Goal: Task Accomplishment & Management: Complete application form

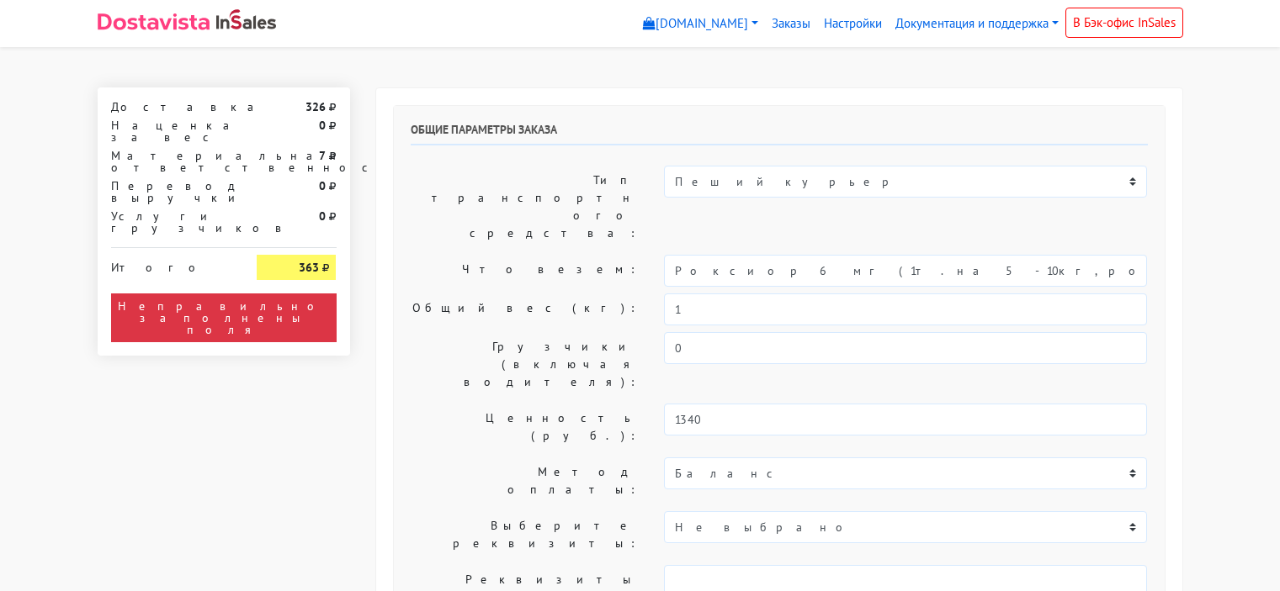
select select "10:00"
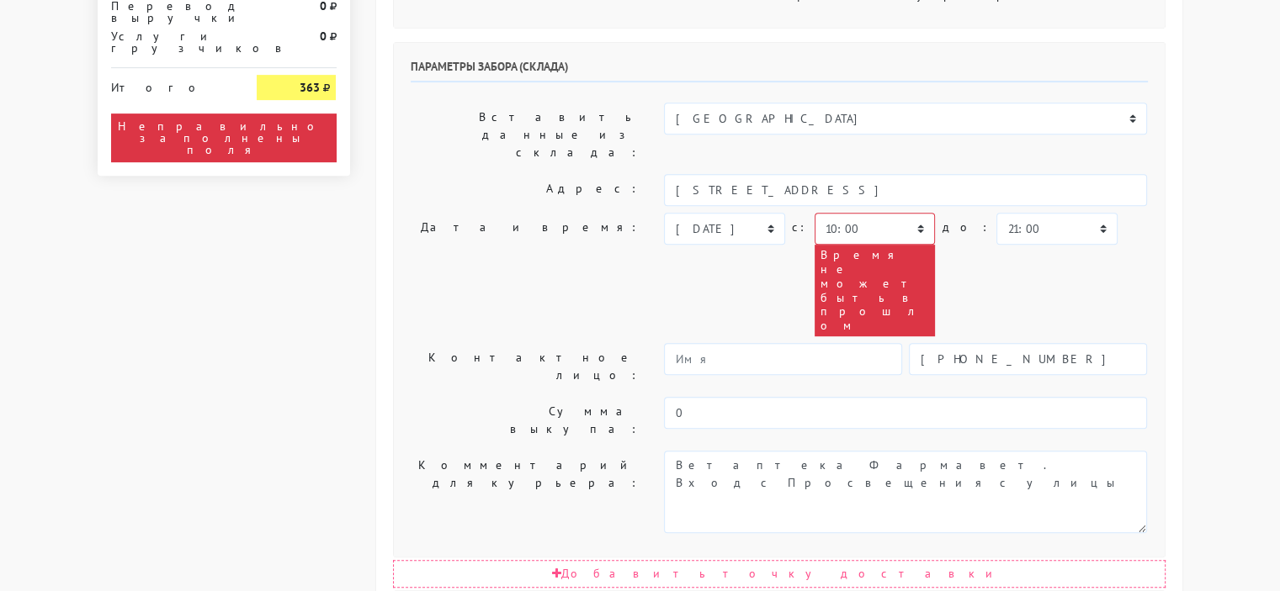
scroll to position [841, 0]
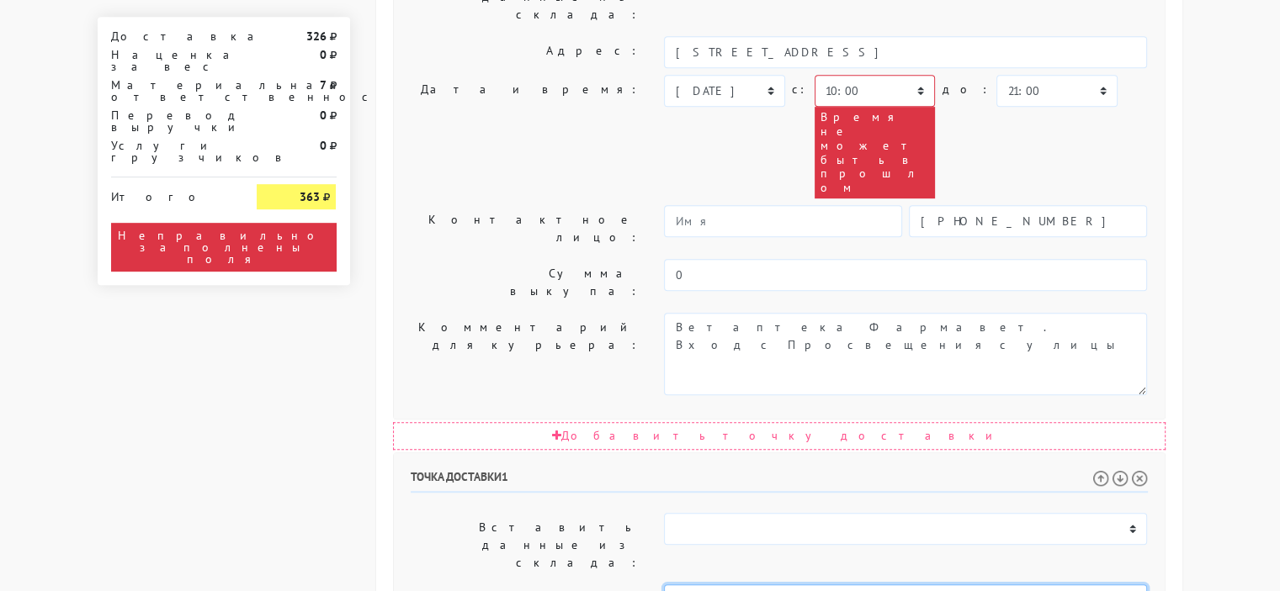
drag, startPoint x: 761, startPoint y: 282, endPoint x: 650, endPoint y: 282, distance: 110.2
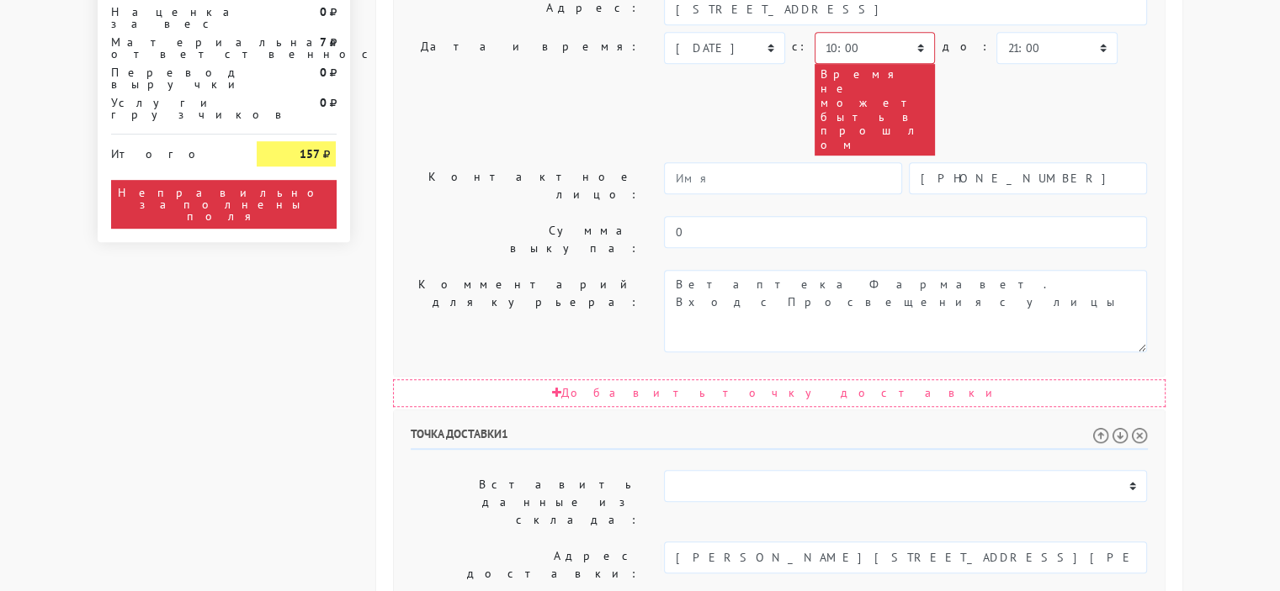
scroll to position [925, 0]
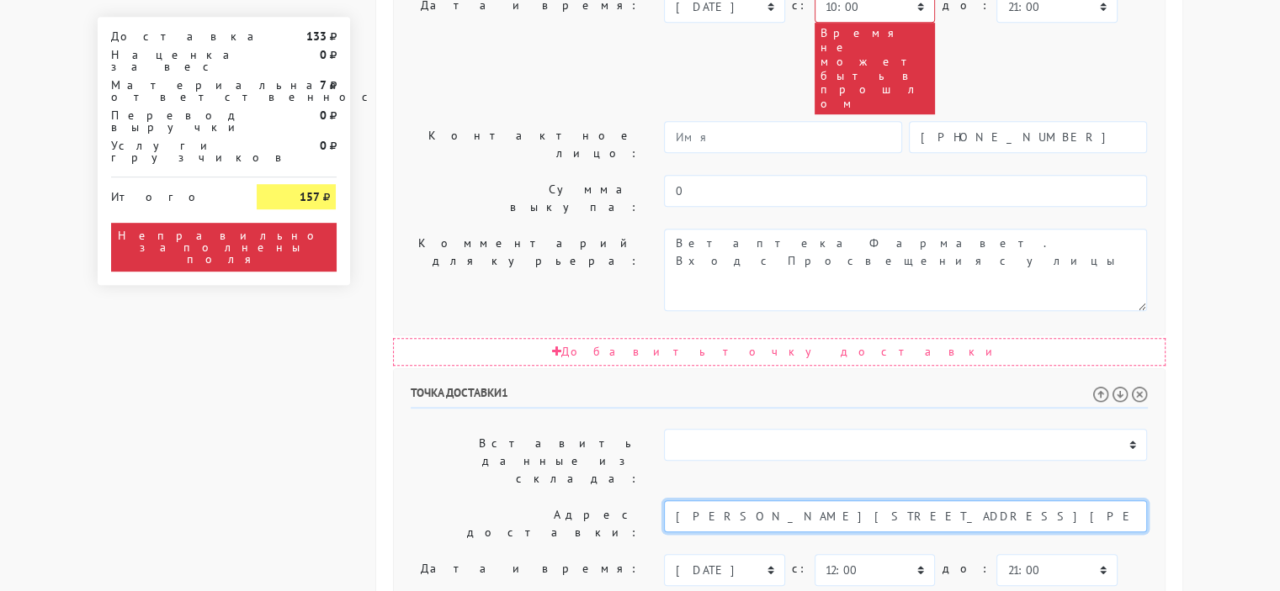
click at [719, 501] on input "Пушкин, Радищева д. 26В" at bounding box center [905, 517] width 483 height 32
click at [864, 501] on input "Пушкин, Радищева д. 26В" at bounding box center [905, 517] width 483 height 32
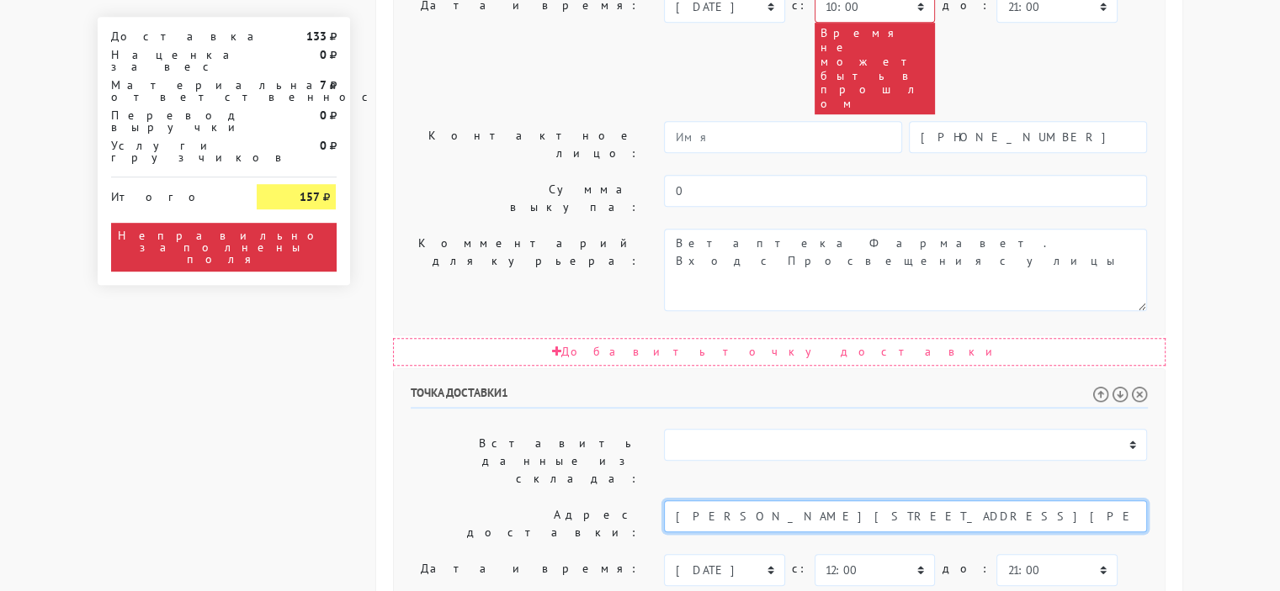
click at [676, 501] on input "Пушкин, Радищева д. 26В" at bounding box center [905, 517] width 483 height 32
click at [881, 501] on input "город Пушкин, Радищева д. 26В" at bounding box center [905, 517] width 483 height 32
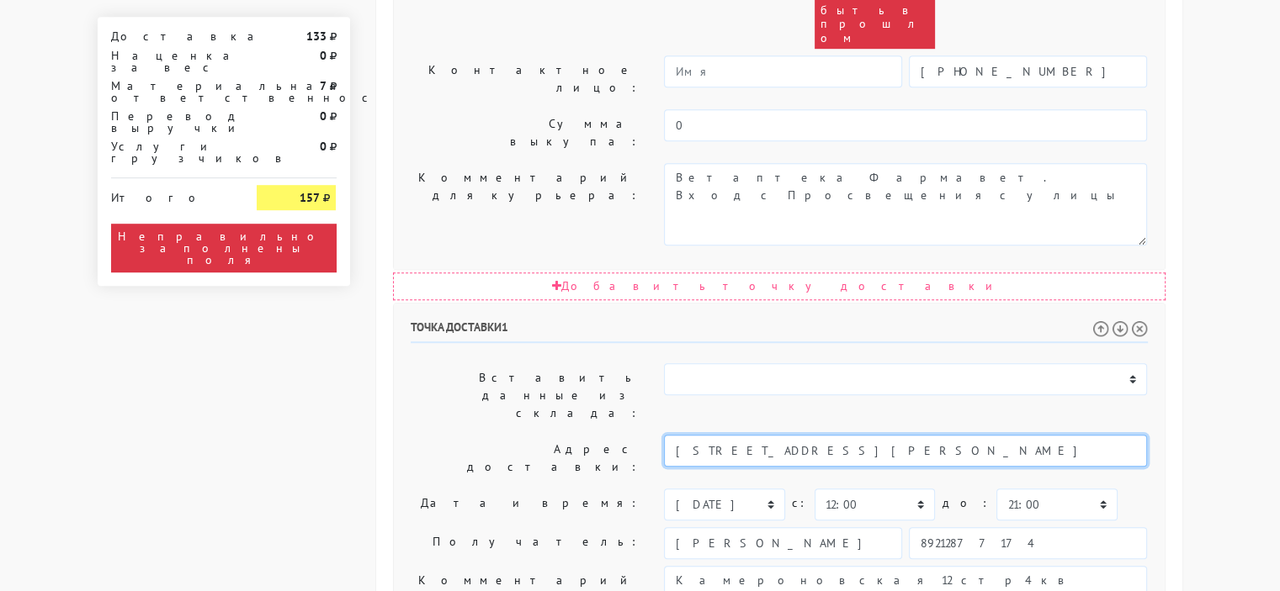
type input "город Пушкин, Радищева д. 26В"
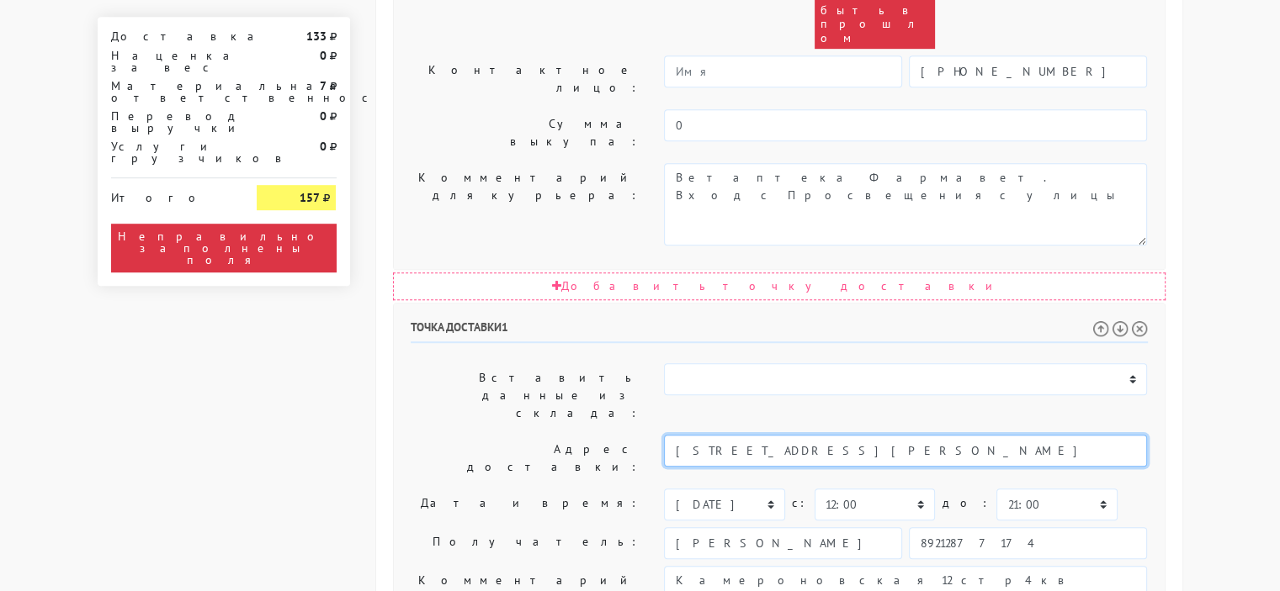
click at [731, 435] on input "город Пушкин, Радищева д. 26В" at bounding box center [905, 451] width 483 height 32
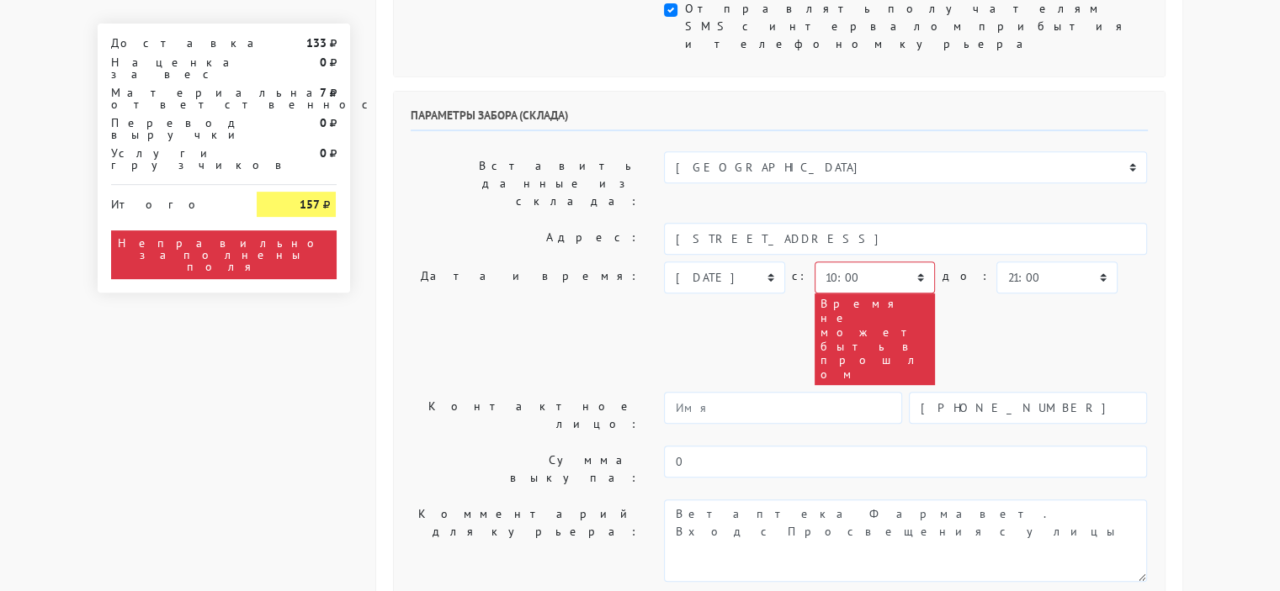
scroll to position [570, 0]
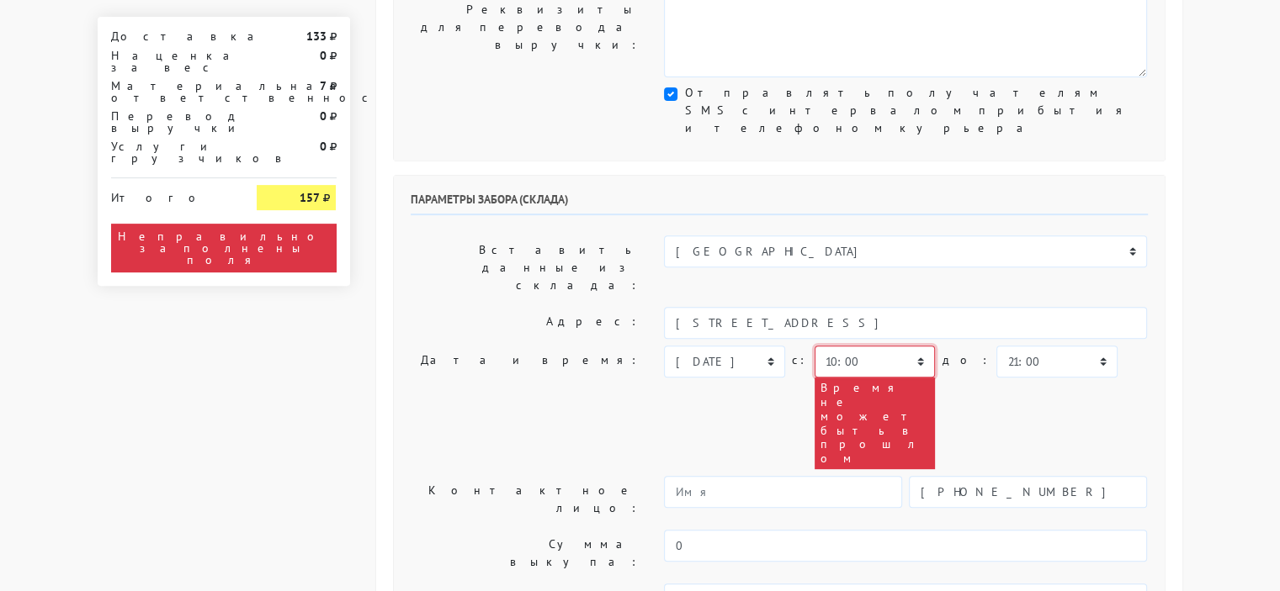
click at [841, 346] on select "00:00 00:30 01:00 01:30 02:00 02:30 03:00 03:30 04:00 04:30 05:00 05:30 06:00 0…" at bounding box center [874, 362] width 120 height 32
select select "14:00"
click at [814, 346] on select "00:00 00:30 01:00 01:30 02:00 02:30 03:00 03:30 04:00 04:30 05:00 05:30 06:00 0…" at bounding box center [874, 362] width 120 height 32
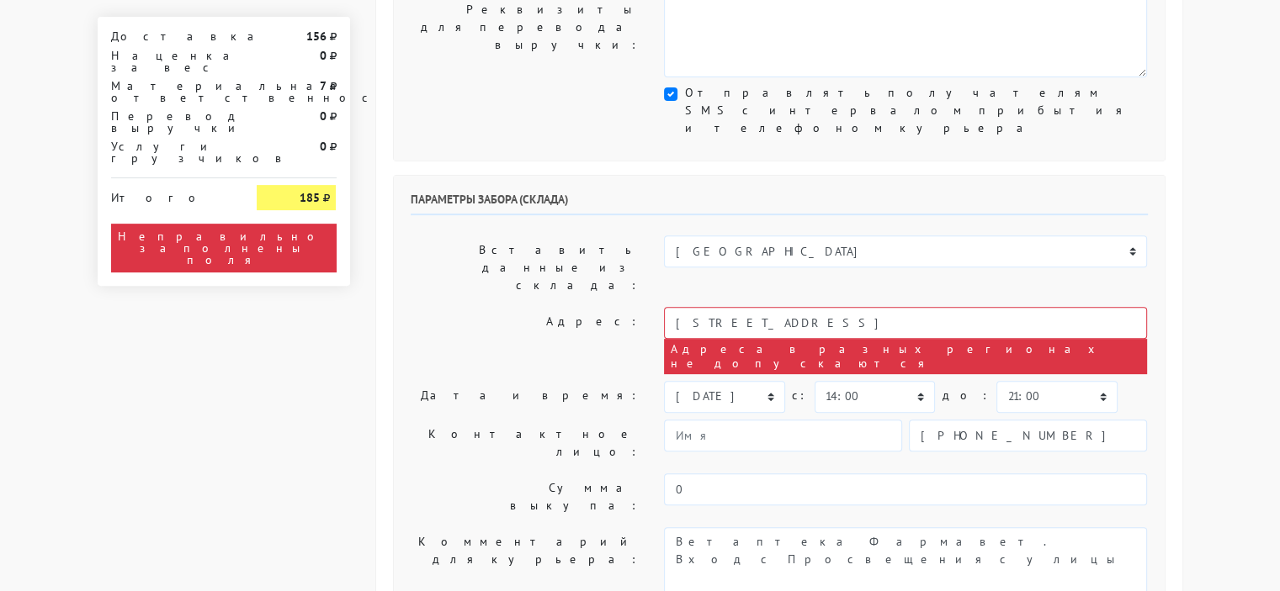
click at [1195, 242] on body "myshop-brf200.myinsales.ru myshop-brf200.myinsales.ru Выйти Заказы Настройки 0" at bounding box center [640, 487] width 1280 height 2114
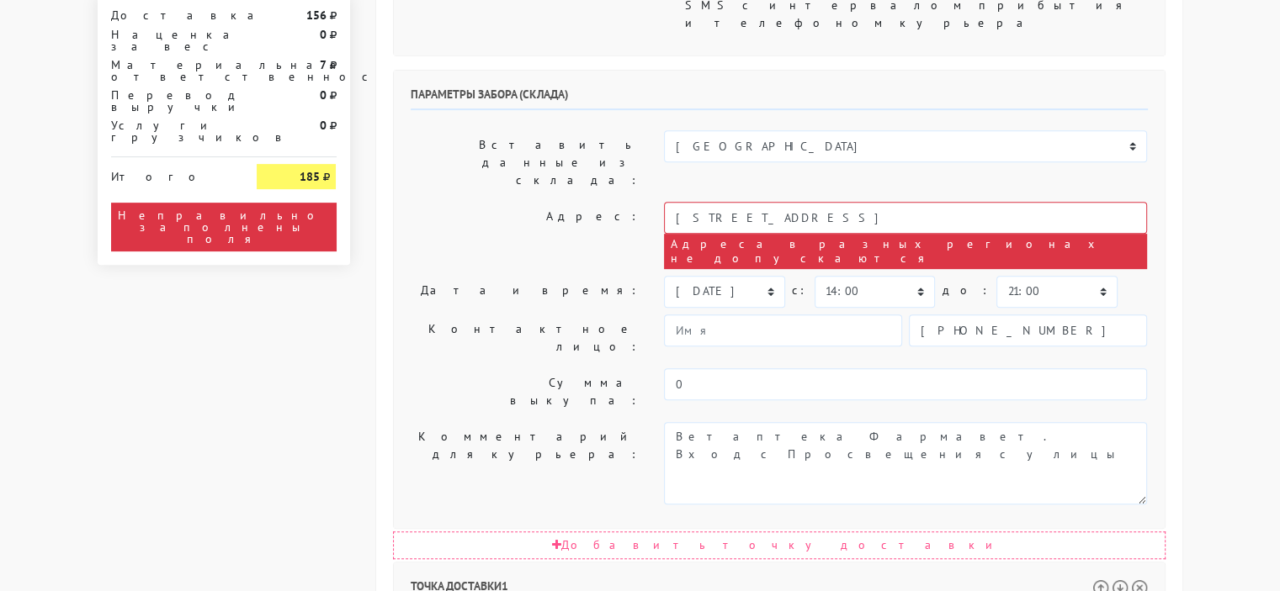
scroll to position [823, 0]
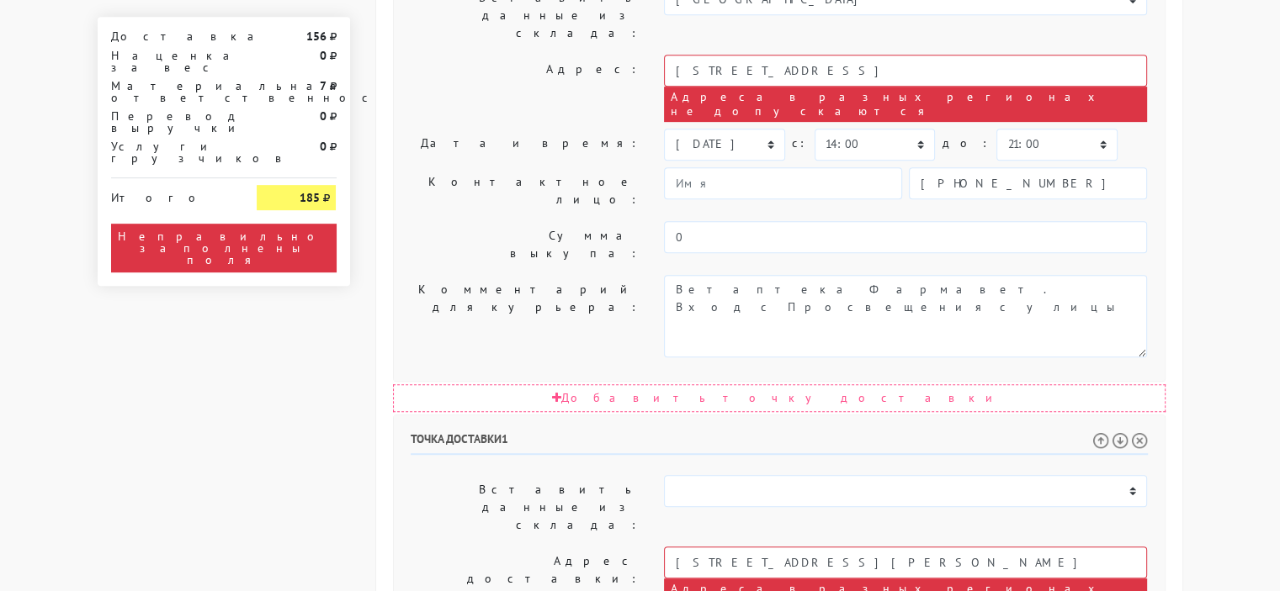
click at [911, 579] on div "Адреса в разных регионах не допускаются" at bounding box center [905, 596] width 483 height 35
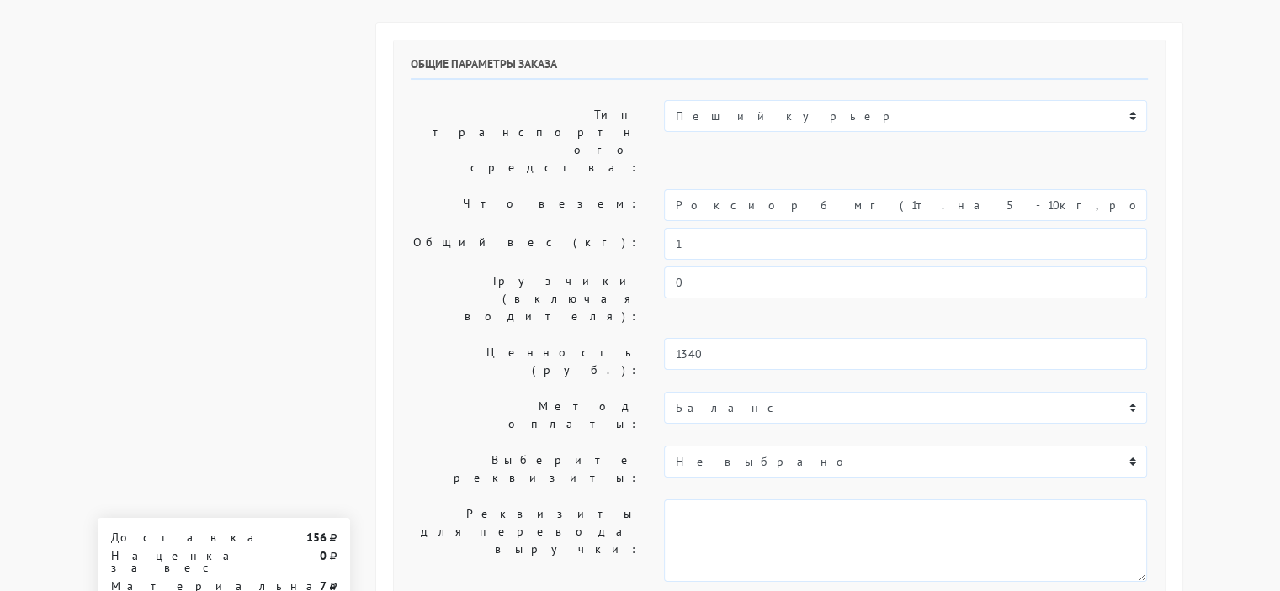
scroll to position [0, 0]
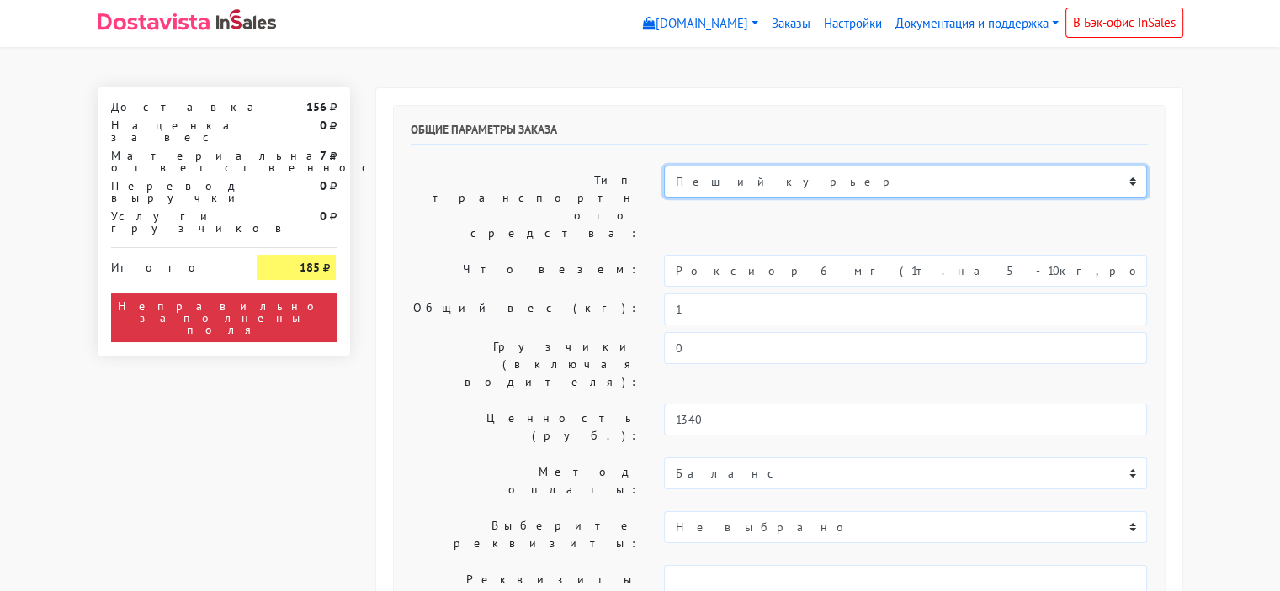
click at [706, 176] on select "Пеший курьер Легковой автомобиль Каблук (до 700 кг) Микроавтобус / портер (до 1…" at bounding box center [905, 182] width 483 height 32
select select "7"
click at [664, 166] on select "Пеший курьер Легковой автомобиль Каблук (до 700 кг) Микроавтобус / портер (до 1…" at bounding box center [905, 182] width 483 height 32
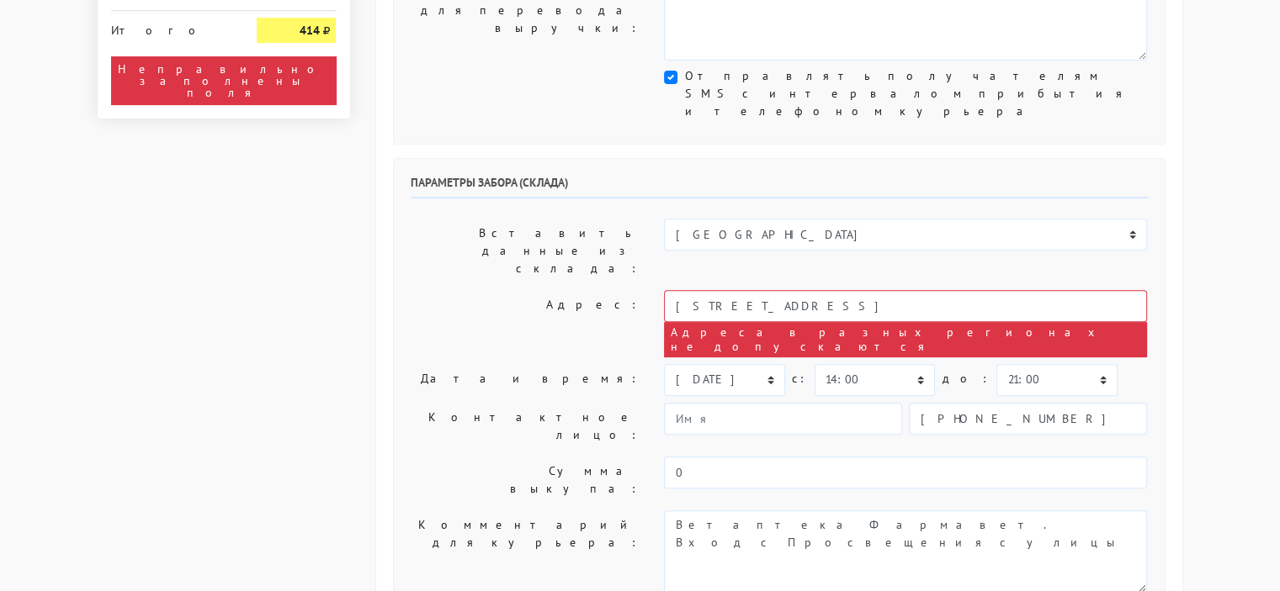
scroll to position [589, 0]
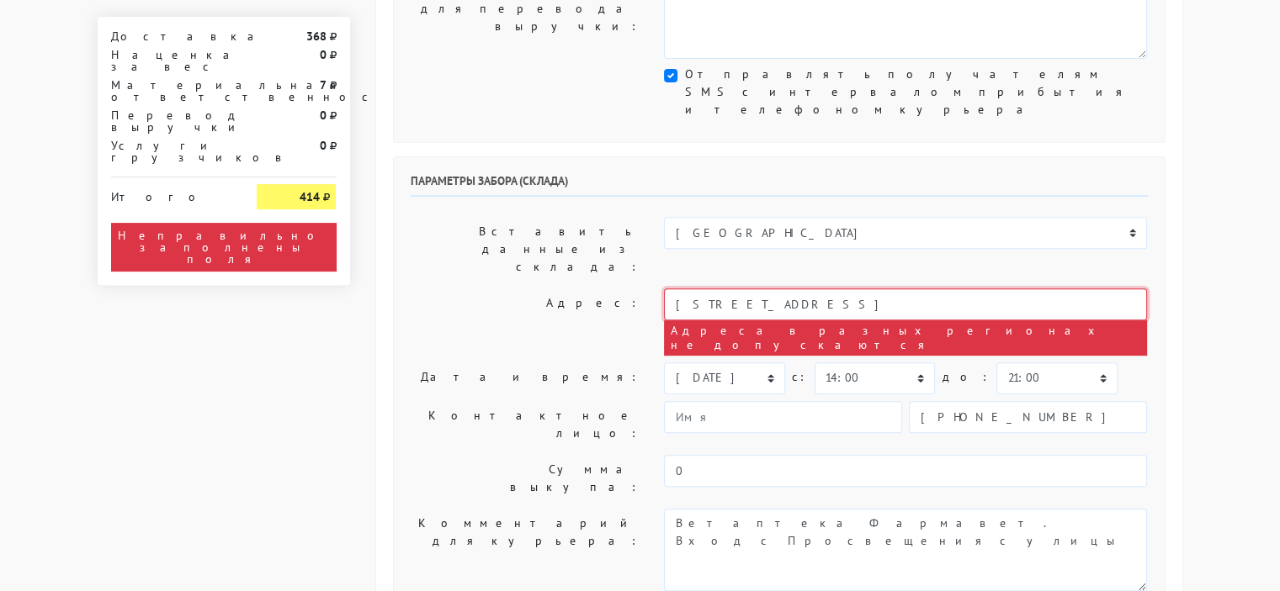
click at [750, 289] on input "Санкт-Петербург, Светлановский проспект, дом 109 корпус 1 литер а, пом. 22Н" at bounding box center [905, 305] width 483 height 32
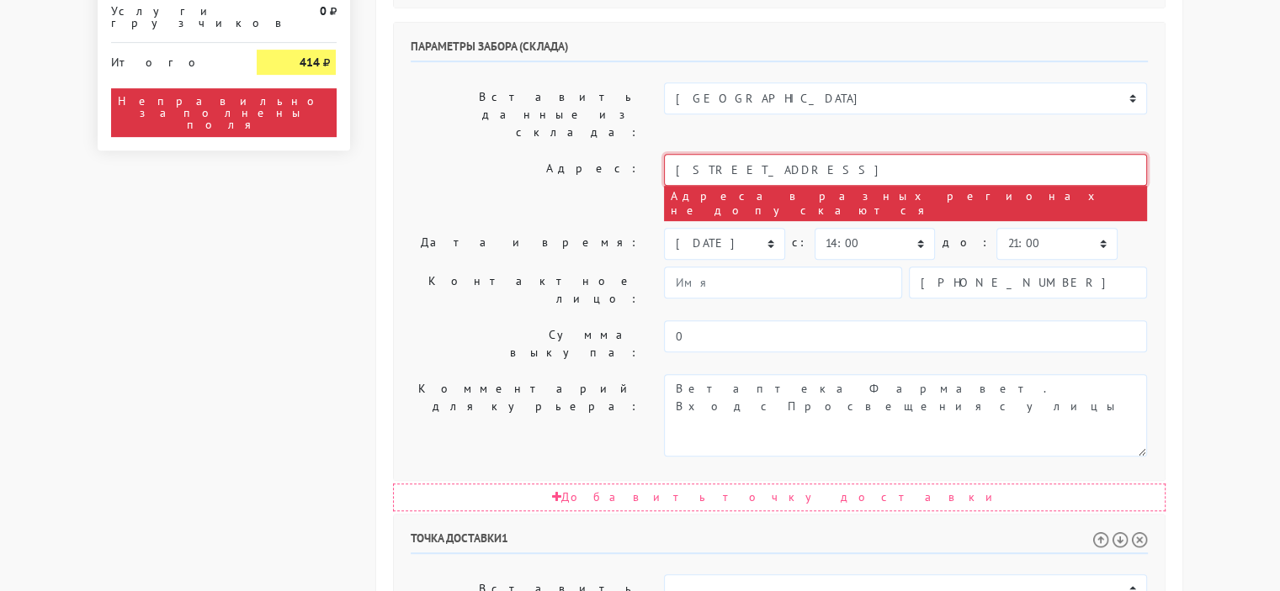
scroll to position [841, 0]
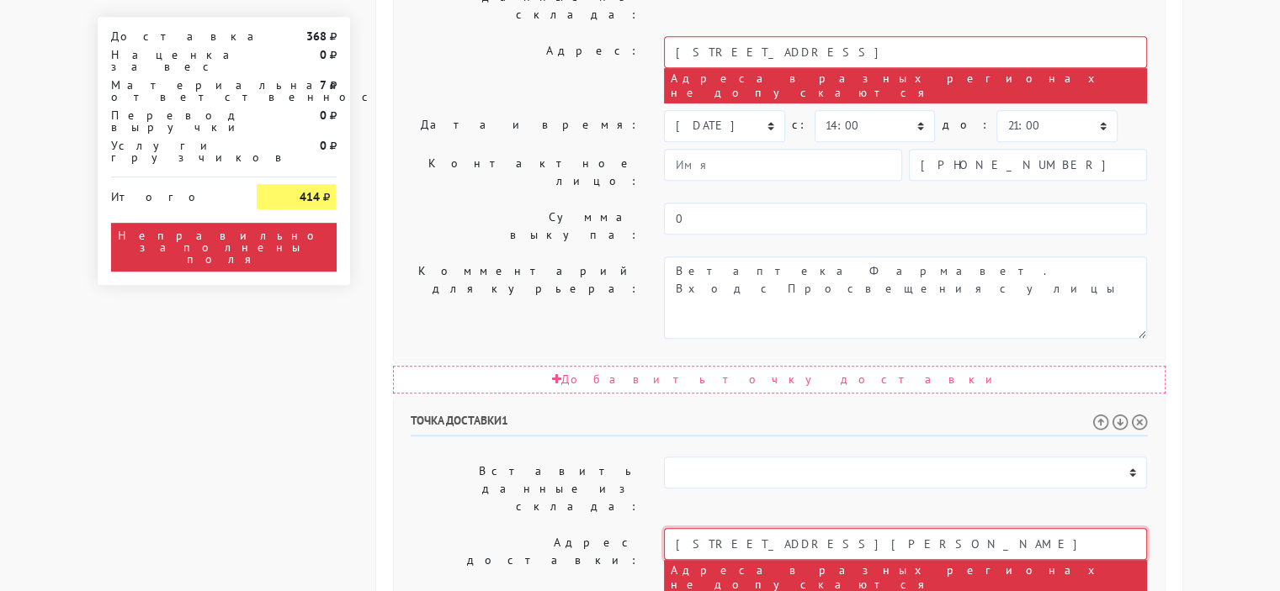
click at [792, 528] on input "город Пушкин, Радищева д. 26В" at bounding box center [905, 544] width 483 height 32
click at [882, 528] on input "город Пушкин, Радищева д. 26В" at bounding box center [905, 544] width 483 height 32
drag, startPoint x: 749, startPoint y: 271, endPoint x: 656, endPoint y: 267, distance: 92.6
click at [656, 528] on div "город Пушкин, Радищева д. 26В Адреса в разных регионах не допускаются" at bounding box center [905, 561] width 508 height 67
click at [881, 528] on input "город Пушкин, Радищева д. 26В" at bounding box center [905, 544] width 483 height 32
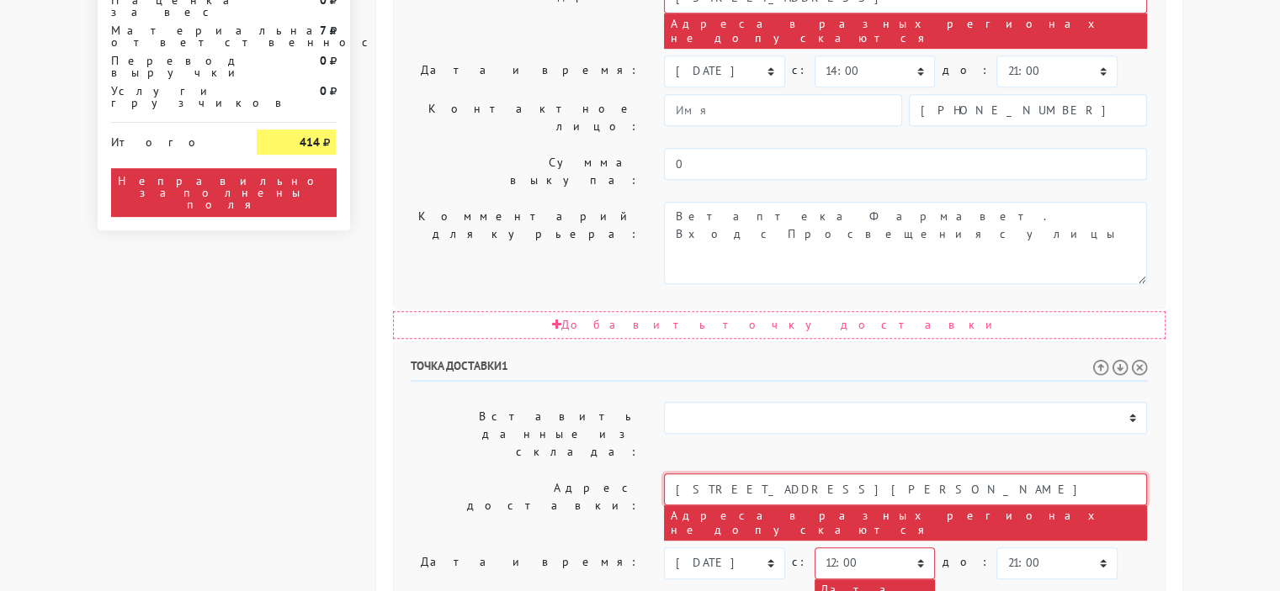
scroll to position [925, 0]
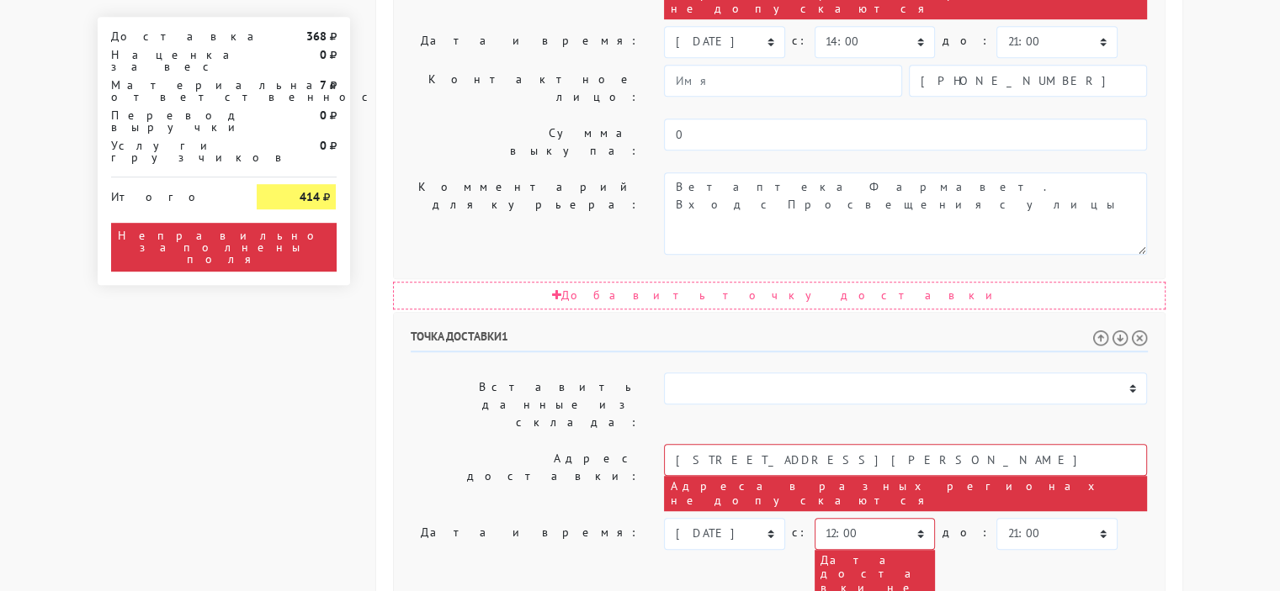
click at [699, 476] on div "Адреса в разных регионах не допускаются" at bounding box center [905, 493] width 483 height 35
click at [803, 444] on input "город Пушкин, Радищева д. 26В" at bounding box center [905, 460] width 483 height 32
click at [828, 476] on div "Адреса в разных регионах не допускаются" at bounding box center [905, 493] width 483 height 35
click at [851, 476] on div "Адреса в разных регионах не допускаются" at bounding box center [905, 493] width 483 height 35
click at [856, 444] on input "город Пушкин, Радищева д. 26В" at bounding box center [905, 460] width 483 height 32
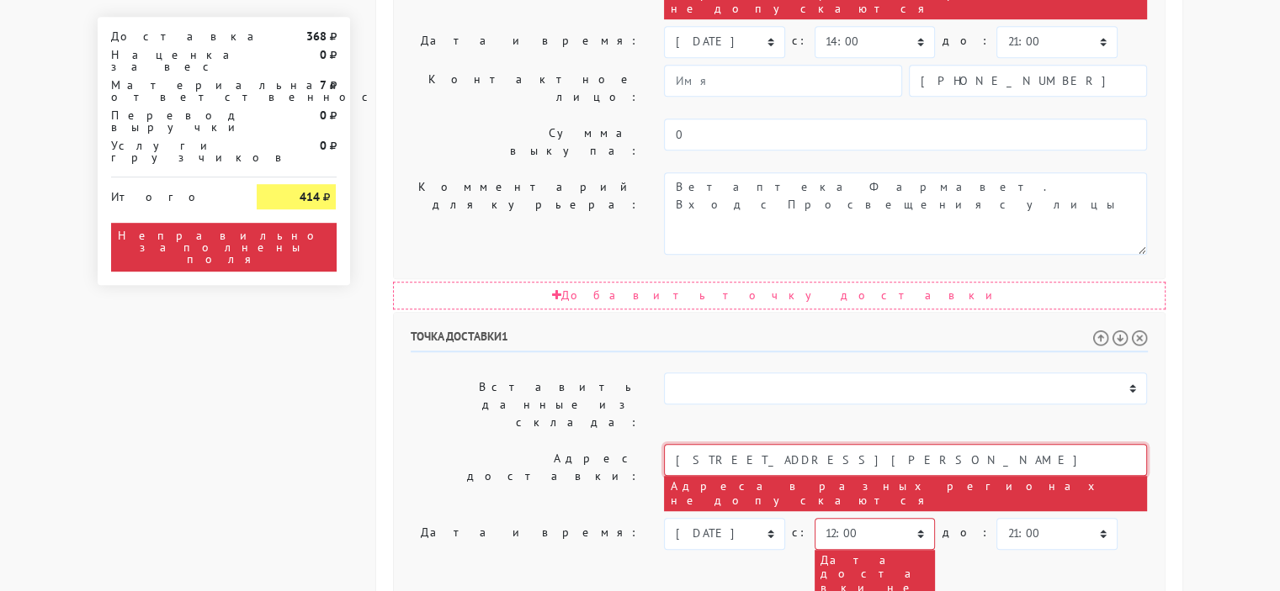
click at [676, 444] on input "город Пушкин, Радищева д. 26В" at bounding box center [905, 460] width 483 height 32
click at [1209, 351] on body "myshop-brf200.myinsales.ru myshop-brf200.myinsales.ru Выйти Заказы Настройки 0" at bounding box center [640, 132] width 1280 height 2114
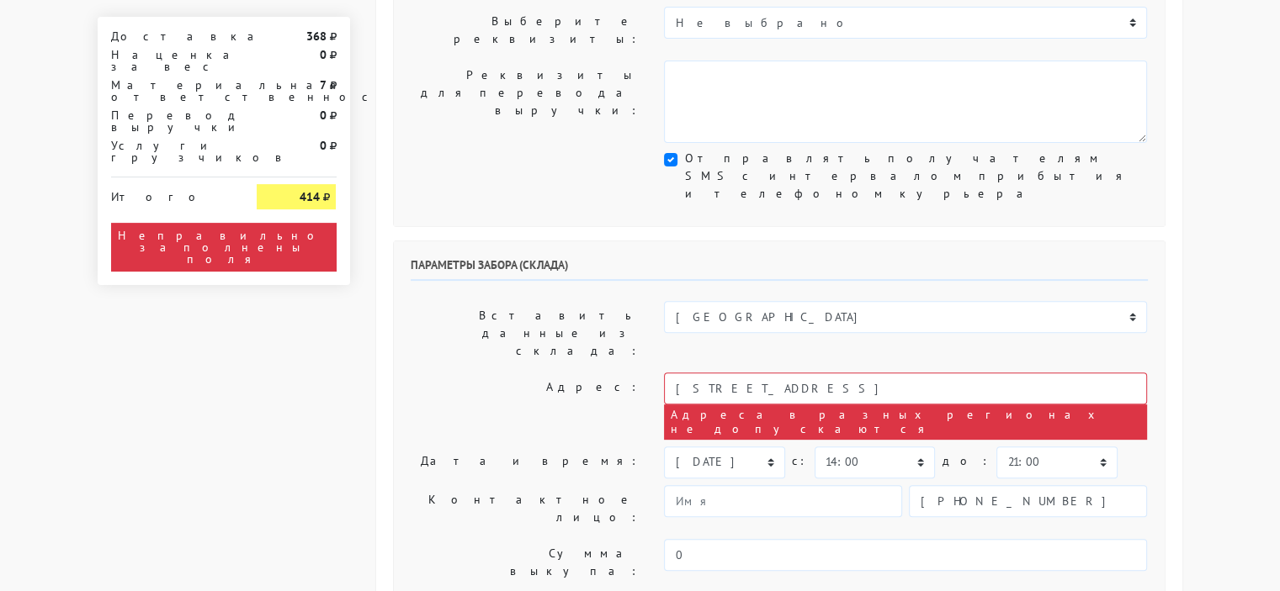
scroll to position [841, 0]
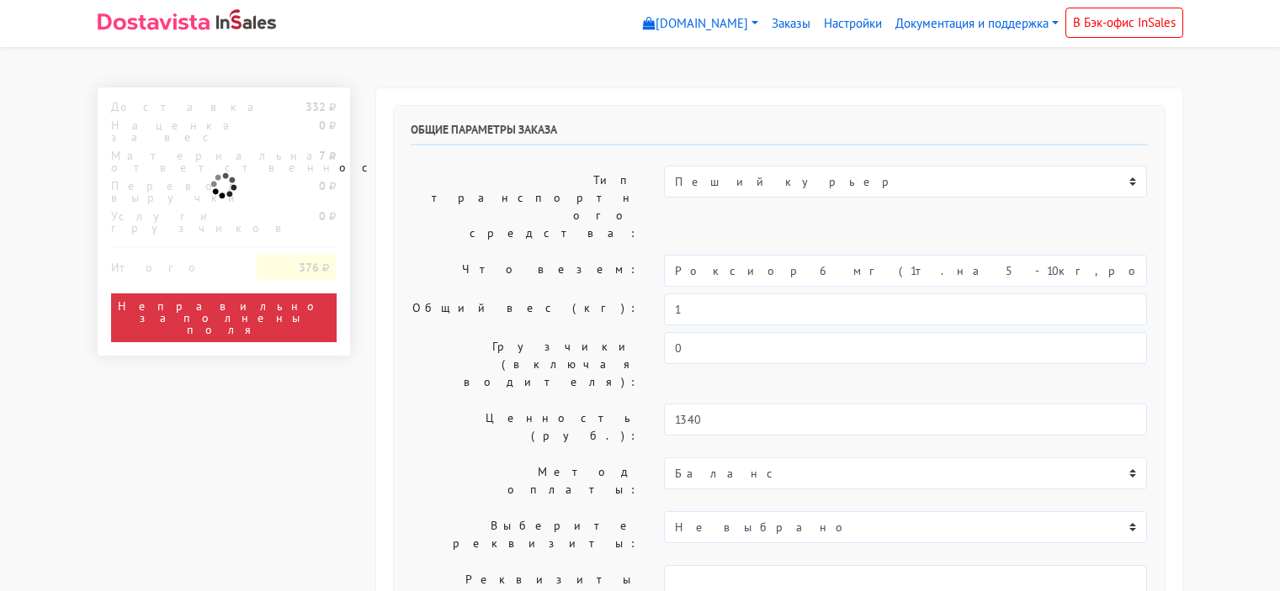
select select "10:00"
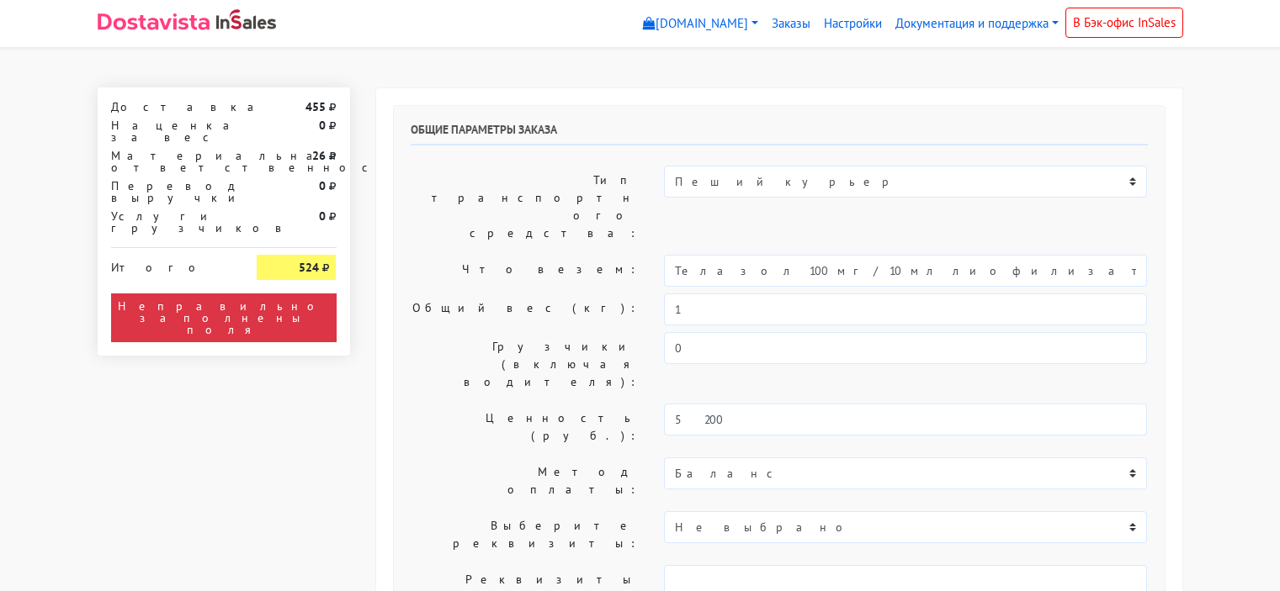
select select "10:00"
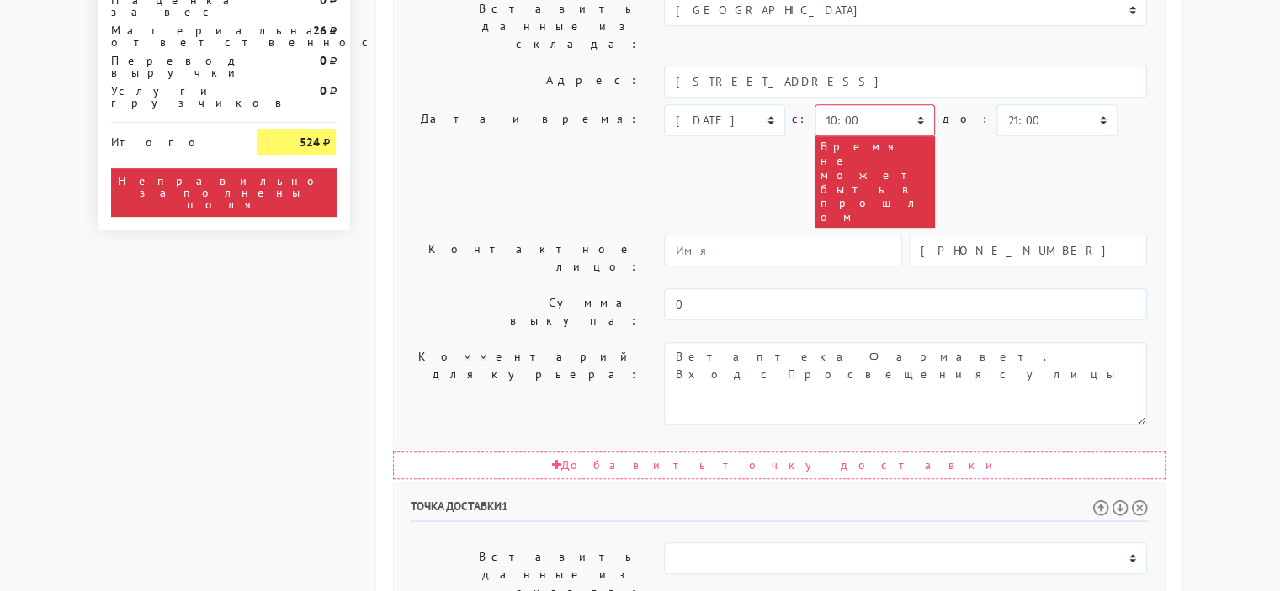
scroll to position [841, 0]
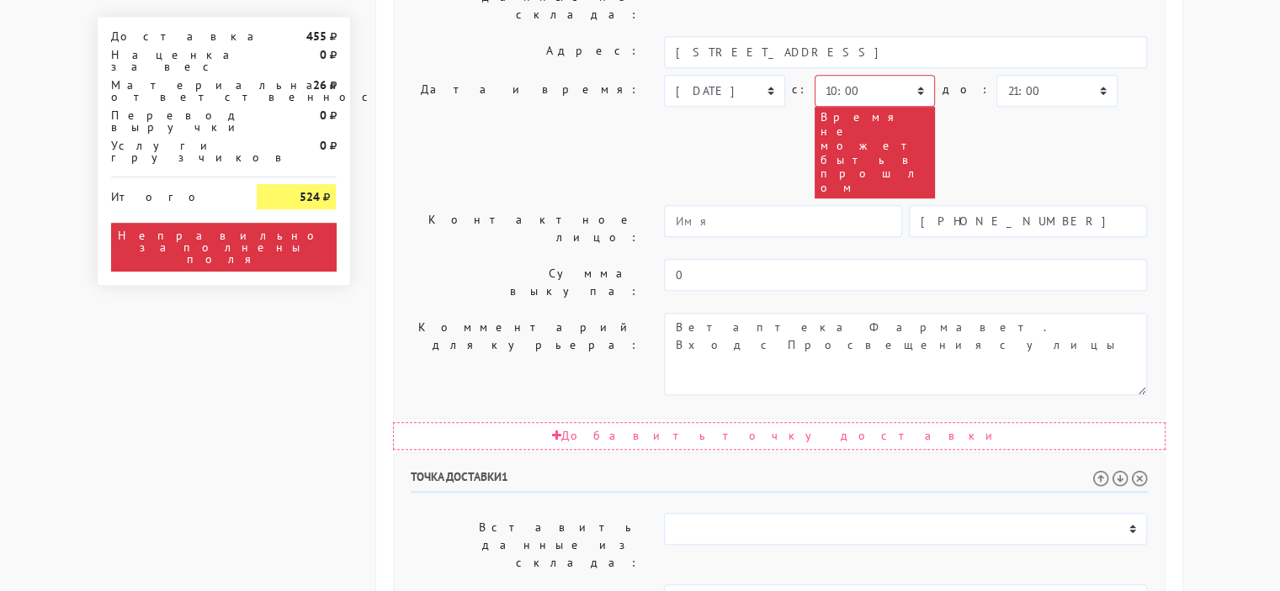
click at [1226, 218] on body "[DOMAIN_NAME] [DOMAIN_NAME] Выйти Заказы Настройки 0" at bounding box center [640, 146] width 1280 height 1974
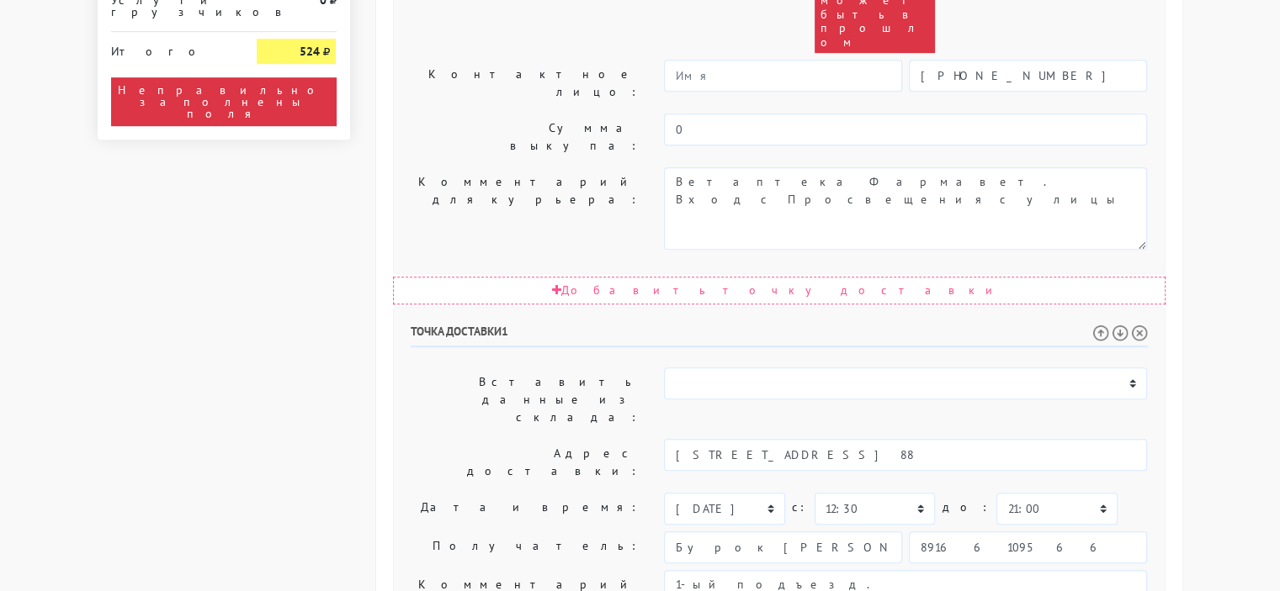
scroll to position [991, 0]
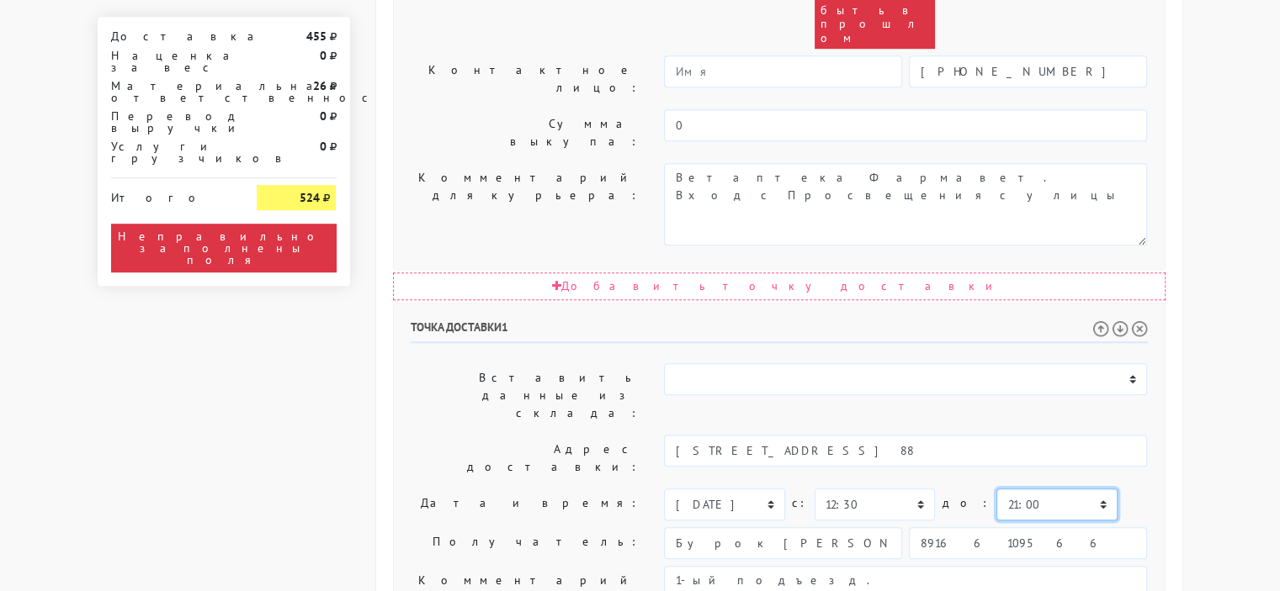
click at [996, 489] on select "00:00 00:30 01:00 01:30 02:00 02:30 03:00 03:30 04:00 04:30 05:00 05:30 06:00 0…" at bounding box center [1056, 505] width 120 height 32
select select "22:00"
click at [996, 489] on select "00:00 00:30 01:00 01:30 02:00 02:30 03:00 03:30 04:00 04:30 05:00 05:30 06:00 0…" at bounding box center [1056, 505] width 120 height 32
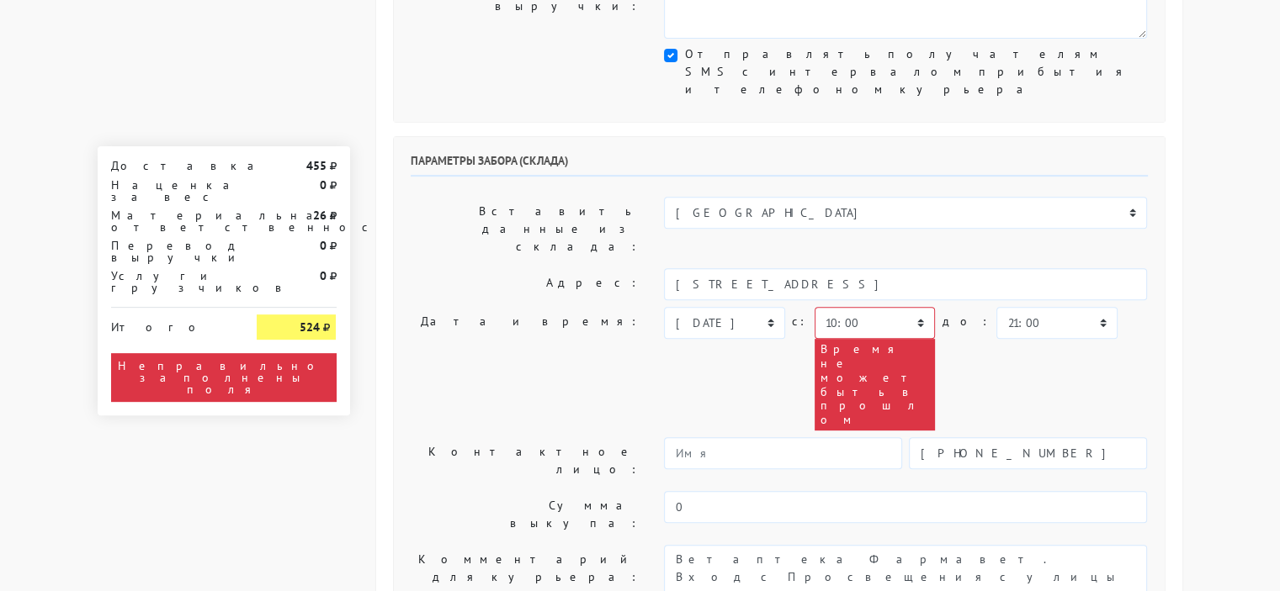
scroll to position [570, 0]
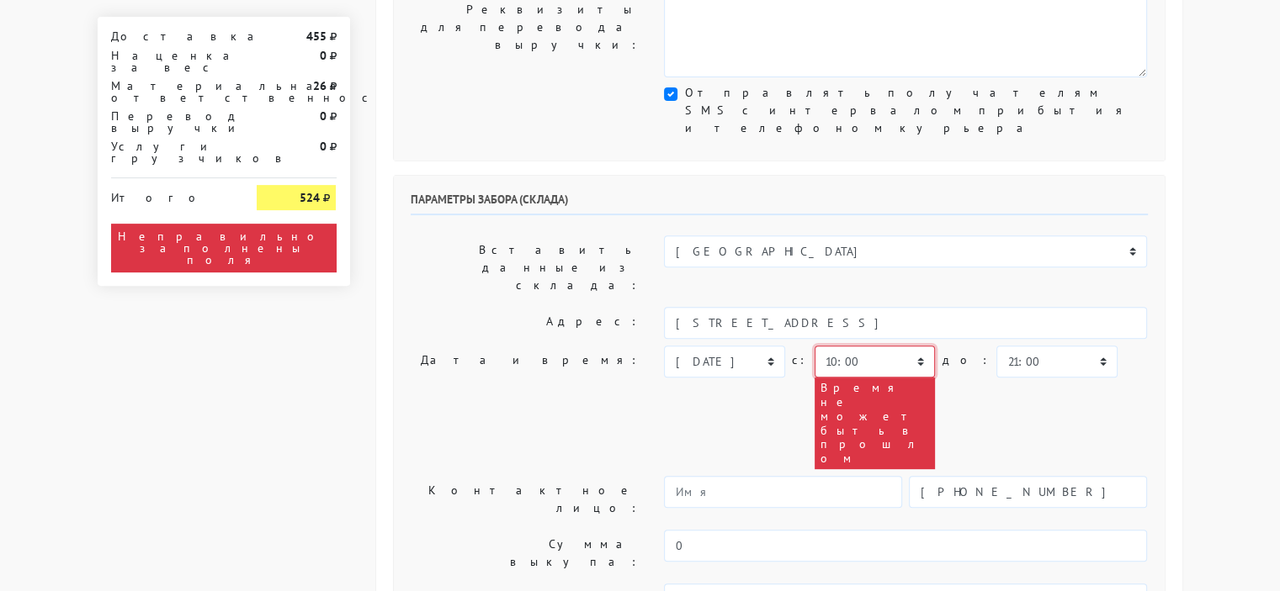
click at [887, 346] on select "00:00 00:30 01:00 01:30 02:00 02:30 03:00 03:30 04:00 04:30 05:00 05:30 06:00 0…" at bounding box center [874, 362] width 120 height 32
select select "13:30"
click at [814, 346] on select "00:00 00:30 01:00 01:30 02:00 02:30 03:00 03:30 04:00 04:30 05:00 05:30 06:00 0…" at bounding box center [874, 362] width 120 height 32
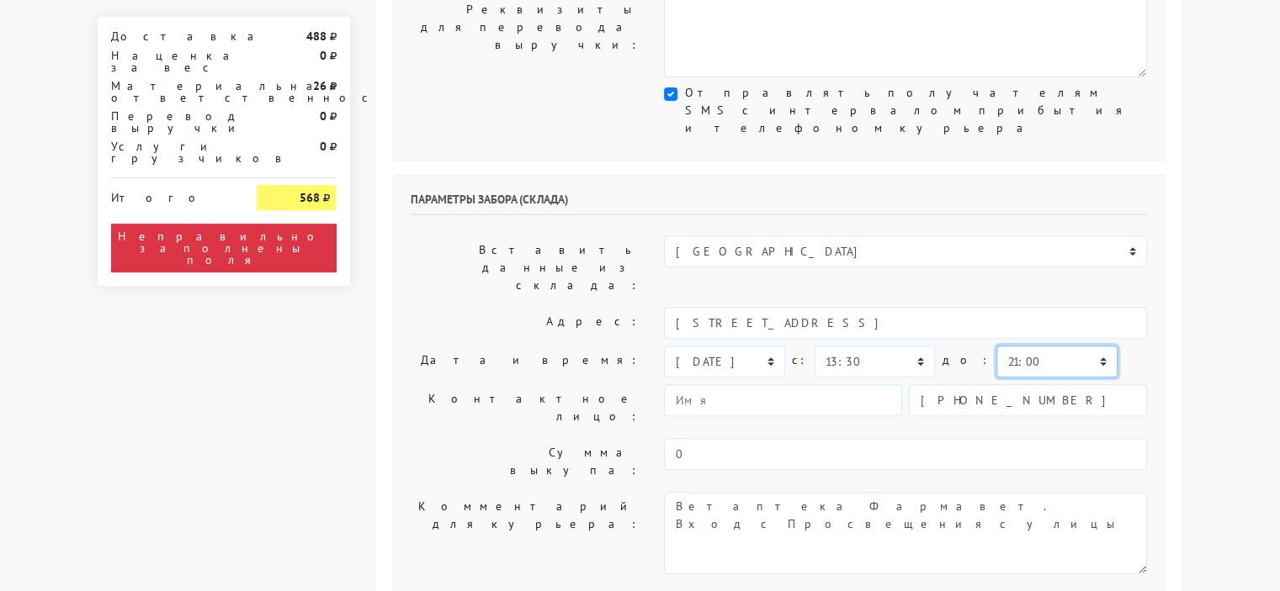
click at [1025, 346] on select "00:00 00:30 01:00 01:30 02:00 02:30 03:00 03:30 04:00 04:30 05:00 05:30 06:00 0…" at bounding box center [1056, 362] width 120 height 32
select select "20:00"
click at [996, 346] on select "00:00 00:30 01:00 01:30 02:00 02:30 03:00 03:30 04:00 04:30 05:00 05:30 06:00 0…" at bounding box center [1056, 362] width 120 height 32
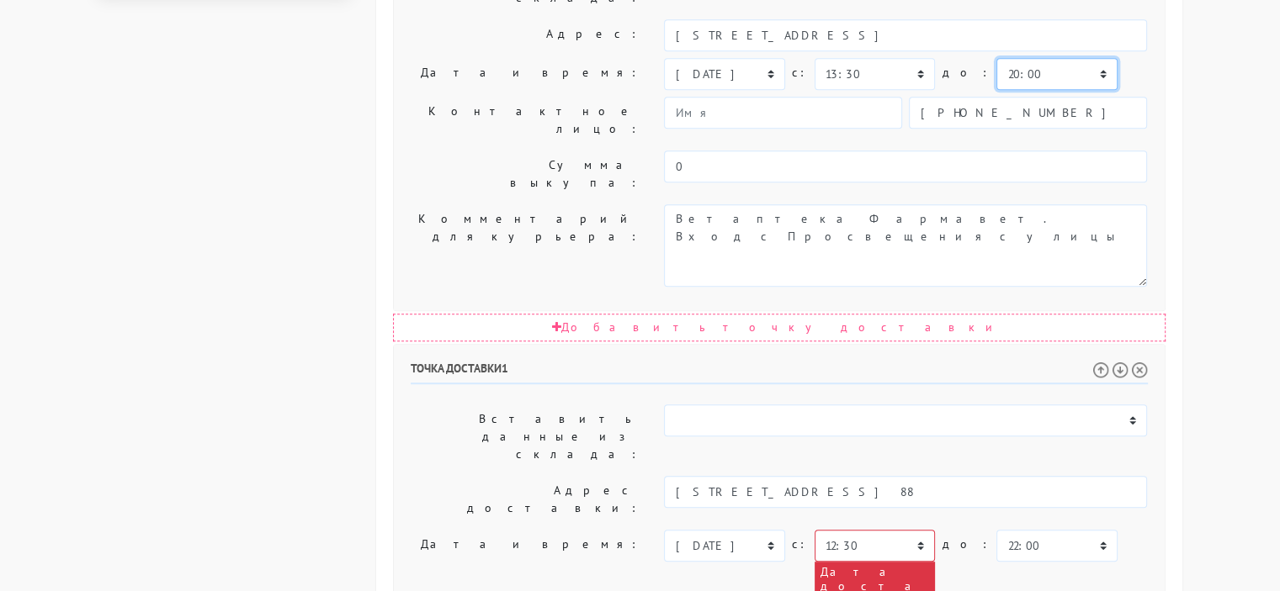
scroll to position [907, 0]
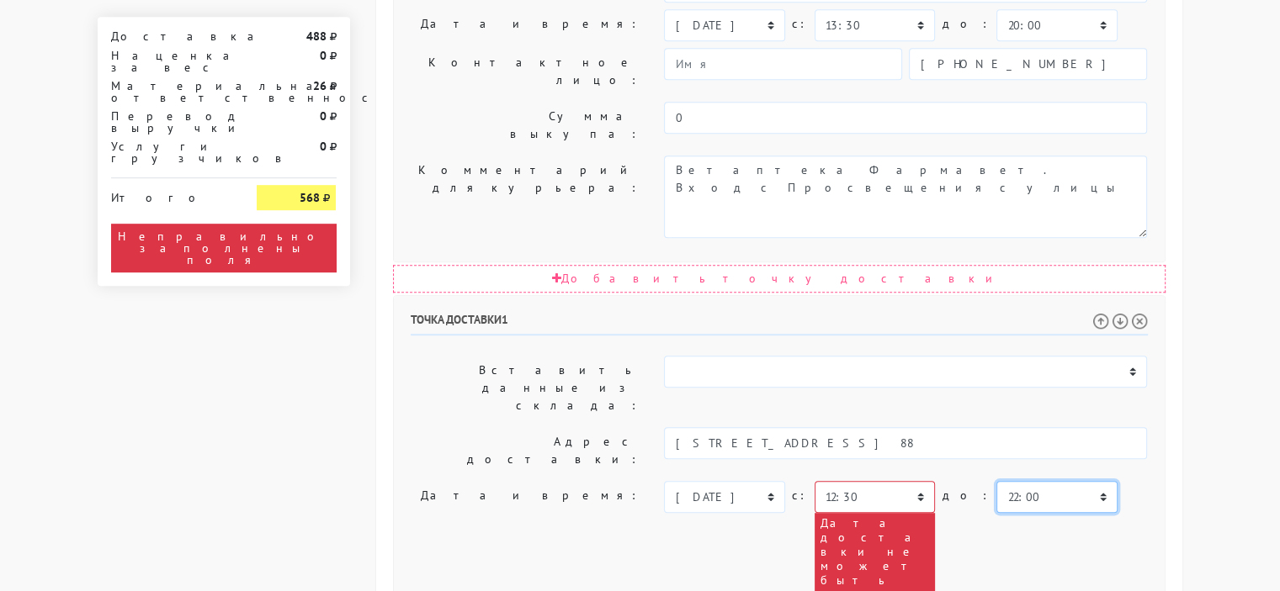
click at [996, 481] on select "00:00 00:30 01:00 01:30 02:00 02:30 03:00 03:30 04:00 04:30 05:00 05:30 06:00 0…" at bounding box center [1056, 497] width 120 height 32
select select "21:00"
click at [996, 481] on select "00:00 00:30 01:00 01:30 02:00 02:30 03:00 03:30 04:00 04:30 05:00 05:30 06:00 0…" at bounding box center [1056, 497] width 120 height 32
click at [851, 481] on select "00:00 00:30 01:00 01:30 02:00 02:30 03:00 03:30 04:00 04:30 05:00 05:30 06:00 0…" at bounding box center [874, 497] width 120 height 32
click at [814, 481] on select "00:00 00:30 01:00 01:30 02:00 02:30 03:00 03:30 04:00 04:30 05:00 05:30 06:00 0…" at bounding box center [874, 497] width 120 height 32
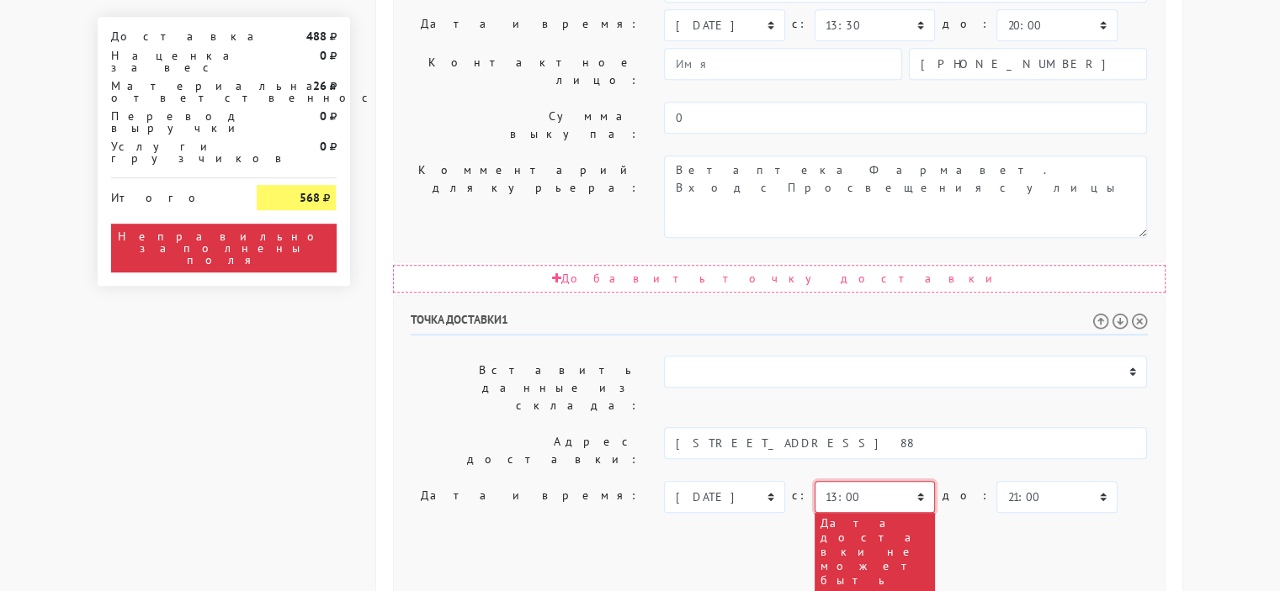
click at [876, 481] on select "00:00 00:30 01:00 01:30 02:00 02:30 03:00 03:30 04:00 04:30 05:00 05:30 06:00 0…" at bounding box center [874, 497] width 120 height 32
select select "14:00"
click at [814, 481] on select "00:00 00:30 01:00 01:30 02:00 02:30 03:00 03:30 04:00 04:30 05:00 05:30 06:00 0…" at bounding box center [874, 497] width 120 height 32
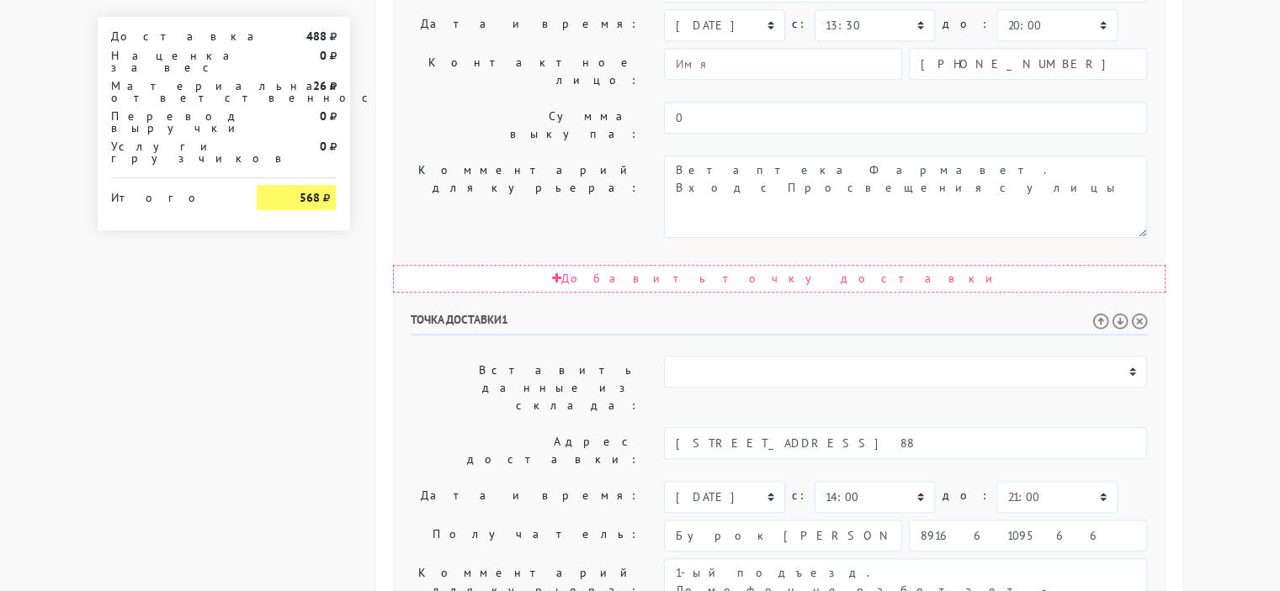
click at [1201, 245] on body "myshop-brf200.myinsales.ru myshop-brf200.myinsales.ru Выйти Заказы Настройки 0" at bounding box center [640, 34] width 1280 height 1883
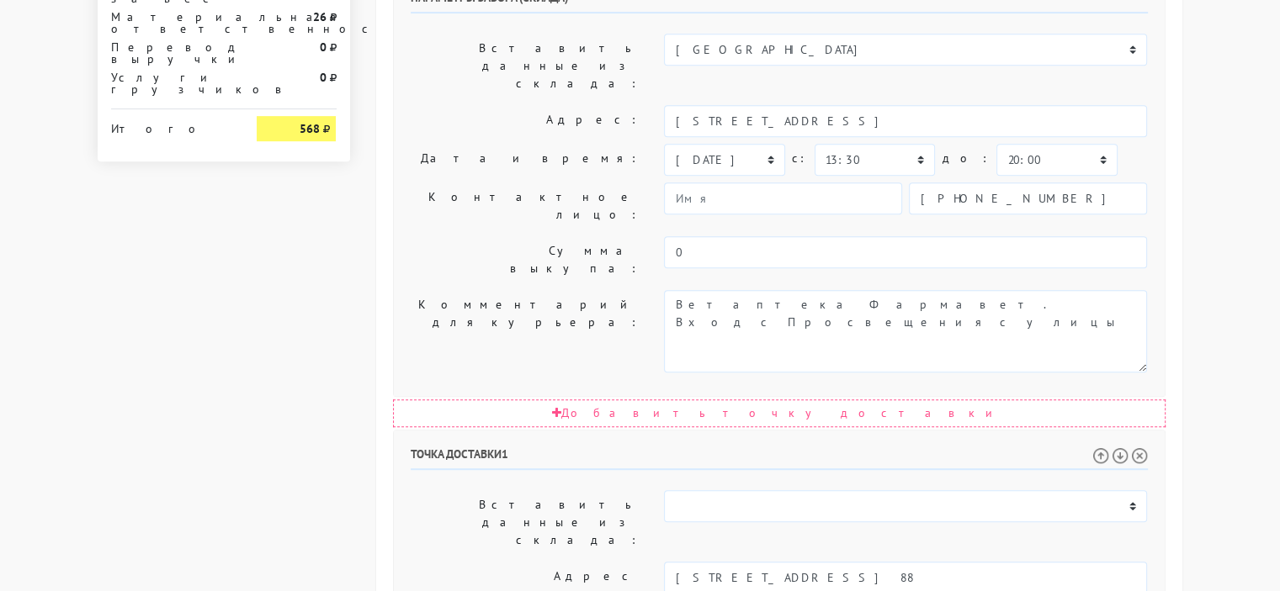
scroll to position [872, 0]
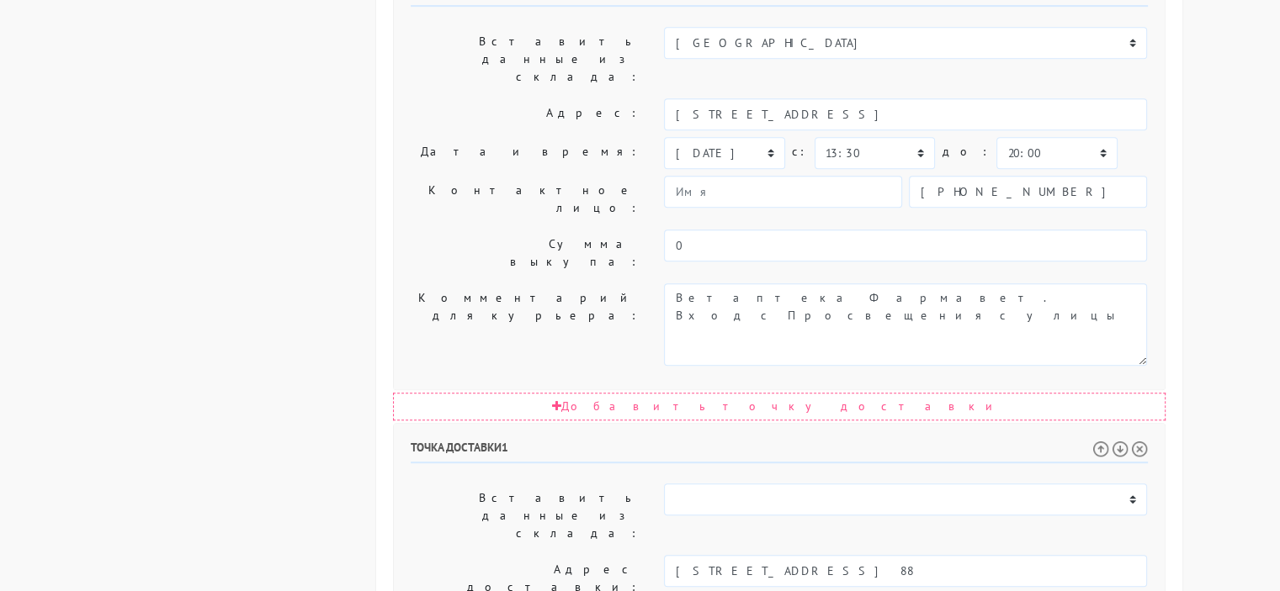
scroll to position [956, 0]
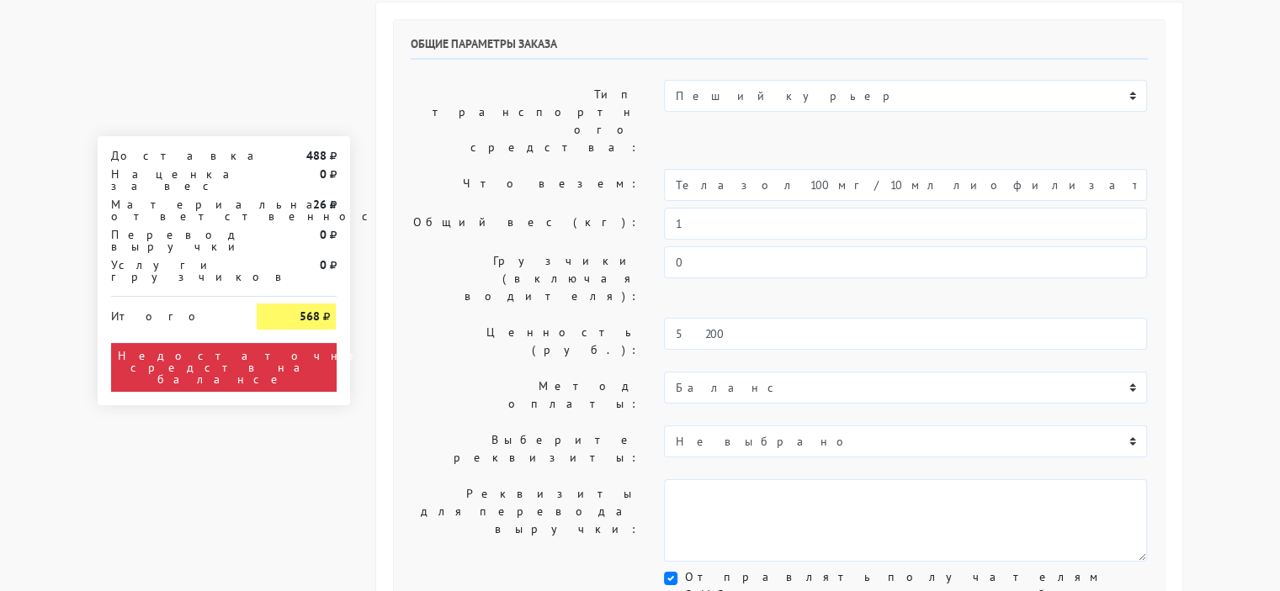
scroll to position [30, 0]
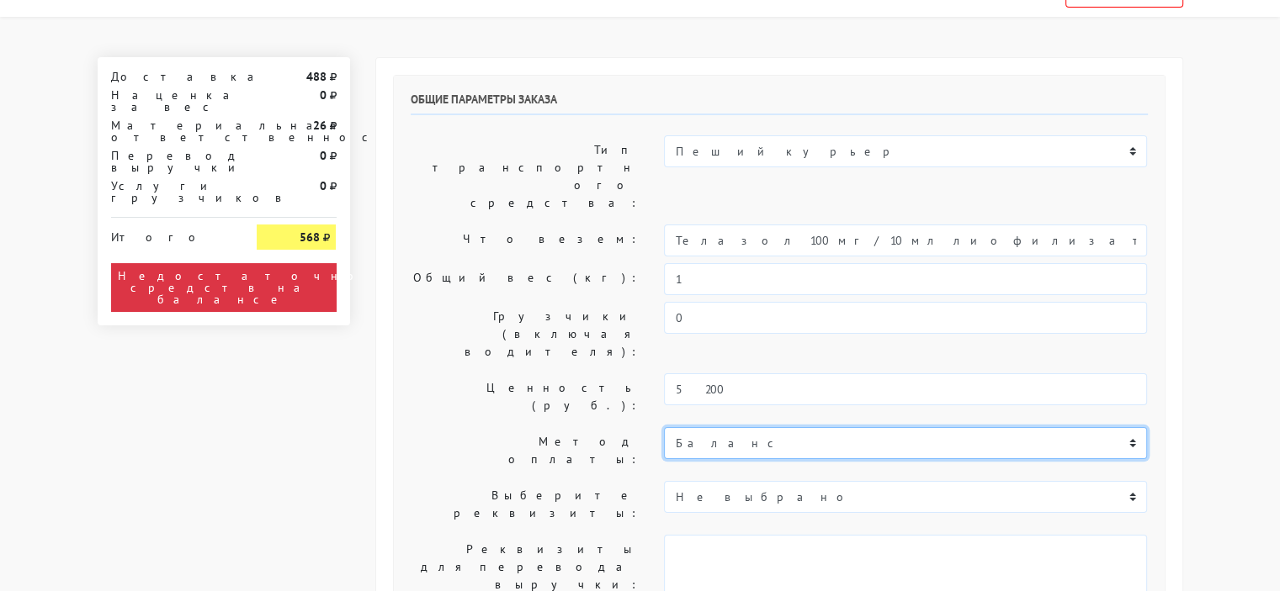
click at [735, 427] on select "Баланс" at bounding box center [905, 443] width 483 height 32
click at [664, 427] on select "Баланс" at bounding box center [905, 443] width 483 height 32
click at [724, 427] on select "Баланс" at bounding box center [905, 443] width 483 height 32
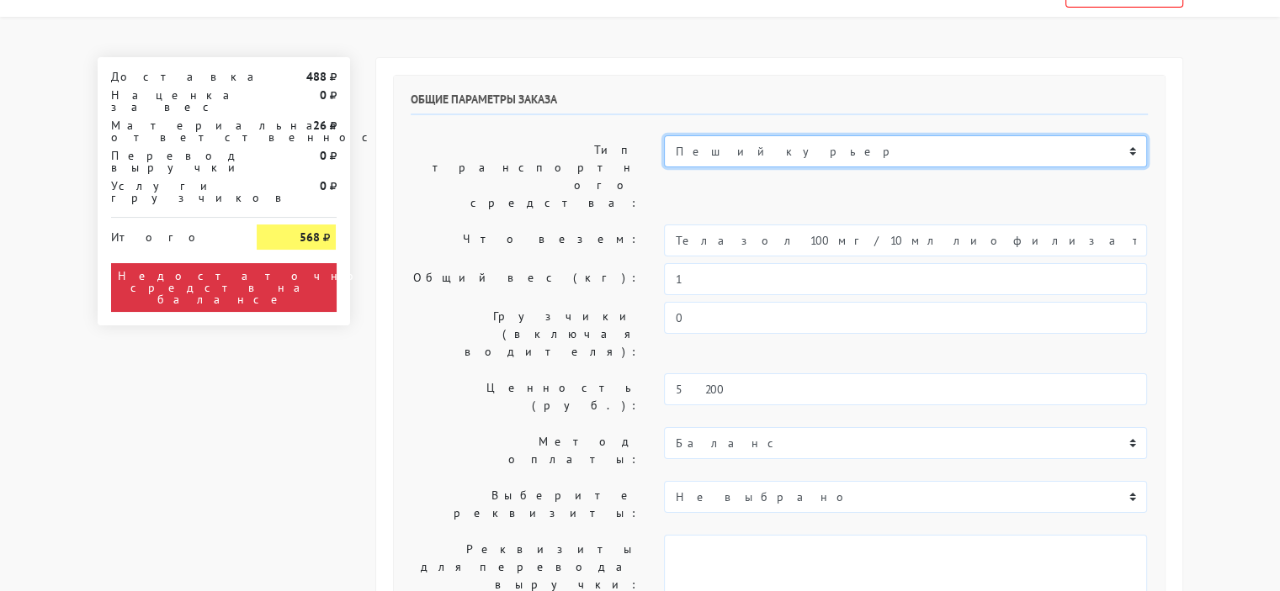
click at [759, 140] on select "Пеший курьер Легковой автомобиль Каблук (до 700 кг) Микроавтобус / портер (до 1…" at bounding box center [905, 151] width 483 height 32
click at [664, 135] on select "Пеший курьер Легковой автомобиль Каблук (до 700 кг) Микроавтобус / портер (до 1…" at bounding box center [905, 151] width 483 height 32
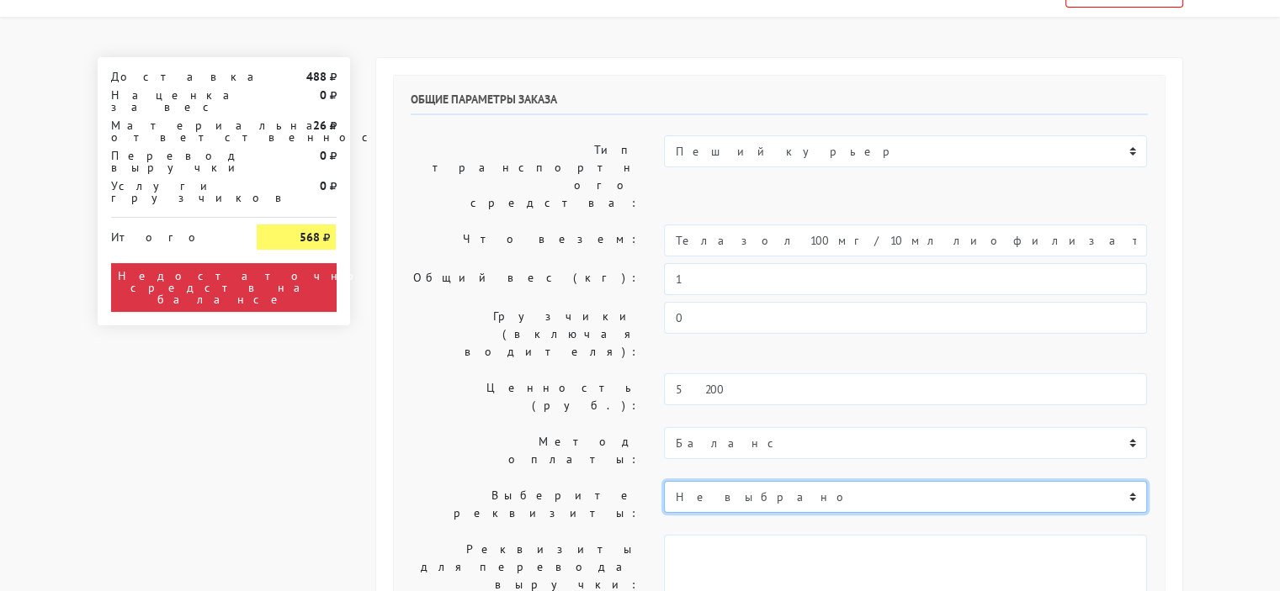
click at [710, 481] on select "Не выбрано Р/с 40702810400000054324 ООО "ОЗОН Банк БИК 044525068 КОР..." at bounding box center [905, 497] width 483 height 32
select select "610"
click at [664, 481] on select "Не выбрано Р/с 40702810400000054324 ООО "ОЗОН Банк БИК 044525068 КОР..." at bounding box center [905, 497] width 483 height 32
type textarea "Р/с 40702810400000054324 ООО "ОЗОН Банк БИК 044525068 КОР/С 30101810645374525068"
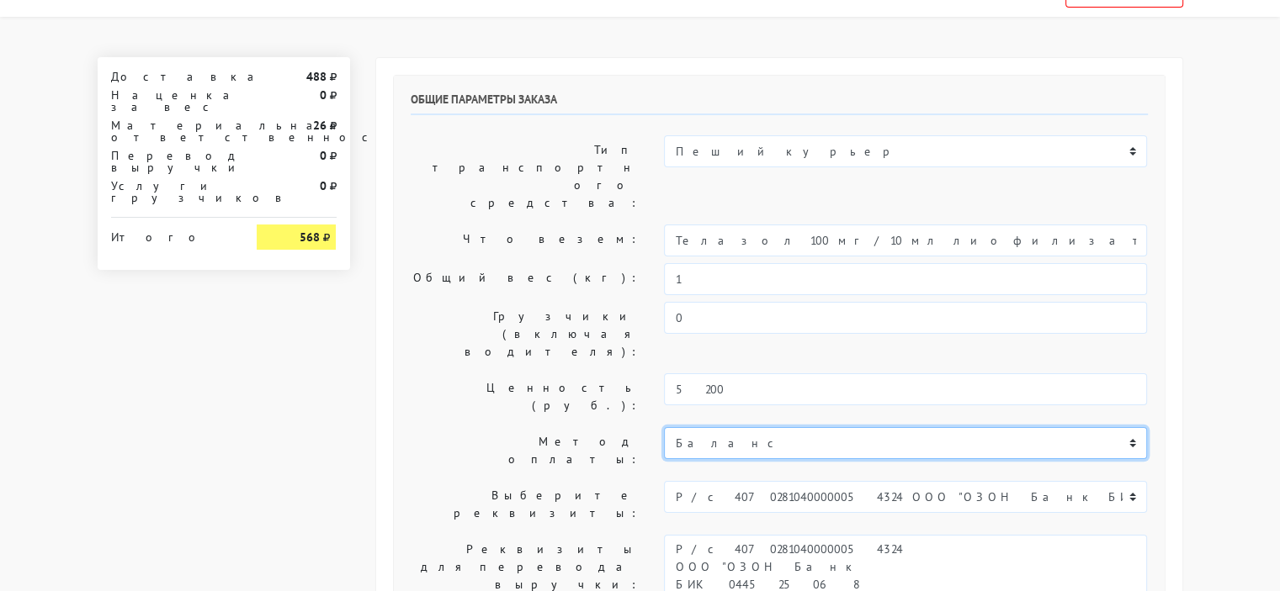
click at [735, 427] on select "Баланс" at bounding box center [905, 443] width 483 height 32
click at [739, 427] on select "Баланс" at bounding box center [905, 443] width 483 height 32
click at [664, 427] on select "Баланс" at bounding box center [905, 443] width 483 height 32
click at [718, 427] on select "Баланс" at bounding box center [905, 443] width 483 height 32
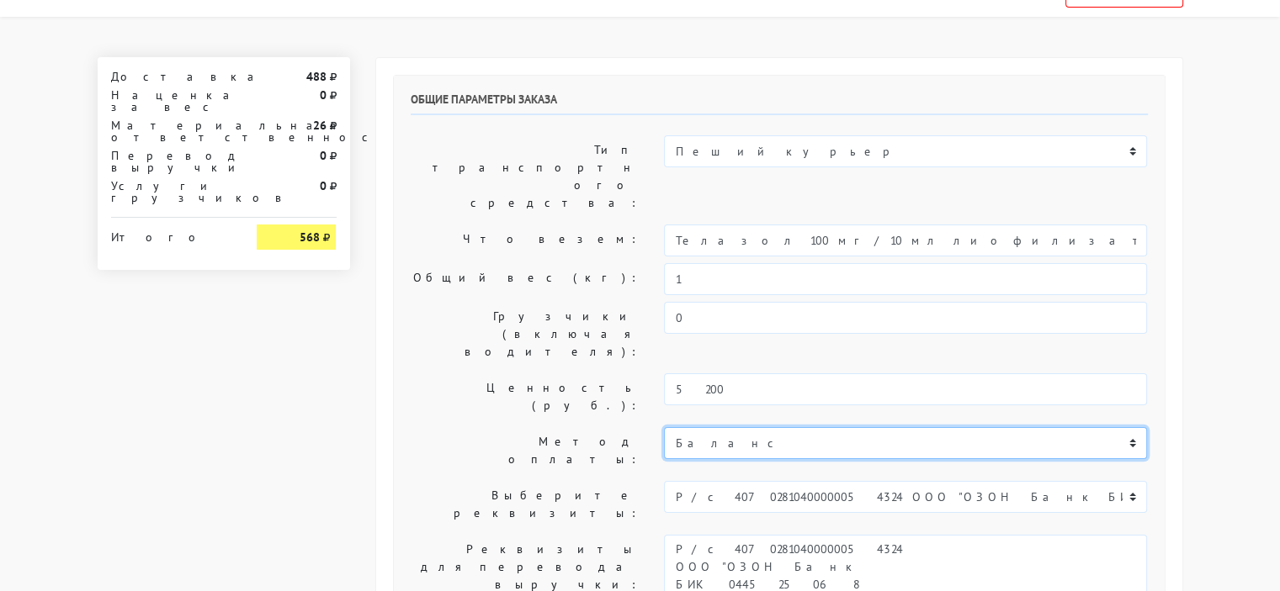
click at [1134, 427] on select "Баланс" at bounding box center [905, 443] width 483 height 32
click at [1133, 427] on select "Баланс" at bounding box center [905, 443] width 483 height 32
click at [1132, 427] on select "Баланс" at bounding box center [905, 443] width 483 height 32
click at [1134, 427] on select "Баланс" at bounding box center [905, 443] width 483 height 32
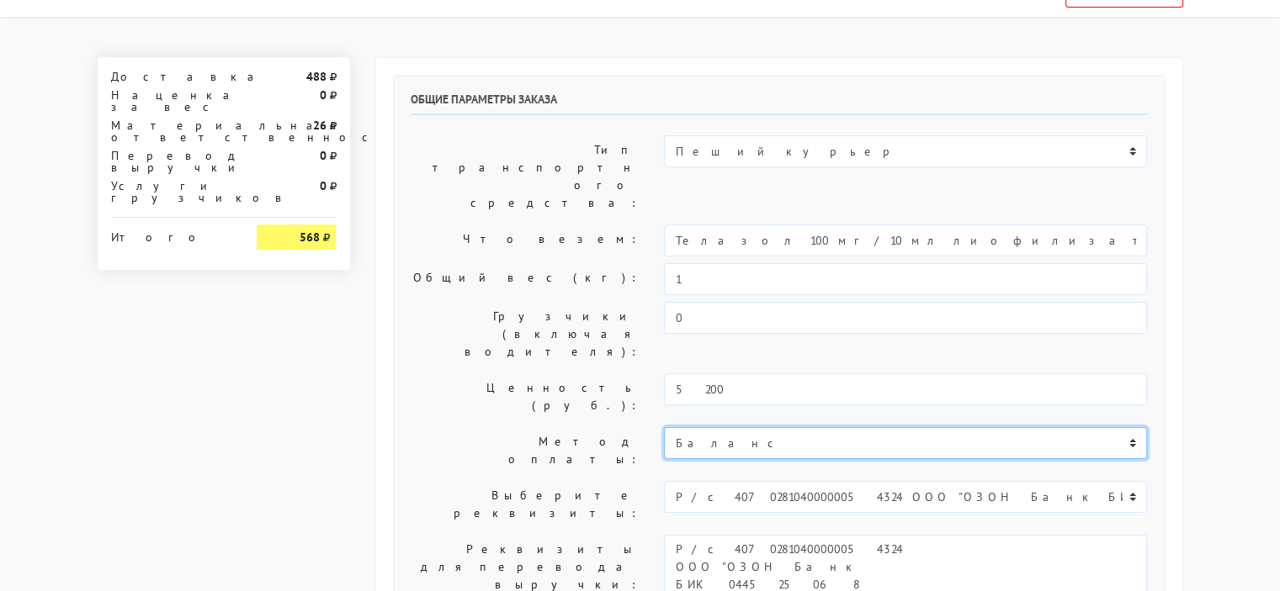
click at [1134, 427] on select "Баланс" at bounding box center [905, 443] width 483 height 32
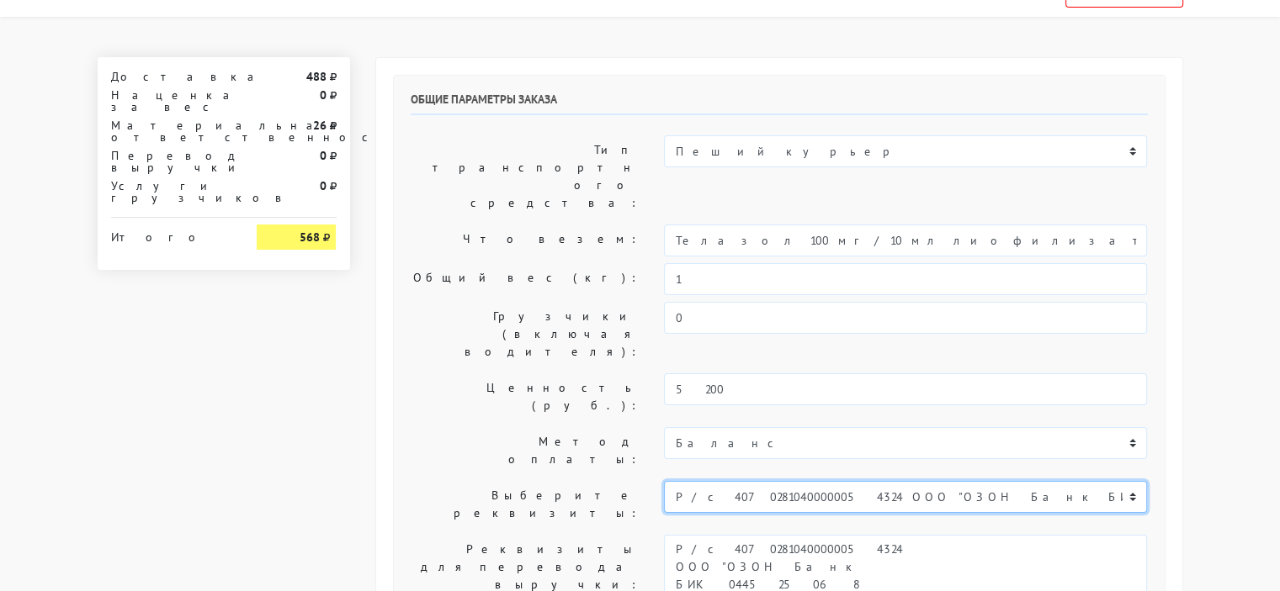
click at [782, 481] on select "Не выбрано Р/с 40702810400000054324 ООО "ОЗОН Банк БИК 044525068 КОР..." at bounding box center [905, 497] width 483 height 32
select select
click at [664, 481] on select "Не выбрано Р/с 40702810400000054324 ООО "ОЗОН Банк БИК 044525068 КОР..." at bounding box center [905, 497] width 483 height 32
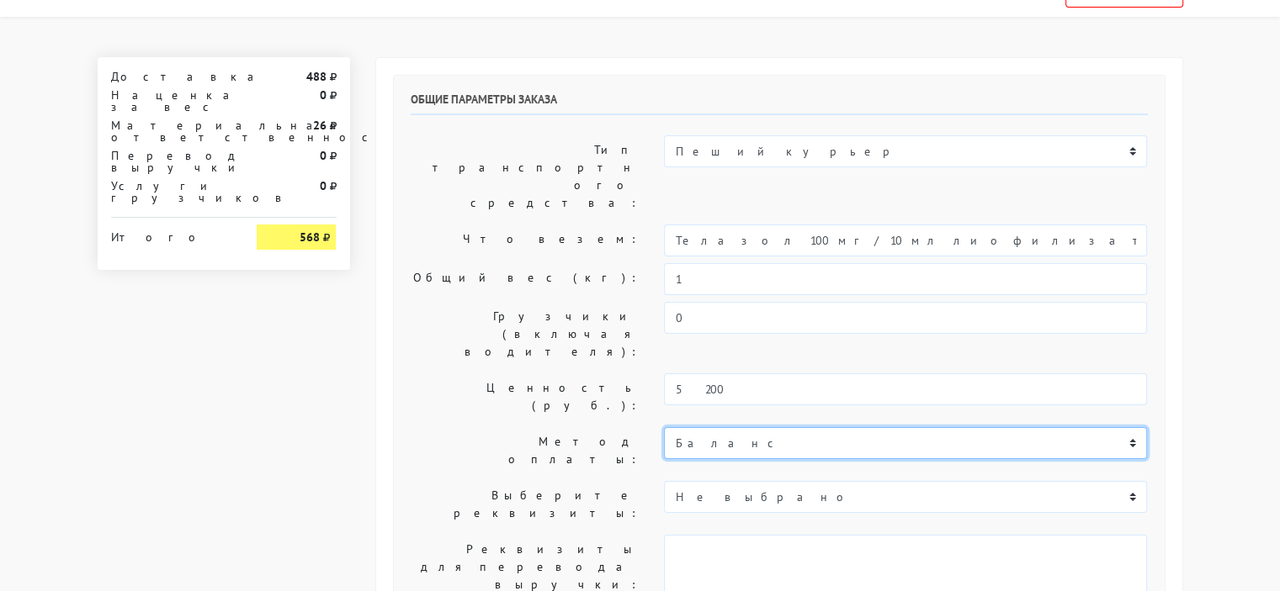
click at [720, 427] on select "Баланс" at bounding box center [905, 443] width 483 height 32
click at [664, 427] on select "Баланс" at bounding box center [905, 443] width 483 height 32
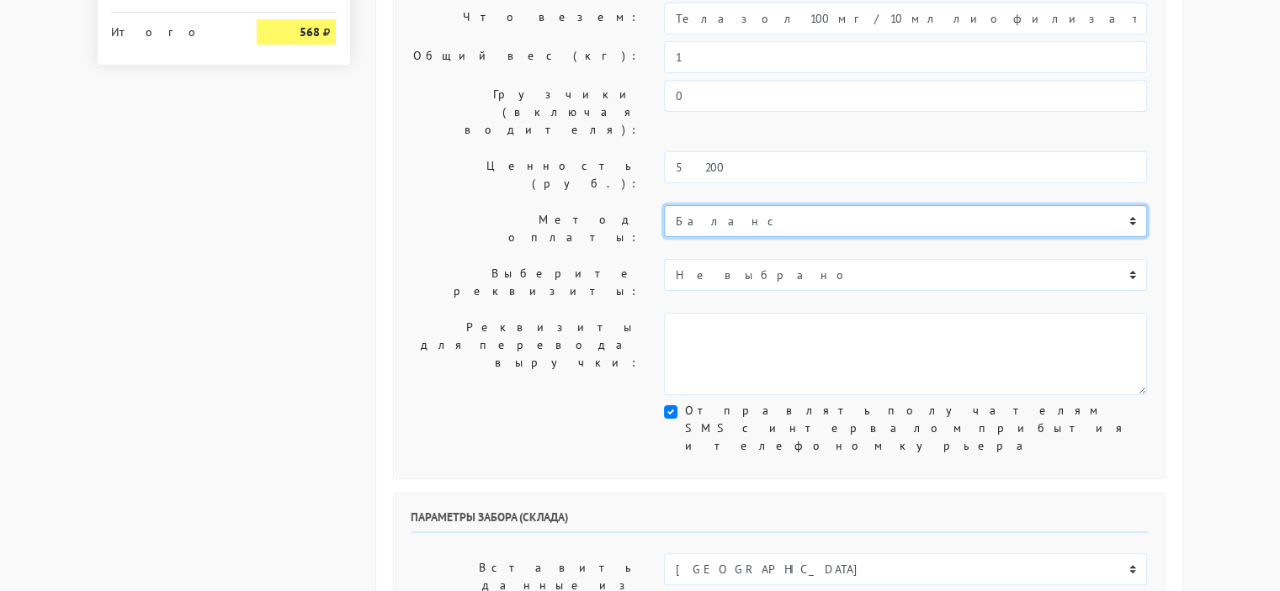
scroll to position [283, 0]
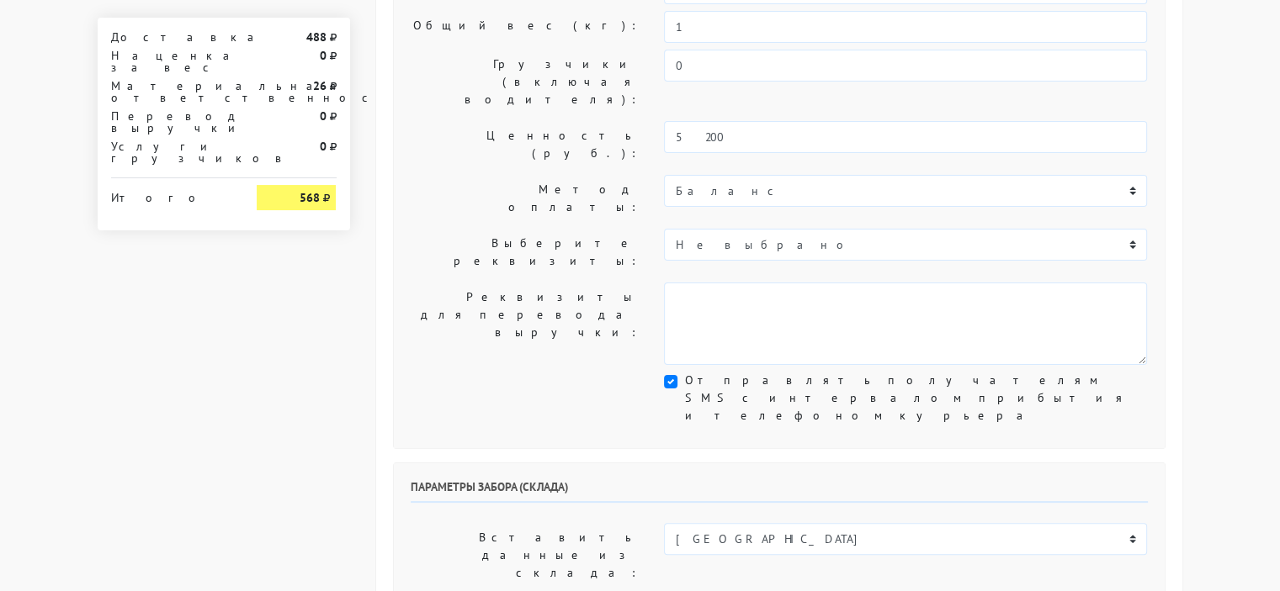
click at [684, 372] on label "Отправлять получателям SMS с интервалом прибытия и телефоном курьера" at bounding box center [915, 398] width 463 height 53
click at [684, 372] on input "Отправлять получателям SMS с интервалом прибытия и телефоном курьера" at bounding box center [689, 377] width 11 height 11
click at [684, 372] on label "Отправлять получателям SMS с интервалом прибытия и телефоном курьера" at bounding box center [915, 398] width 463 height 53
click at [684, 372] on input "Отправлять получателям SMS с интервалом прибытия и телефоном курьера" at bounding box center [689, 377] width 11 height 11
checkbox input "true"
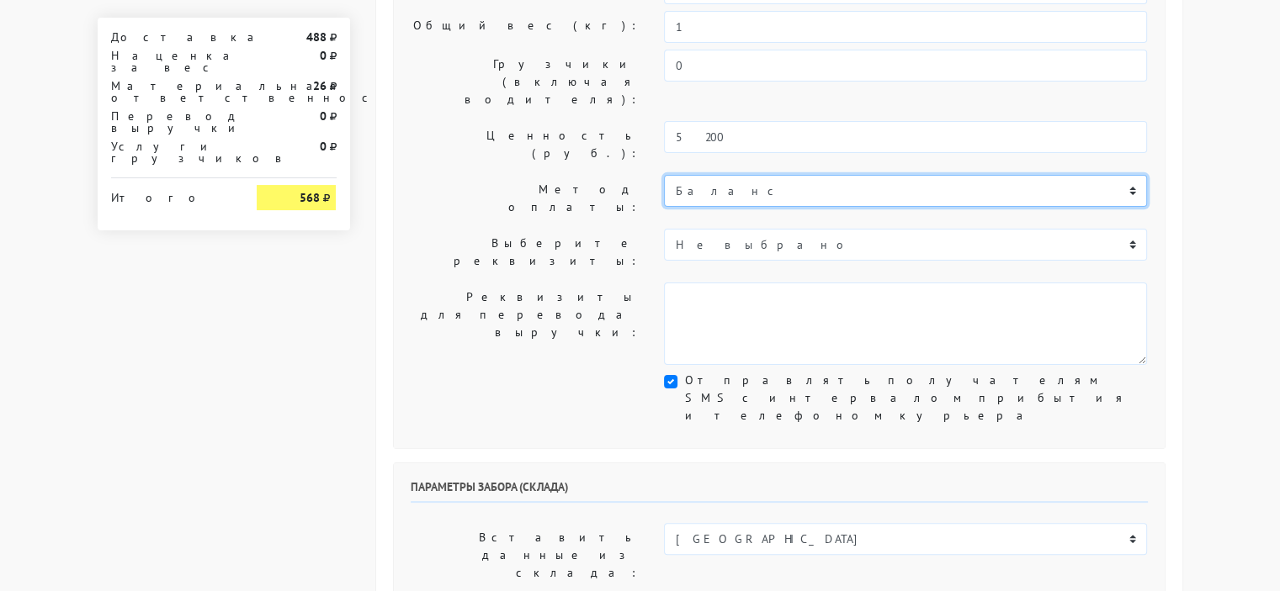
click at [714, 175] on select "Баланс" at bounding box center [905, 191] width 483 height 32
click at [664, 175] on select "Баланс" at bounding box center [905, 191] width 483 height 32
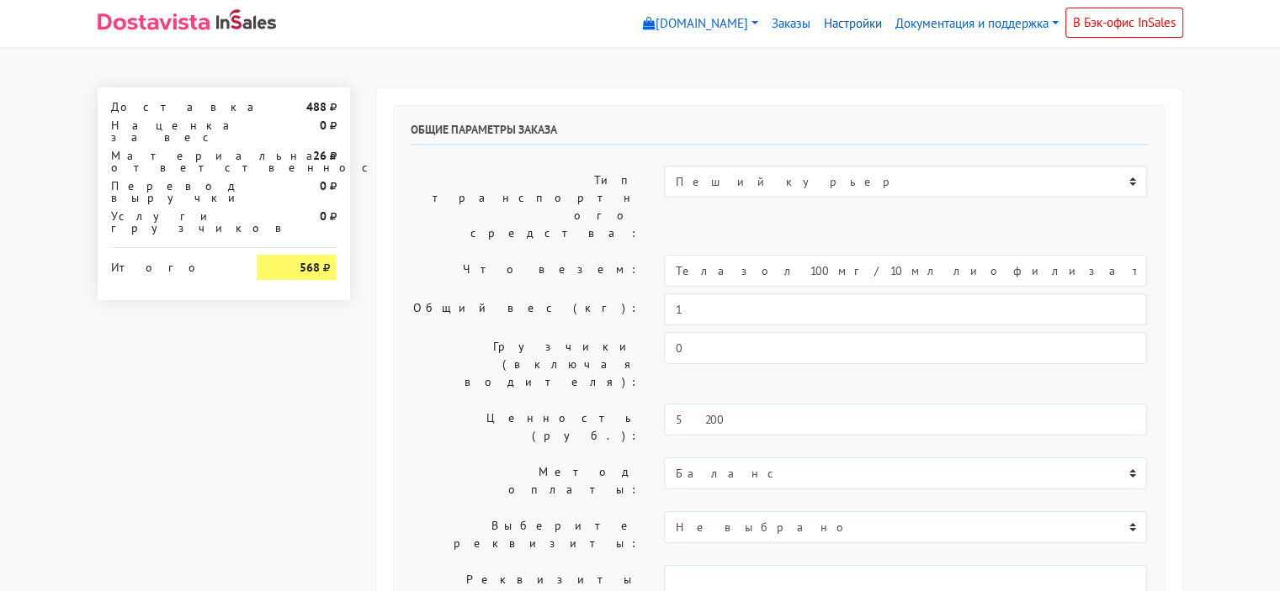
click at [844, 29] on link "Настройки" at bounding box center [853, 24] width 72 height 33
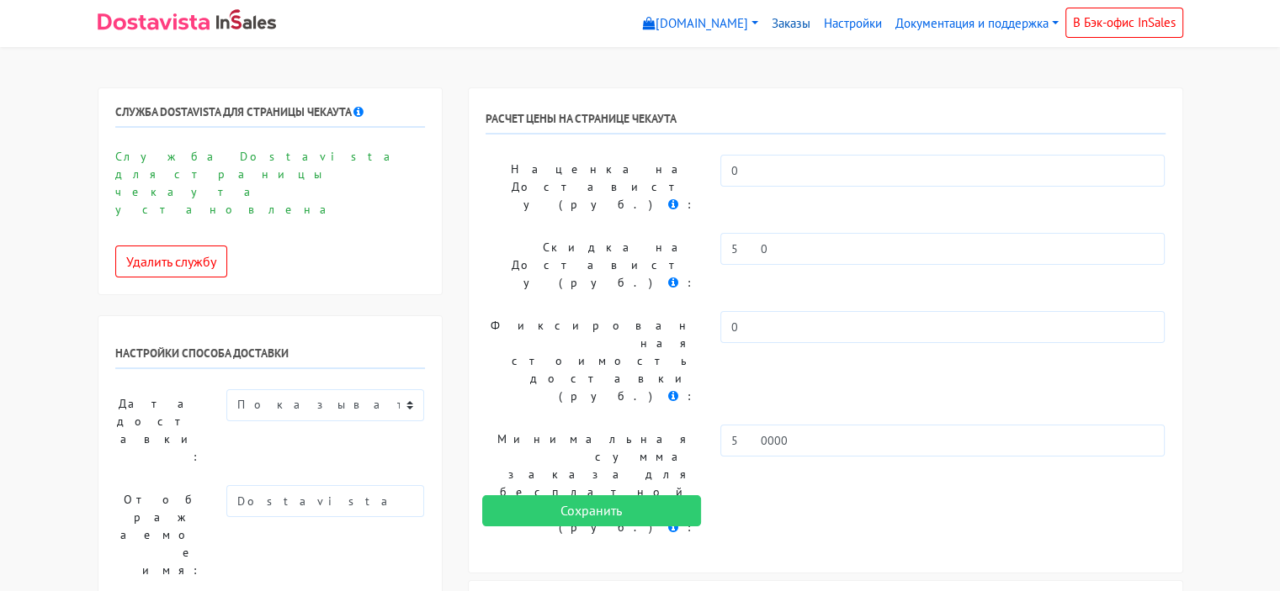
click at [784, 19] on link "Заказы" at bounding box center [791, 24] width 52 height 33
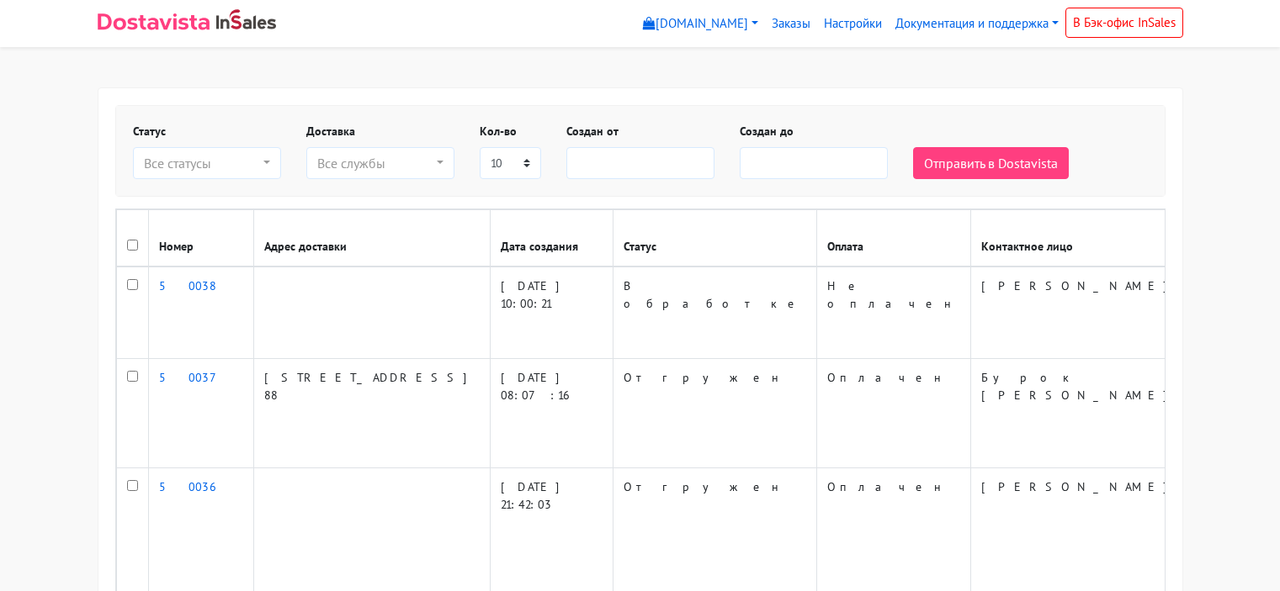
select select
click at [963, 163] on button "Отправить в Dostavista" at bounding box center [991, 163] width 156 height 32
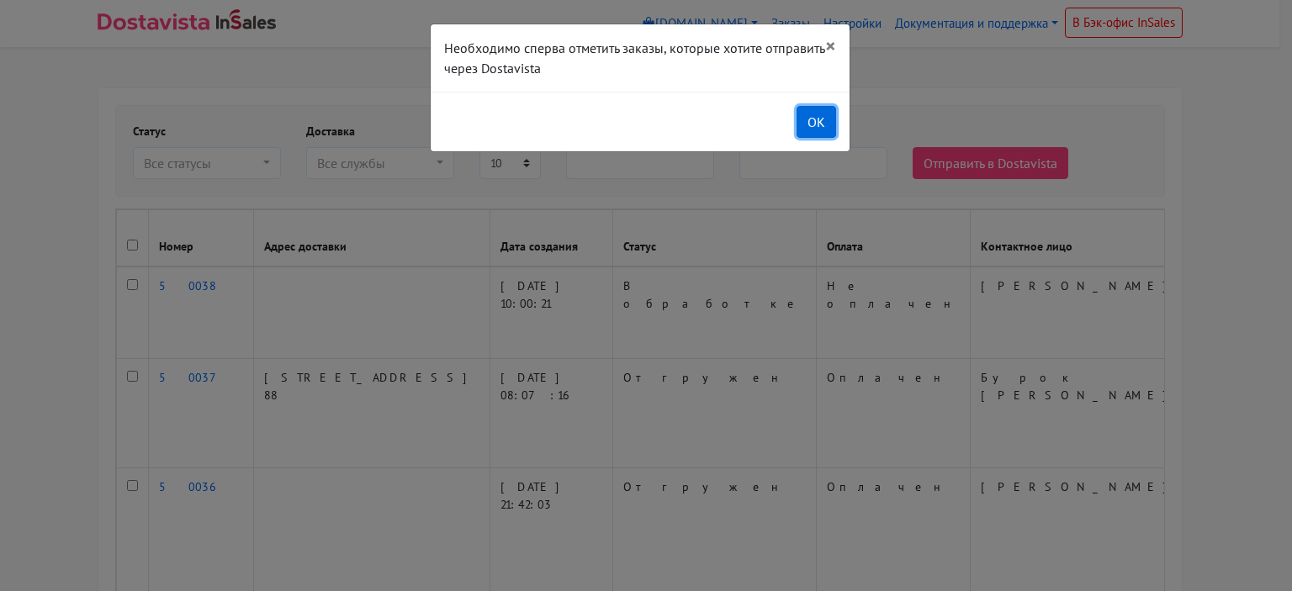
click at [808, 117] on button "OK" at bounding box center [817, 122] width 40 height 32
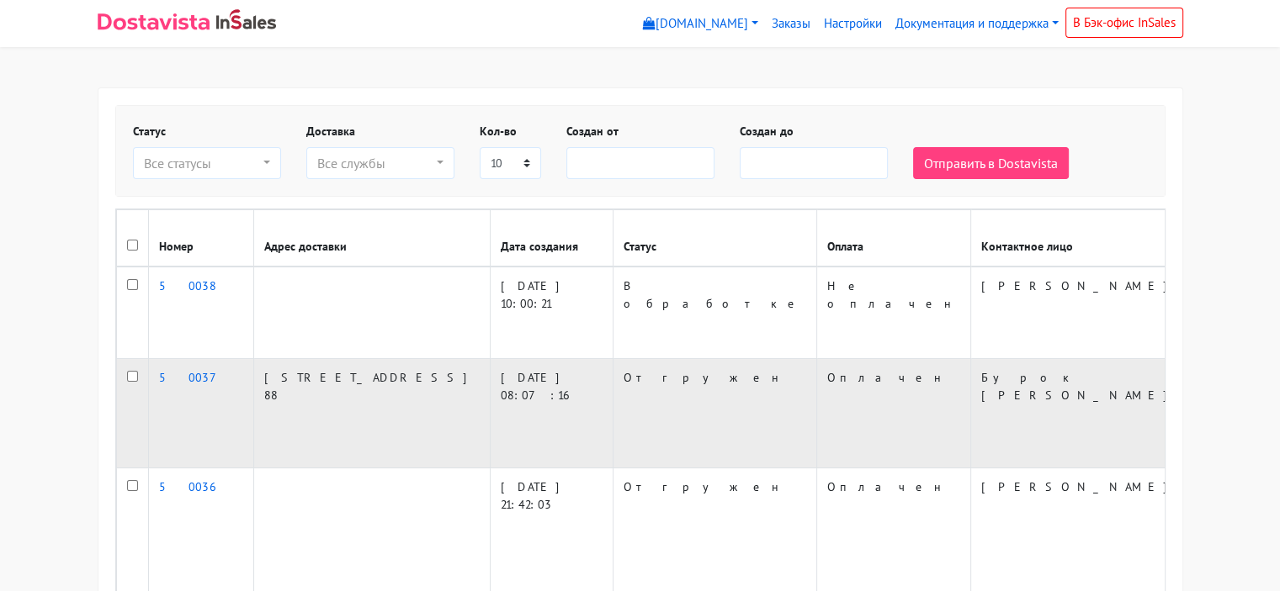
click at [135, 373] on input "checkbox" at bounding box center [132, 376] width 11 height 11
checkbox input "true"
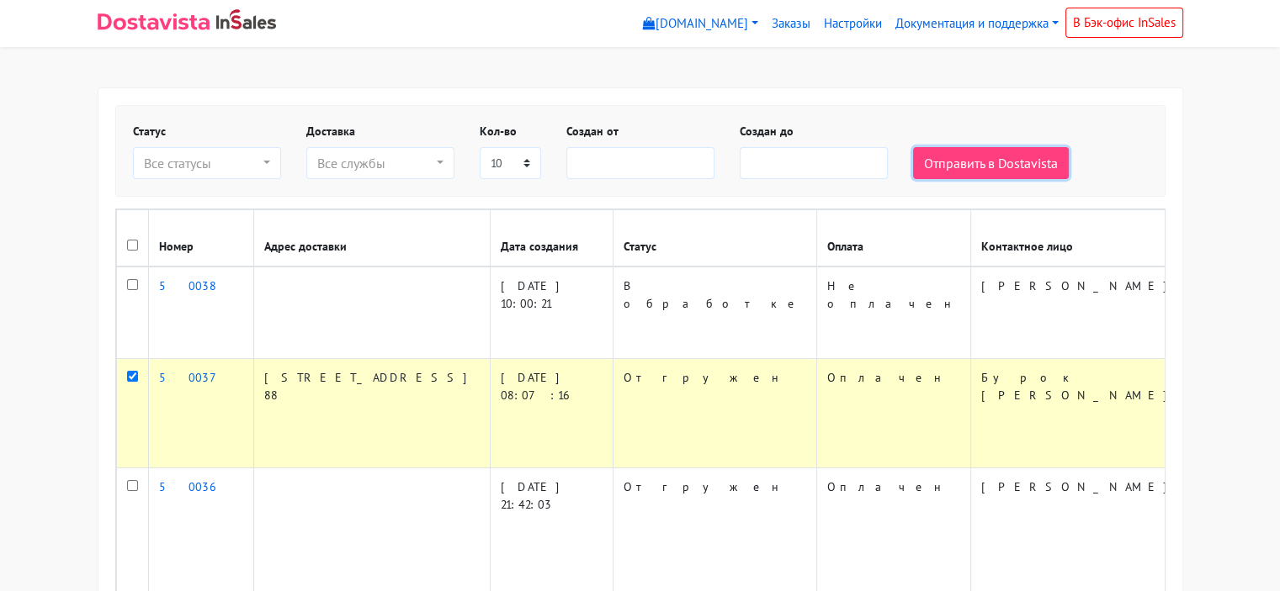
click at [982, 156] on button "Отправить в Dostavista" at bounding box center [991, 163] width 156 height 32
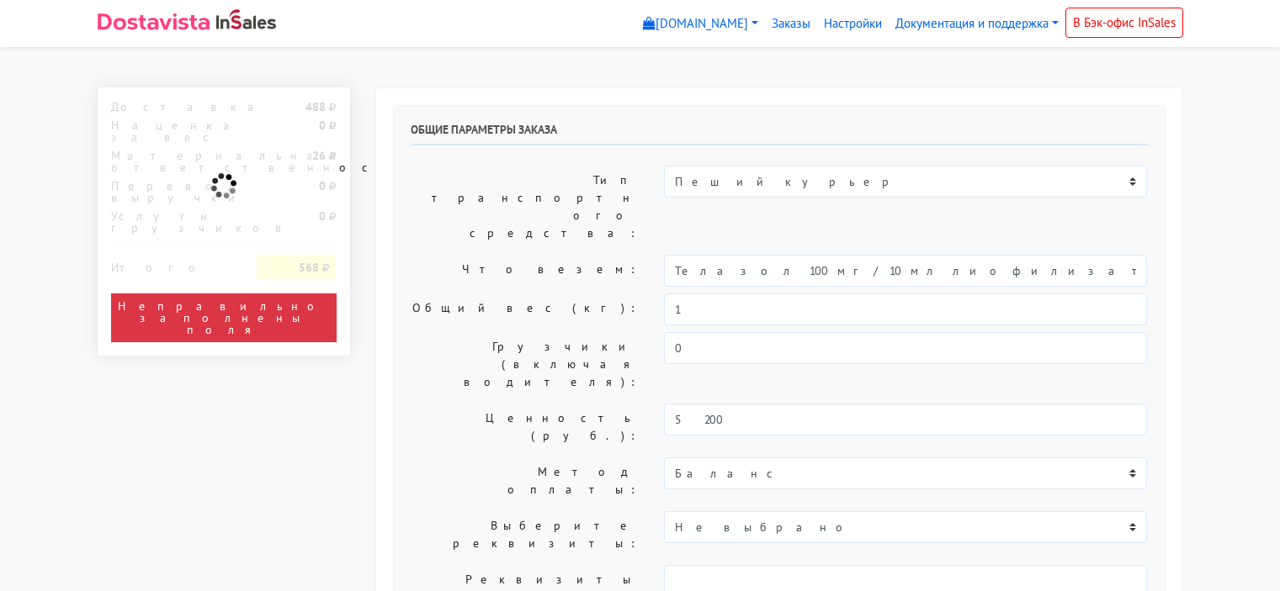
select select "10:00"
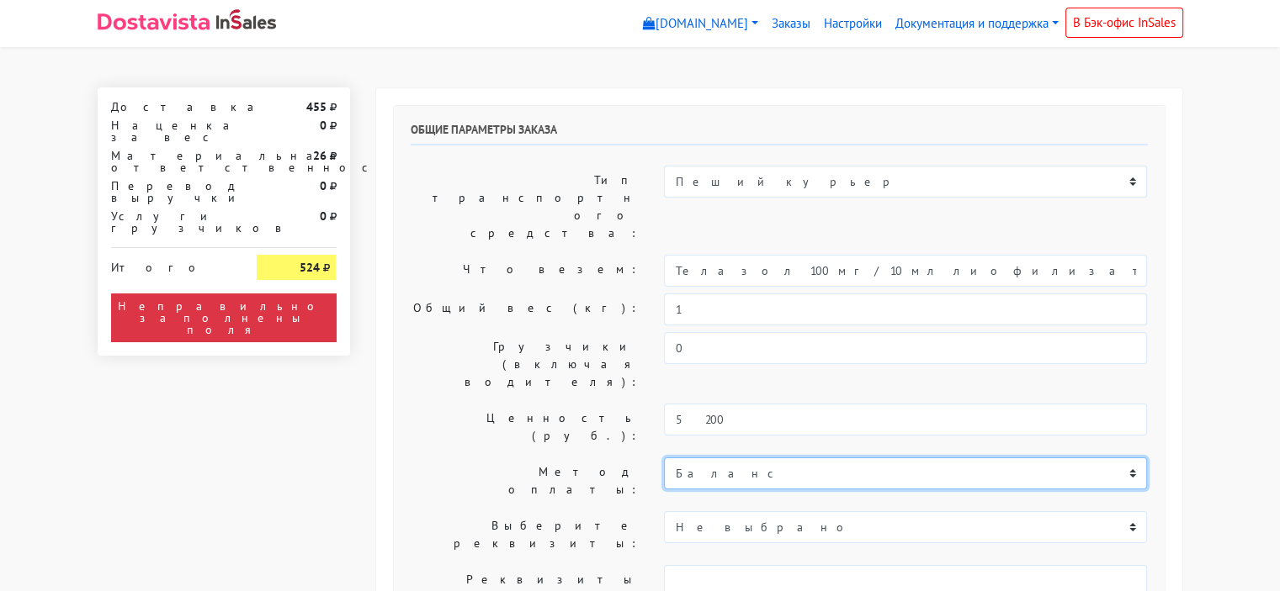
click at [704, 458] on select "Баланс" at bounding box center [905, 474] width 483 height 32
click at [664, 458] on select "Баланс" at bounding box center [905, 474] width 483 height 32
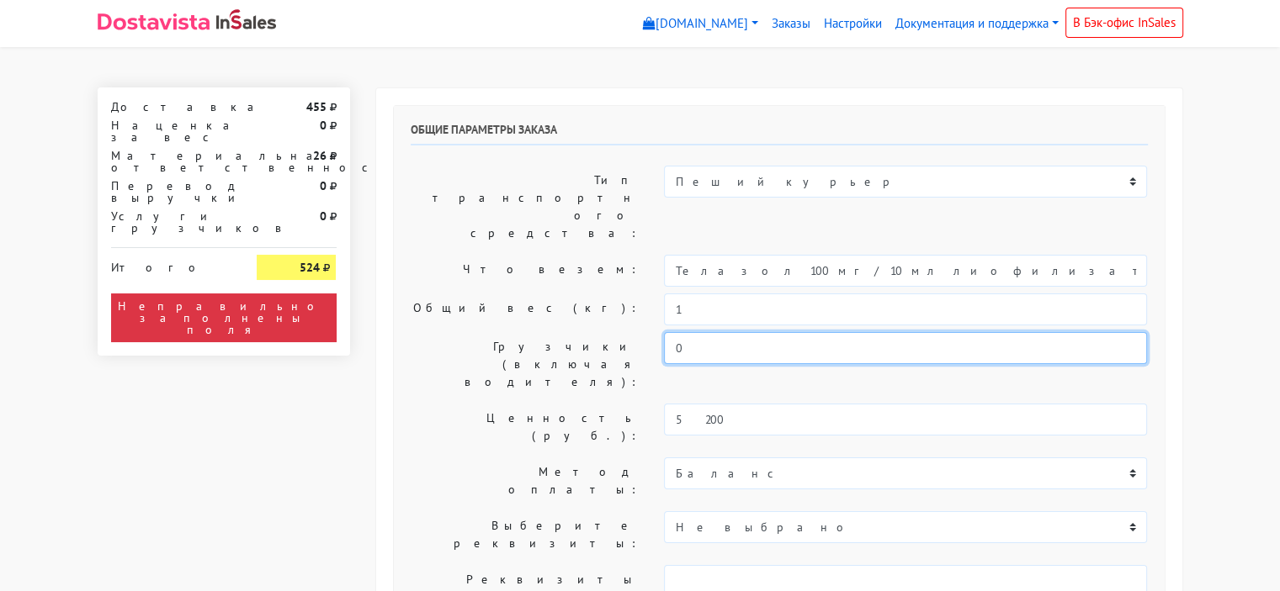
click at [746, 332] on input "0" at bounding box center [905, 348] width 483 height 32
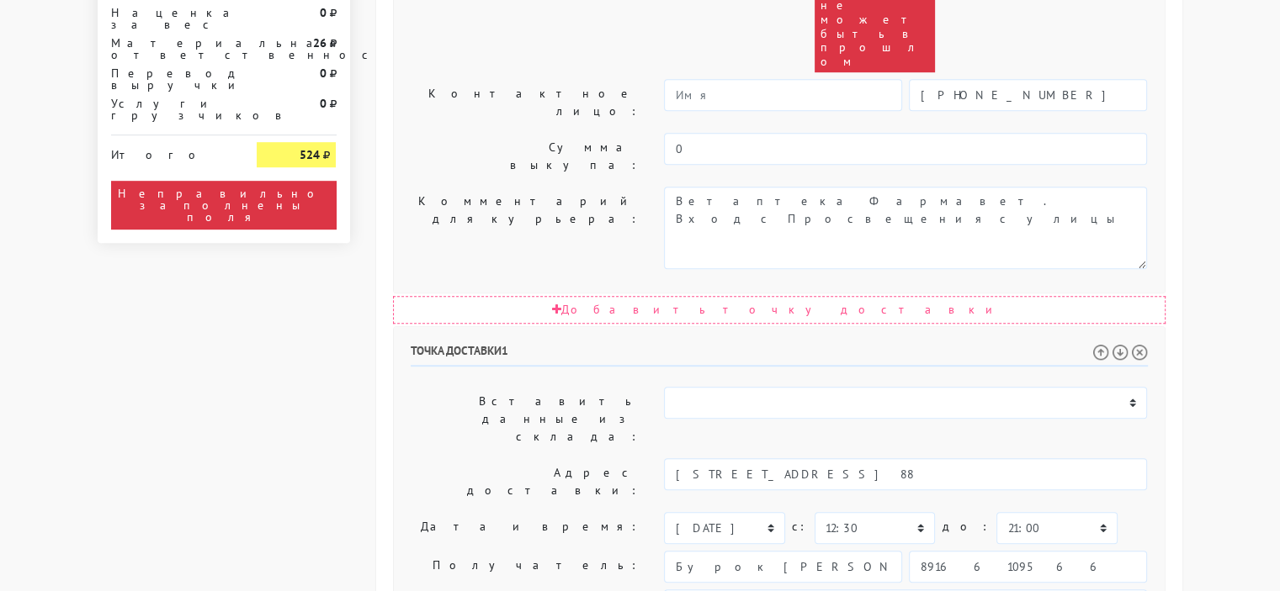
scroll to position [991, 0]
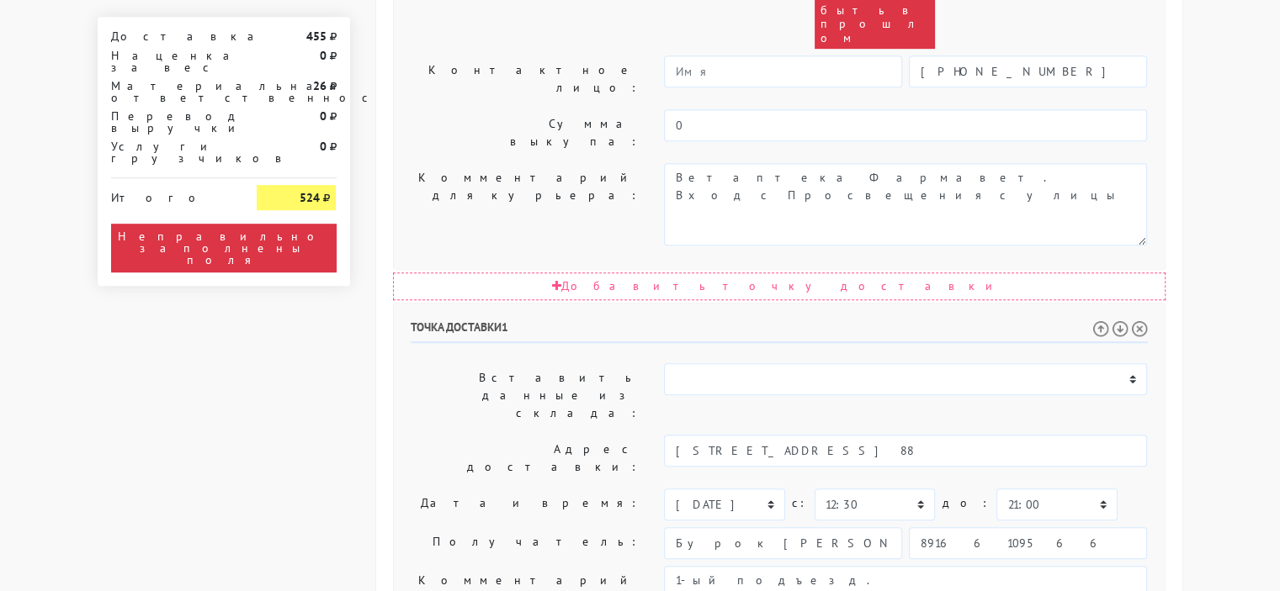
type input "516"
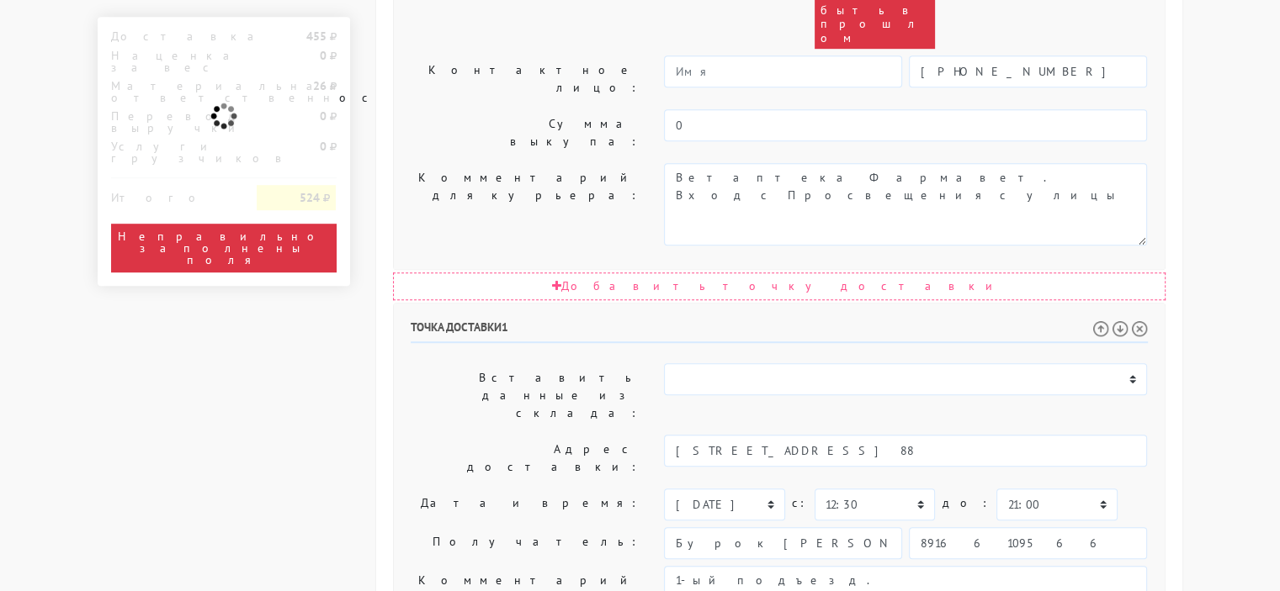
drag, startPoint x: 721, startPoint y: 423, endPoint x: 649, endPoint y: 428, distance: 71.7
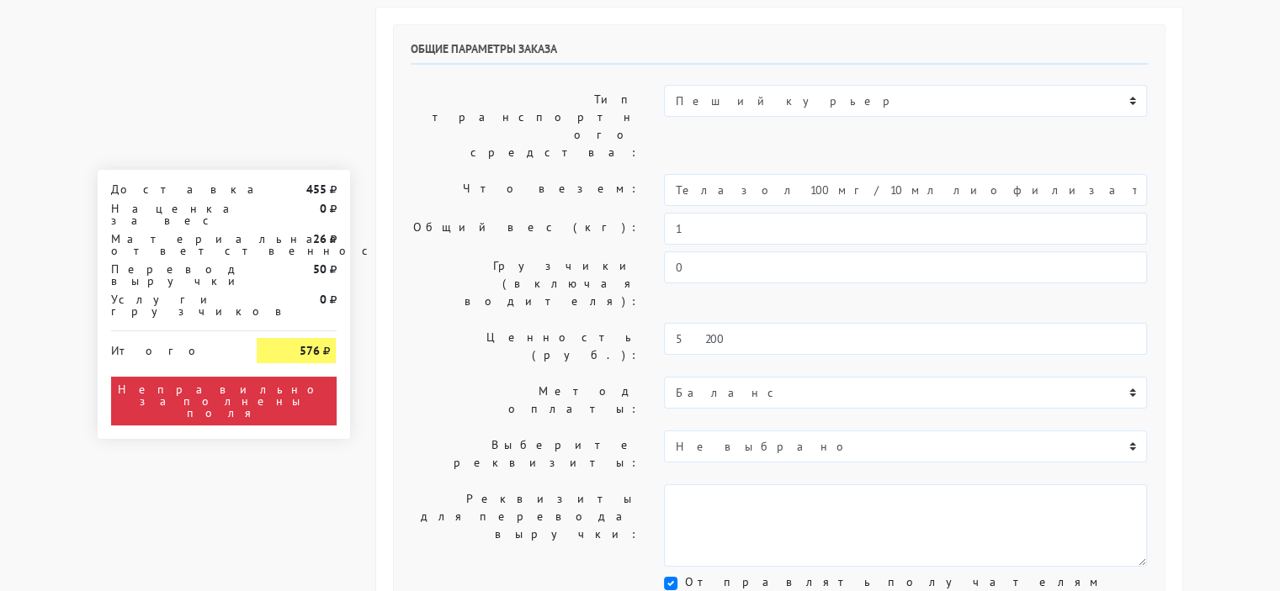
scroll to position [66, 0]
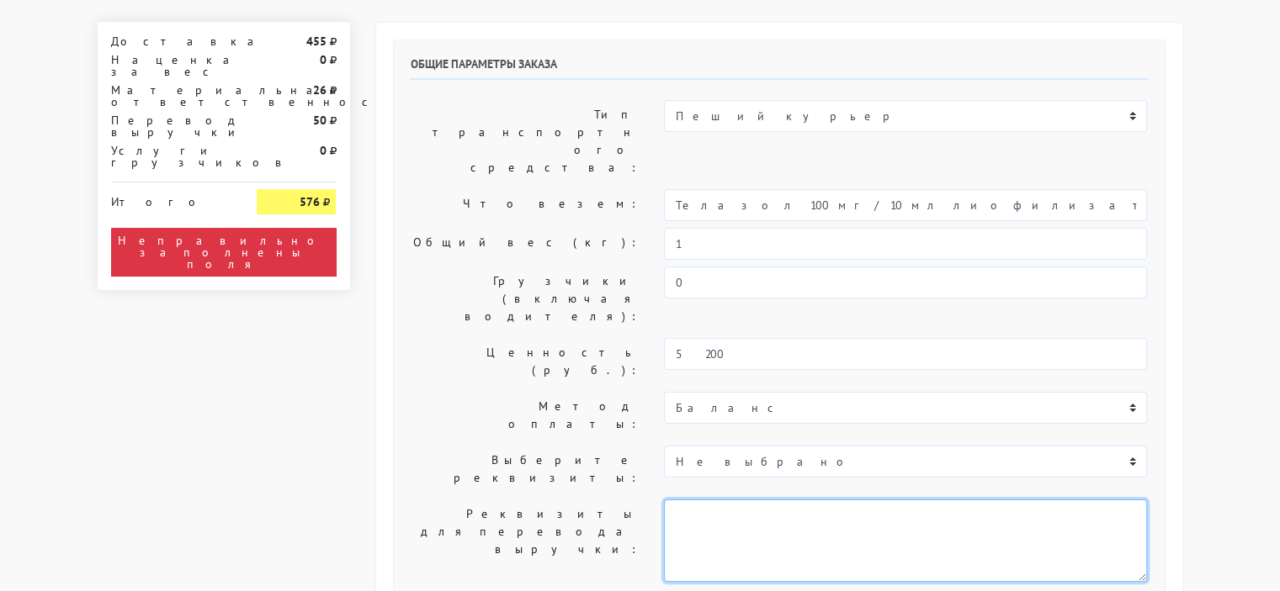
click at [726, 500] on textarea at bounding box center [905, 541] width 483 height 82
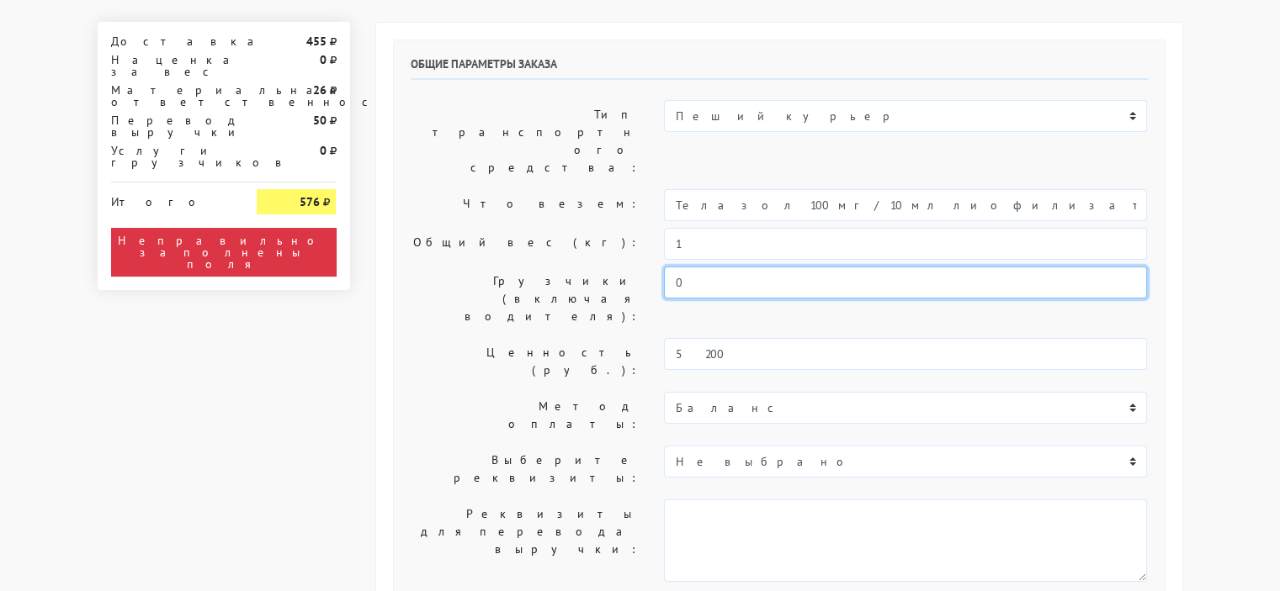
click at [705, 267] on input "0" at bounding box center [905, 283] width 483 height 32
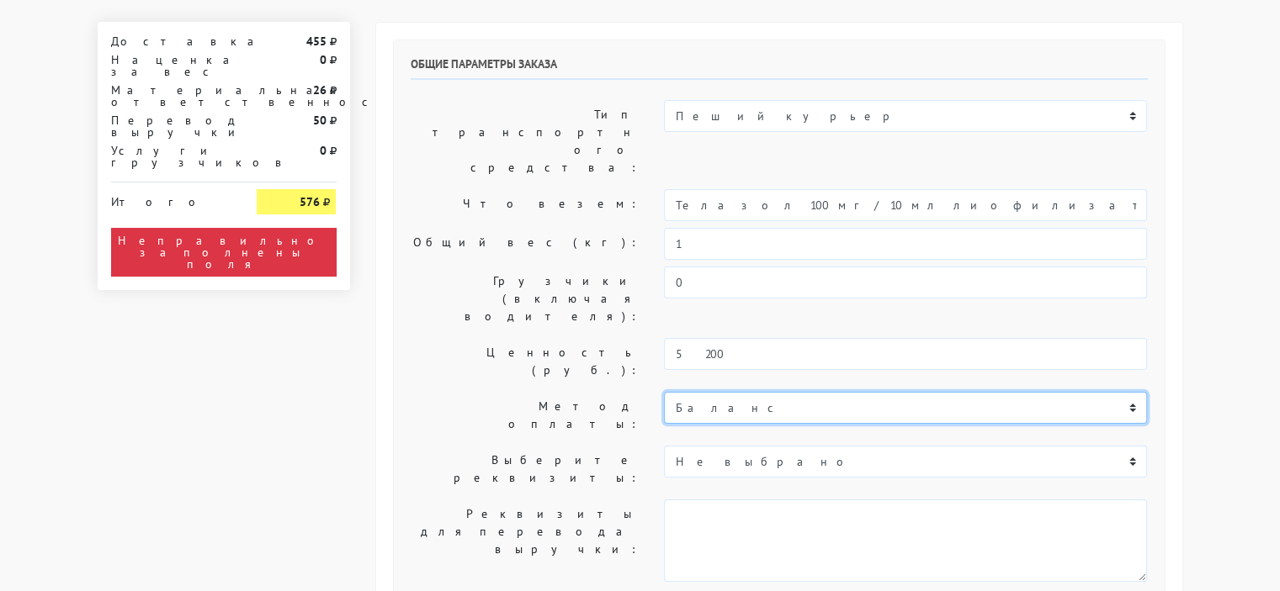
click at [713, 392] on select "Баланс" at bounding box center [905, 408] width 483 height 32
click at [664, 392] on select "Баланс" at bounding box center [905, 408] width 483 height 32
click at [702, 392] on select "Баланс" at bounding box center [905, 408] width 483 height 32
click at [664, 392] on select "Баланс" at bounding box center [905, 408] width 483 height 32
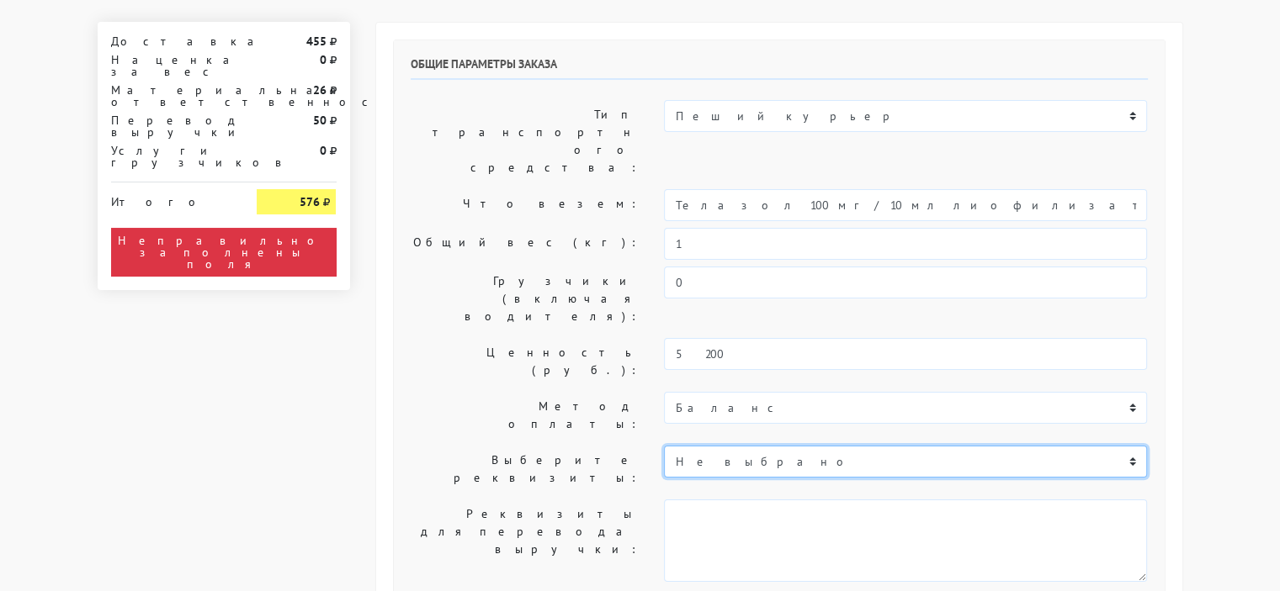
click at [756, 446] on select "Не выбрано Р/с 40702810400000054324 ООО "ОЗОН Банк БИК 044525068 КОР..." at bounding box center [905, 462] width 483 height 32
click at [664, 446] on select "Не выбрано Р/с 40702810400000054324 ООО "ОЗОН Банк БИК 044525068 КОР..." at bounding box center [905, 462] width 483 height 32
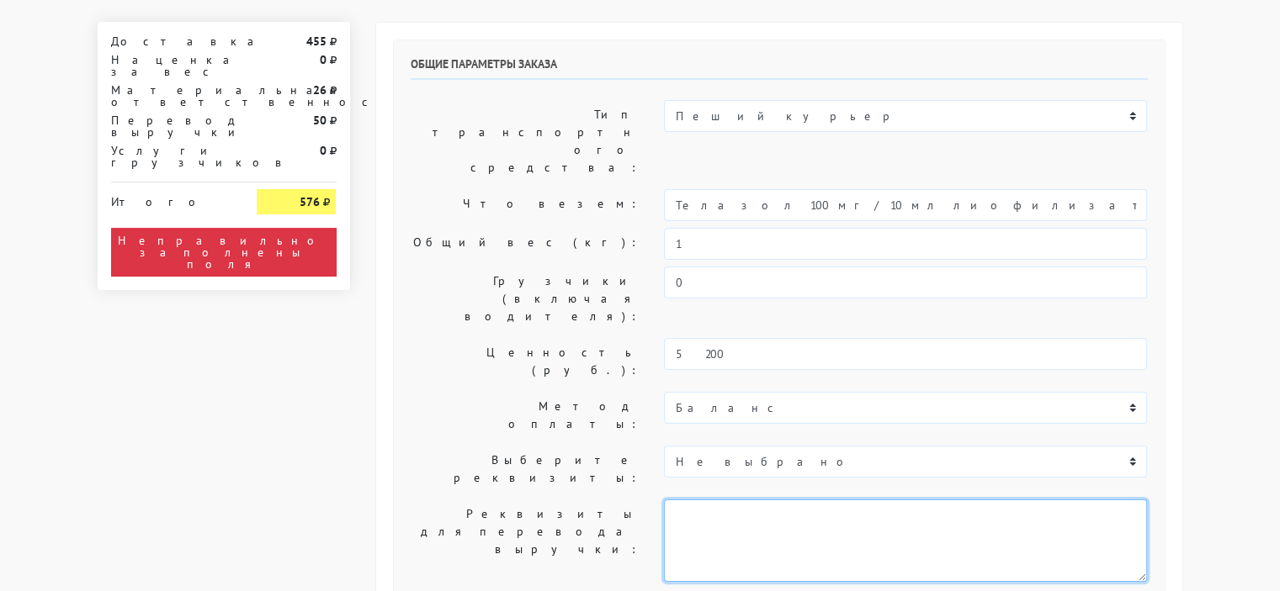
click at [686, 500] on textarea at bounding box center [905, 541] width 483 height 82
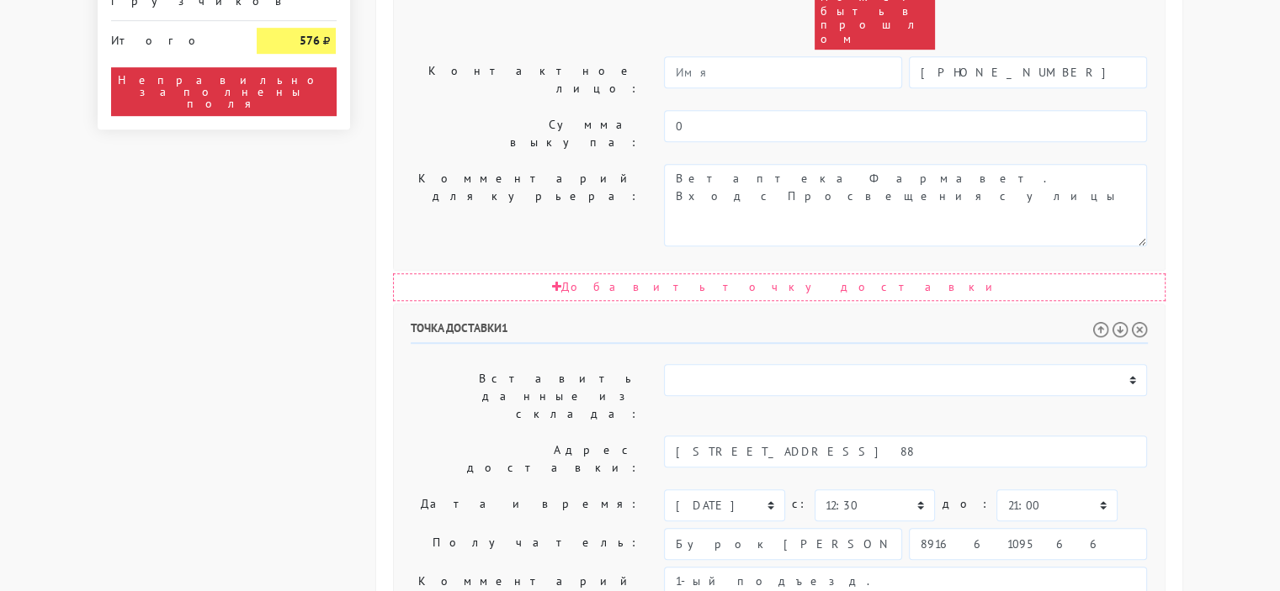
scroll to position [991, 0]
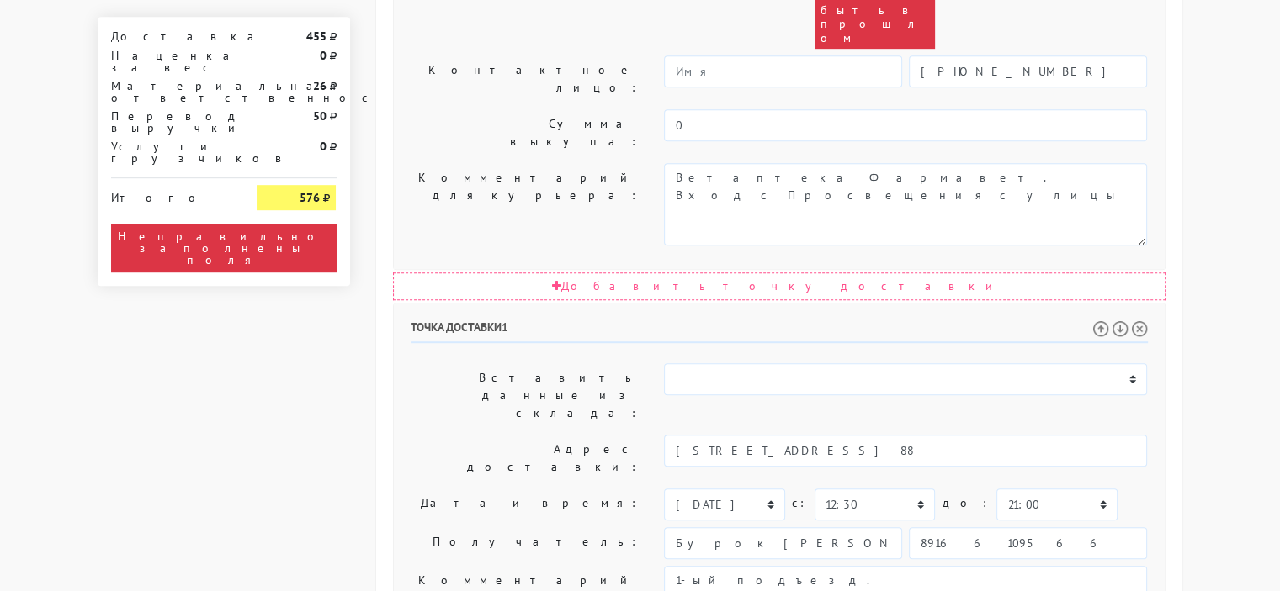
drag, startPoint x: 714, startPoint y: 342, endPoint x: 652, endPoint y: 339, distance: 62.3
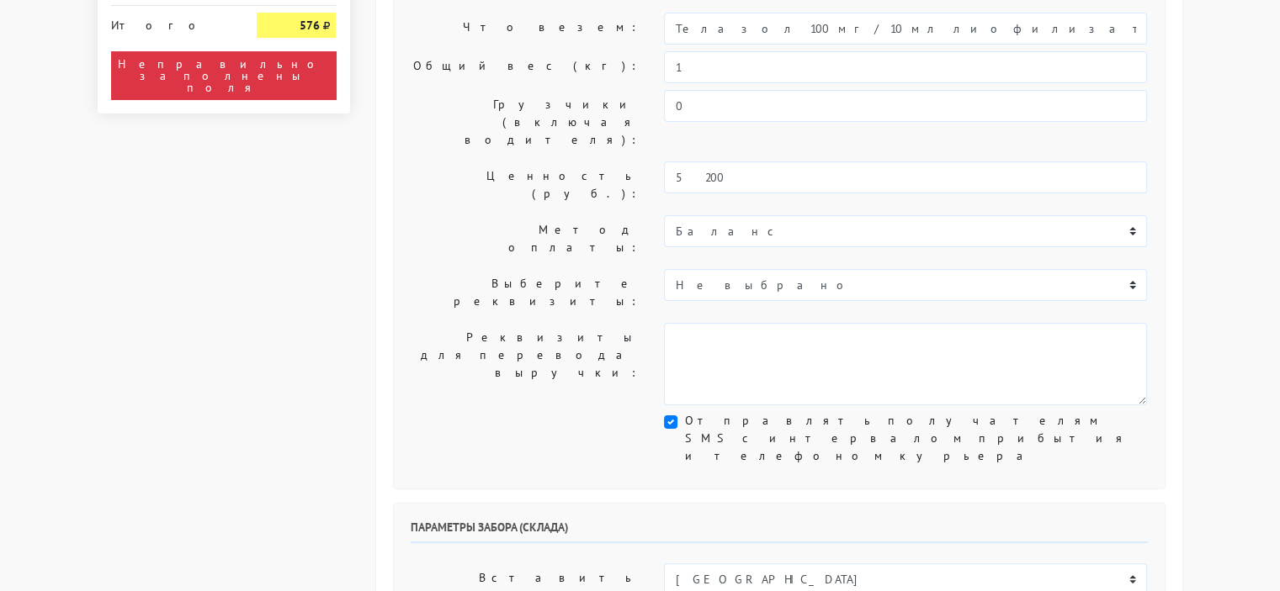
scroll to position [252, 0]
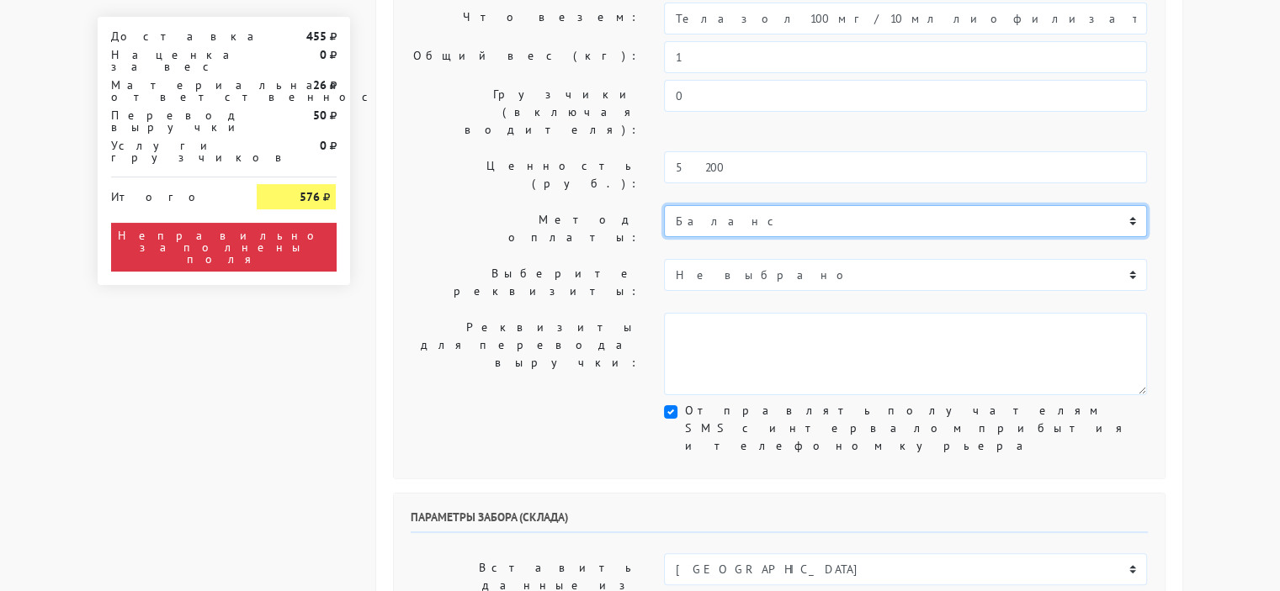
click at [718, 205] on select "Баланс" at bounding box center [905, 221] width 483 height 32
click at [664, 205] on select "Баланс" at bounding box center [905, 221] width 483 height 32
click at [683, 205] on select "Баланс" at bounding box center [905, 221] width 483 height 32
click at [664, 205] on select "Баланс" at bounding box center [905, 221] width 483 height 32
click at [707, 205] on select "Баланс" at bounding box center [905, 221] width 483 height 32
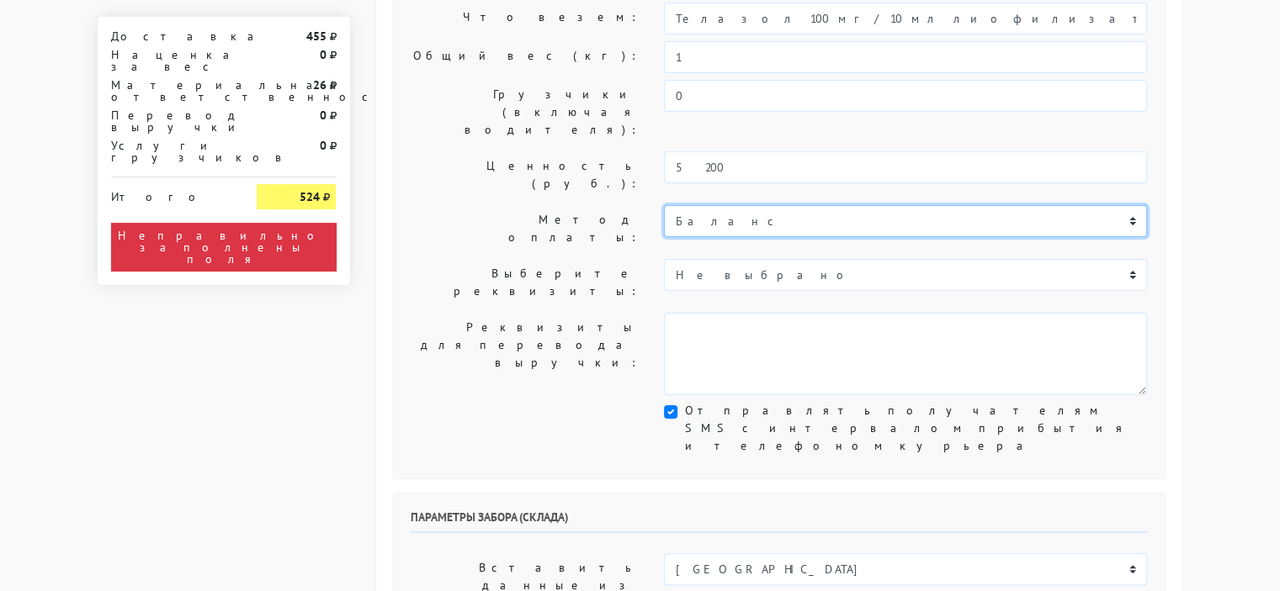
click at [664, 205] on select "Баланс" at bounding box center [905, 221] width 483 height 32
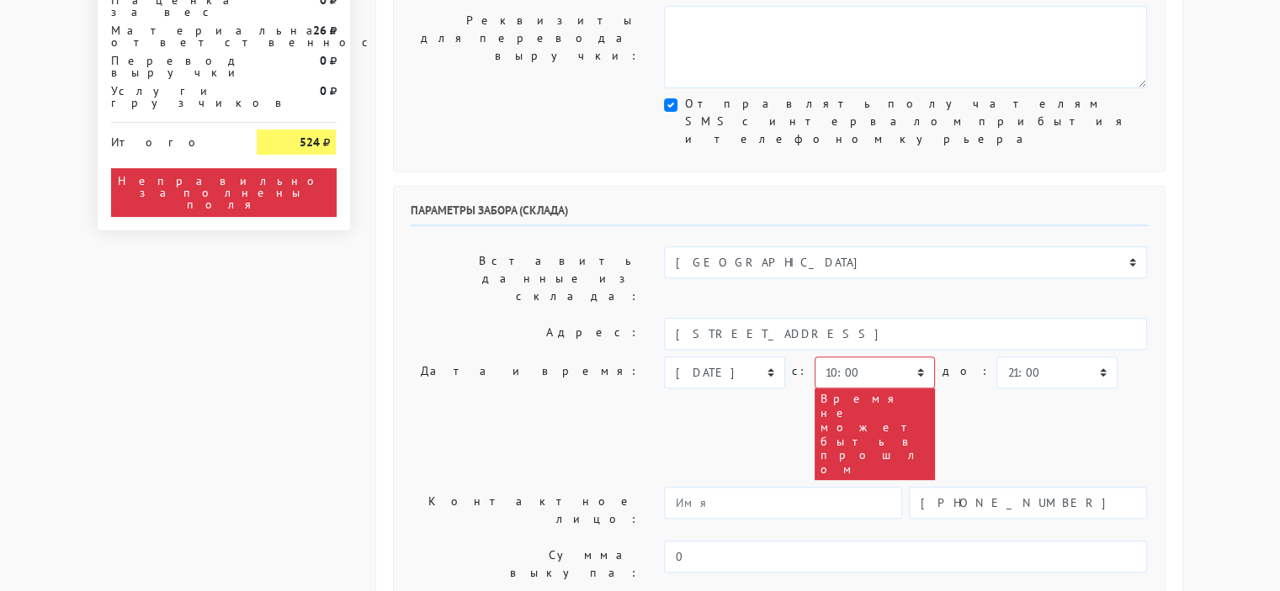
scroll to position [589, 0]
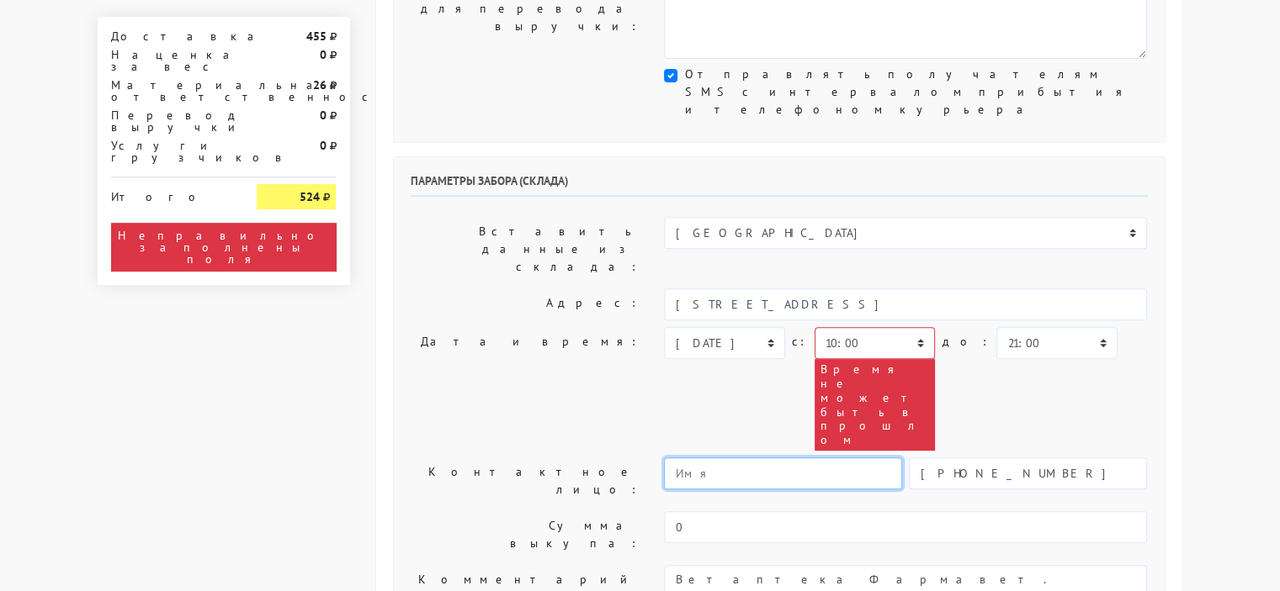
click at [717, 458] on input "text" at bounding box center [783, 474] width 238 height 32
click at [511, 458] on label "Контактное лицо:" at bounding box center [525, 481] width 254 height 47
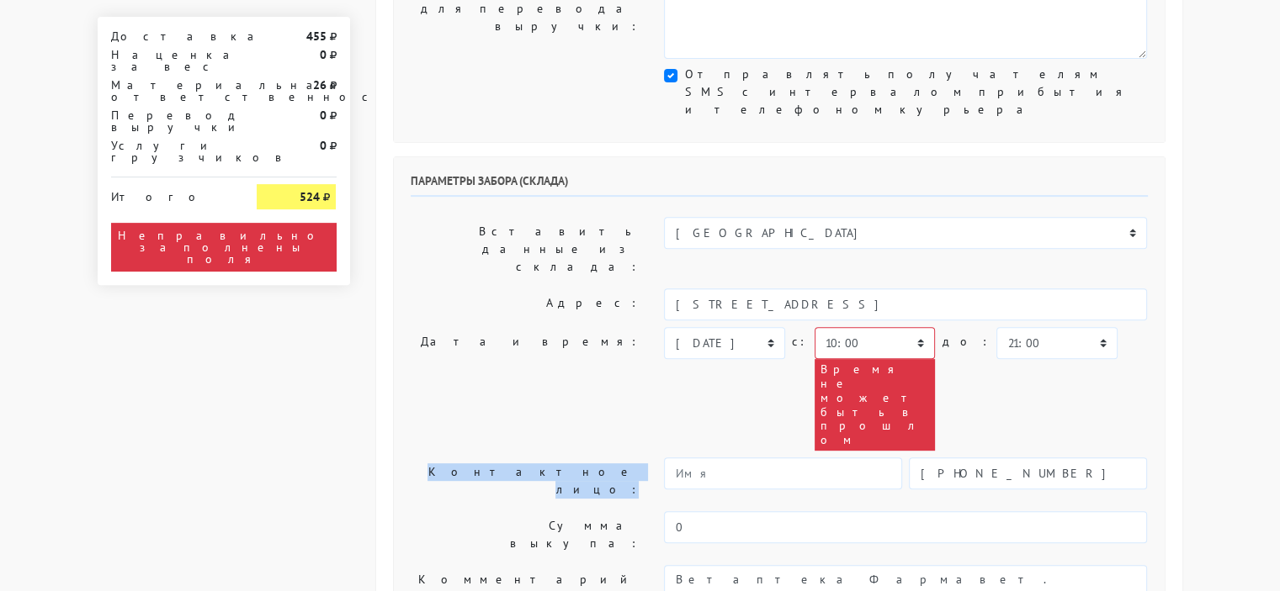
drag, startPoint x: 551, startPoint y: 215, endPoint x: 646, endPoint y: 219, distance: 95.1
click at [646, 458] on label "Контактное лицо:" at bounding box center [525, 481] width 254 height 47
click at [647, 458] on label "Контактное лицо:" at bounding box center [525, 481] width 254 height 47
drag, startPoint x: 647, startPoint y: 218, endPoint x: 525, endPoint y: 225, distance: 122.2
click at [525, 458] on label "Контактное лицо:" at bounding box center [525, 481] width 254 height 47
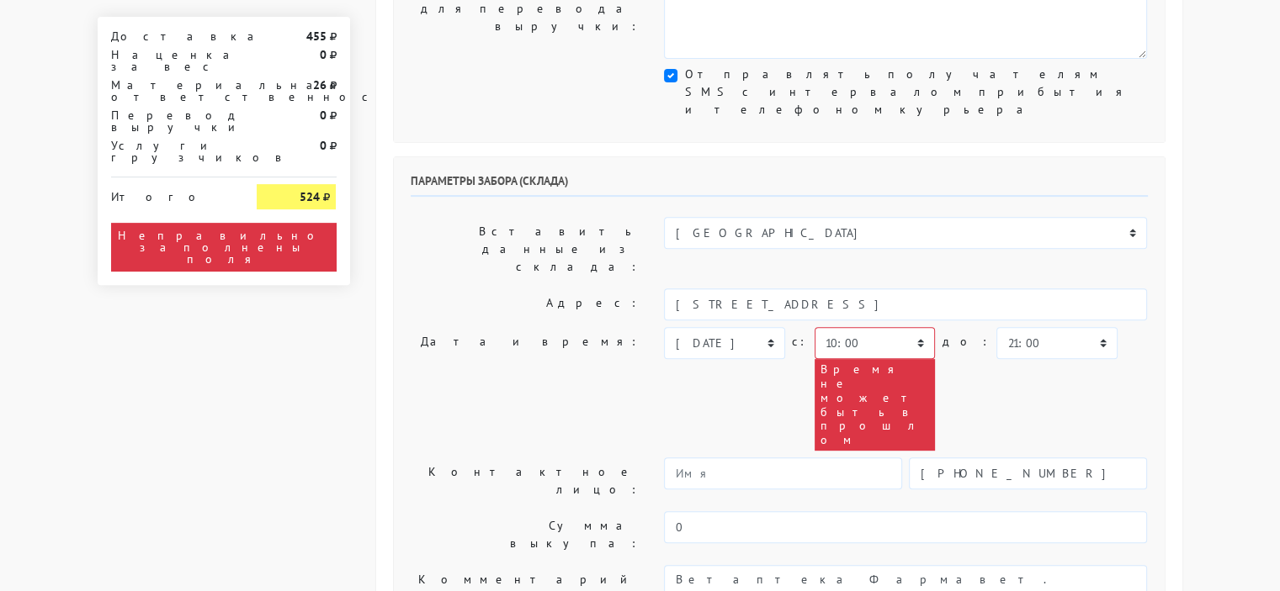
click at [531, 458] on label "Контактное лицо:" at bounding box center [525, 481] width 254 height 47
drag, startPoint x: 549, startPoint y: 219, endPoint x: 650, endPoint y: 222, distance: 101.0
click at [650, 458] on div "Контактное лицо: +79602500400" at bounding box center [779, 481] width 762 height 47
click at [647, 458] on label "Контактное лицо:" at bounding box center [525, 481] width 254 height 47
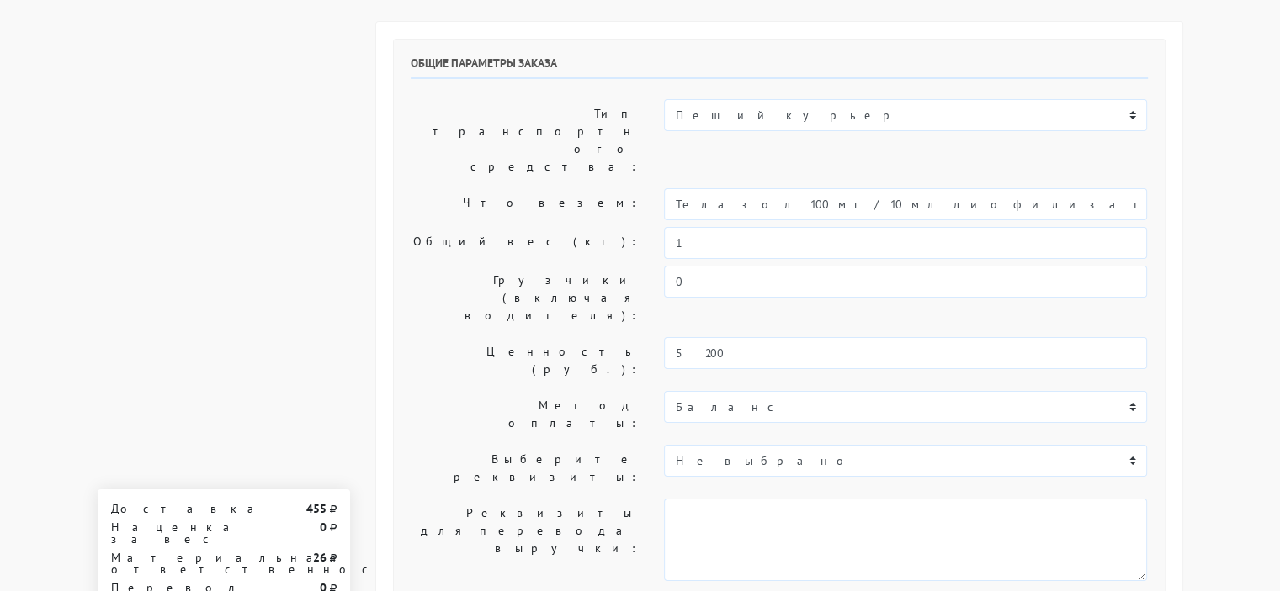
scroll to position [0, 0]
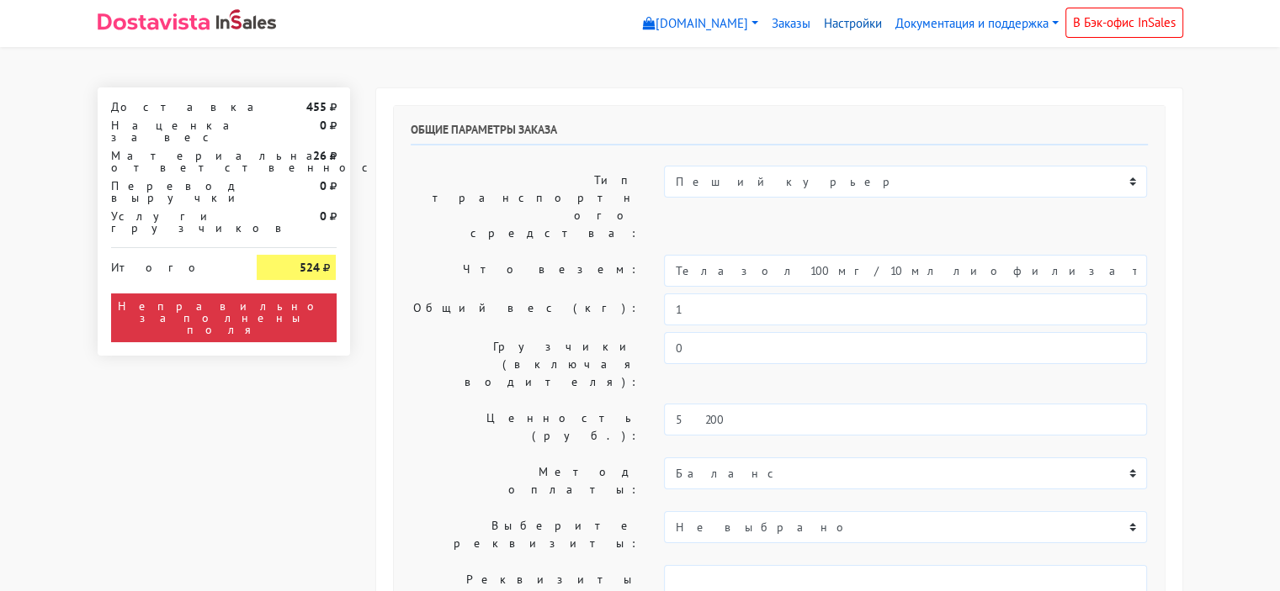
click at [842, 24] on link "Настройки" at bounding box center [853, 24] width 72 height 33
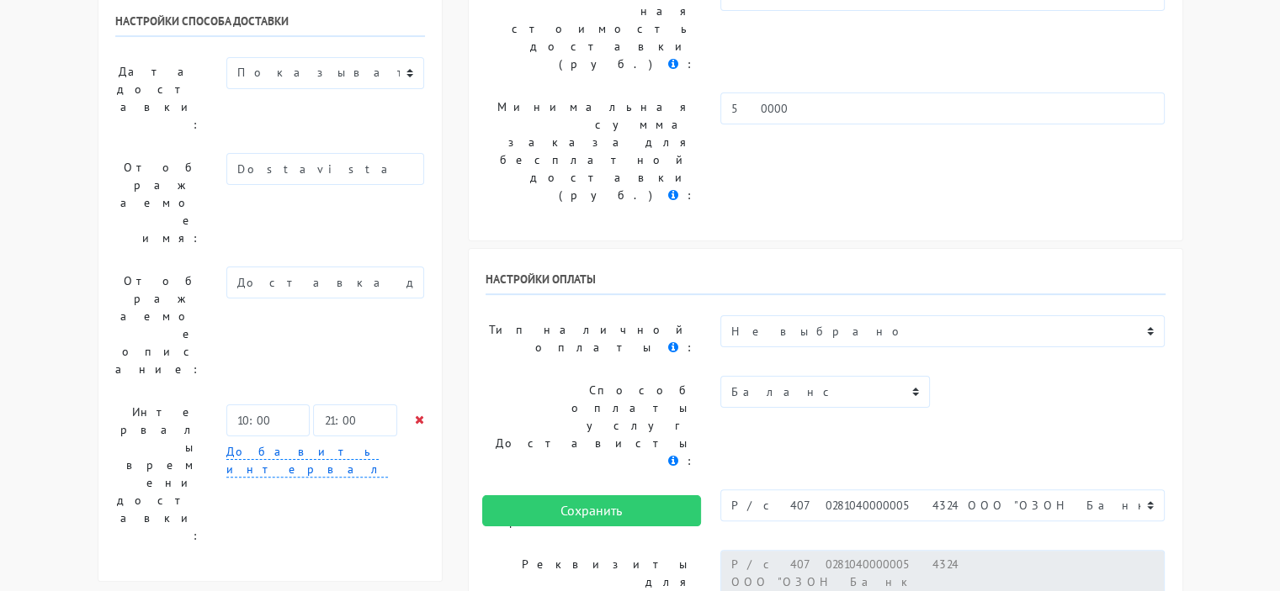
scroll to position [337, 0]
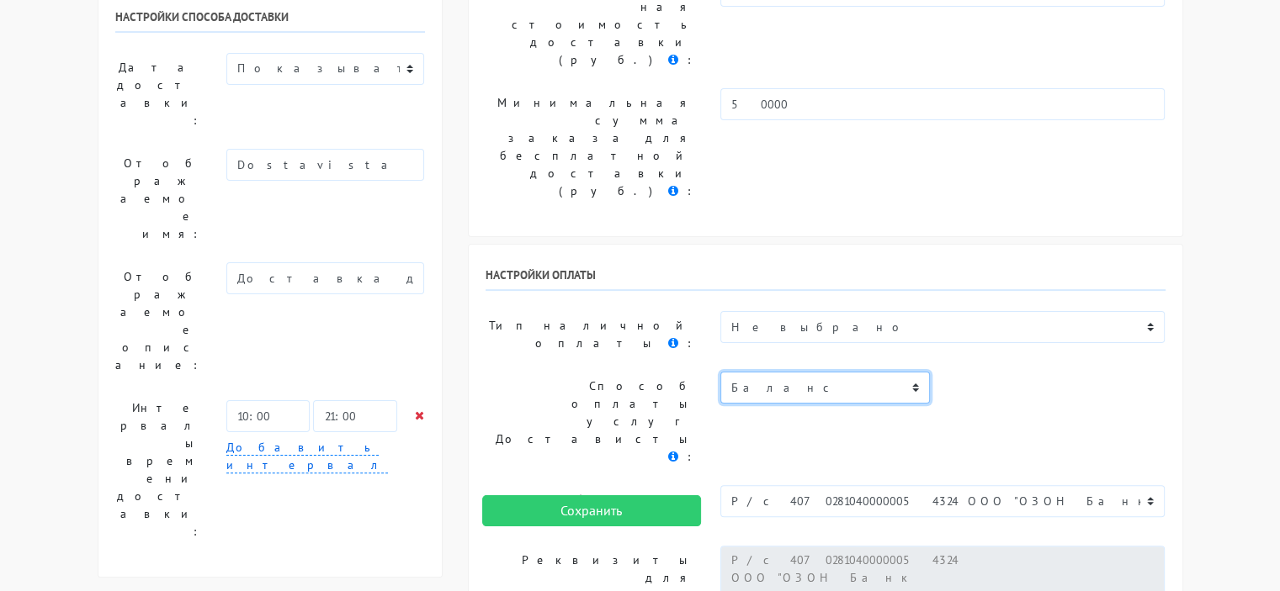
click at [787, 372] on select "Баланс" at bounding box center [824, 388] width 209 height 32
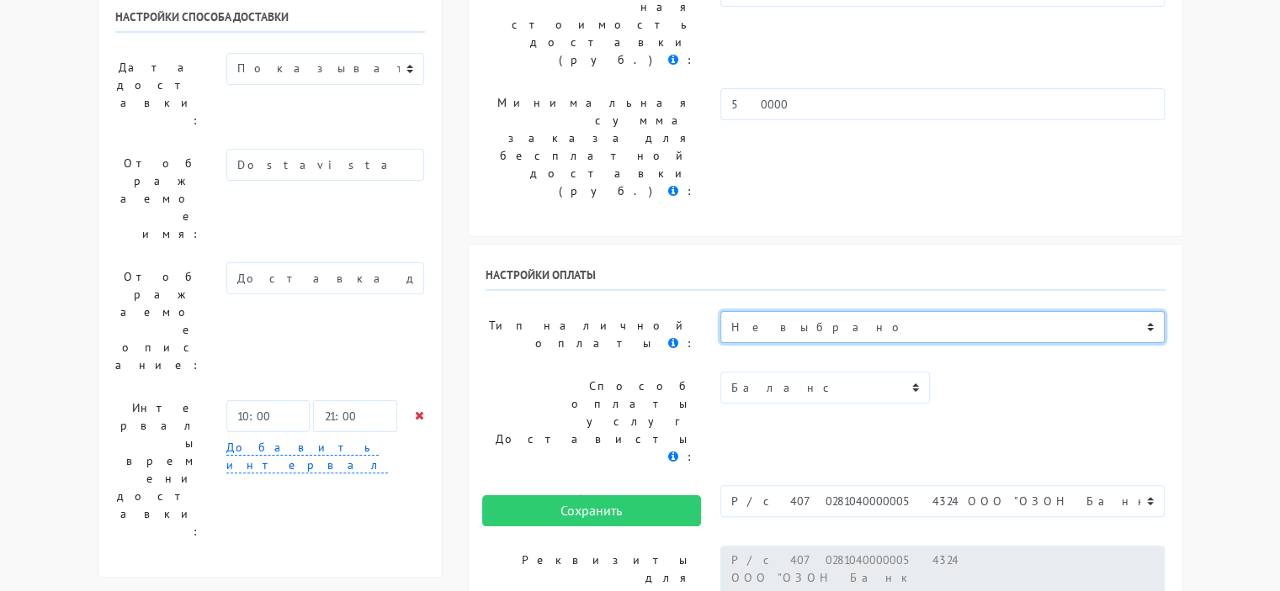
click at [777, 311] on select "Не выбрано ЮKassa Наличными или картой при получении Оплата в точке самовывоза" at bounding box center [942, 327] width 445 height 32
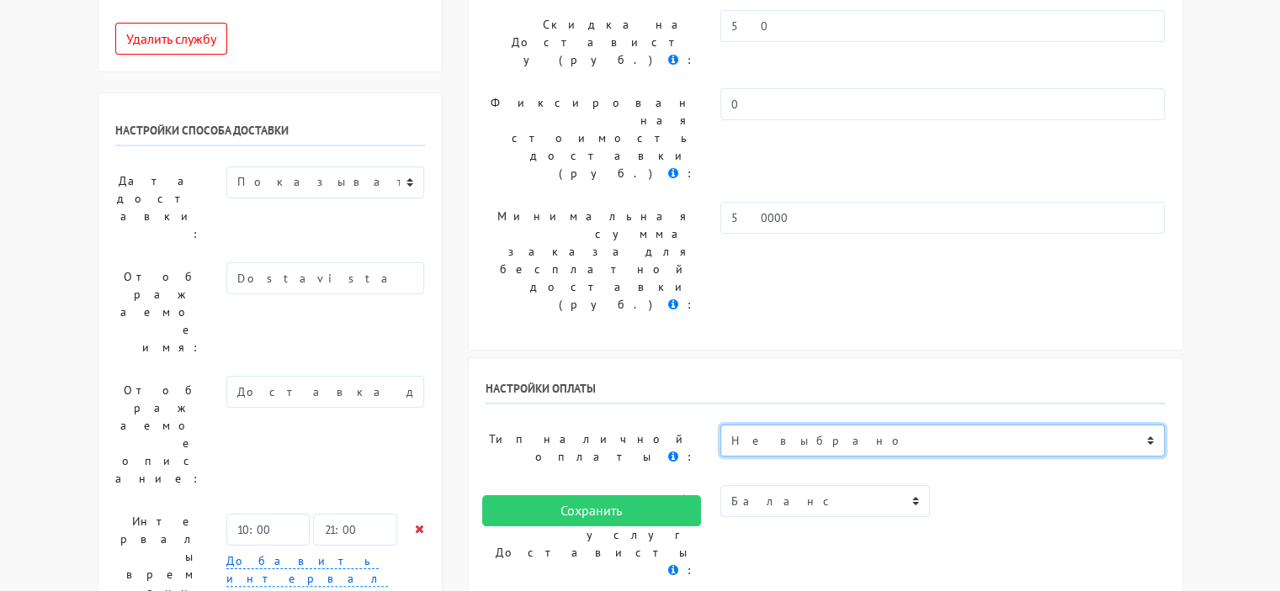
scroll to position [252, 0]
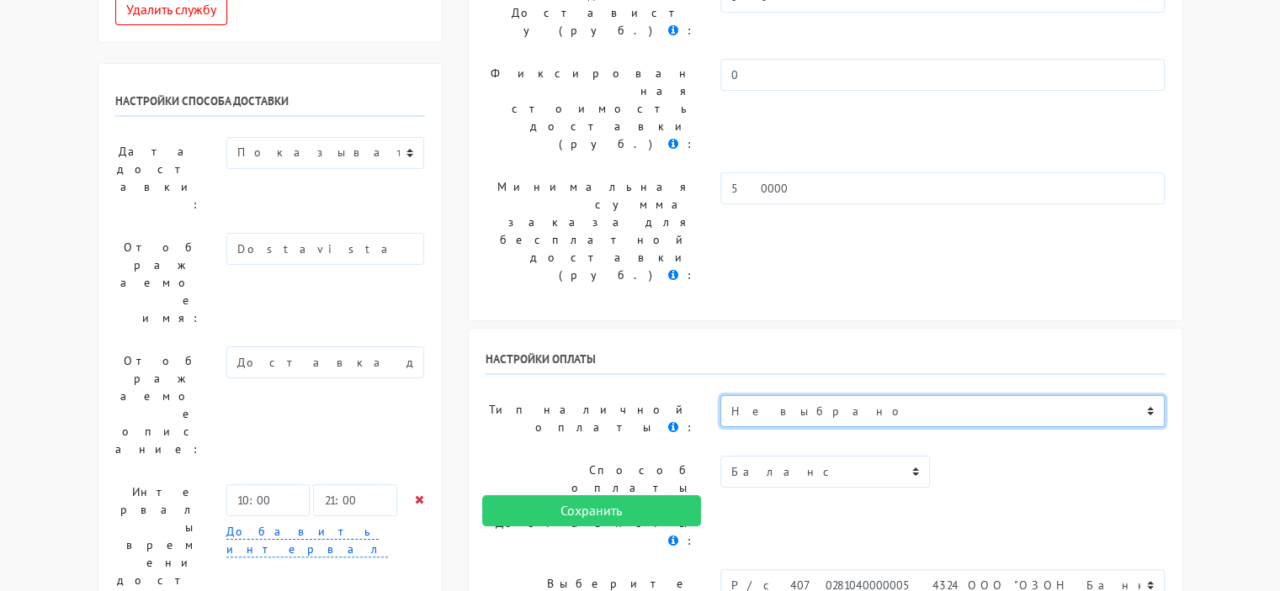
click at [770, 395] on select "Не выбрано ЮKassa Наличными или картой при получении Оплата в точке самовывоза" at bounding box center [942, 411] width 445 height 32
select select "1473782"
click at [720, 395] on select "Не выбрано ЮKassa Наличными или картой при получении Оплата в точке самовывоза" at bounding box center [942, 411] width 445 height 32
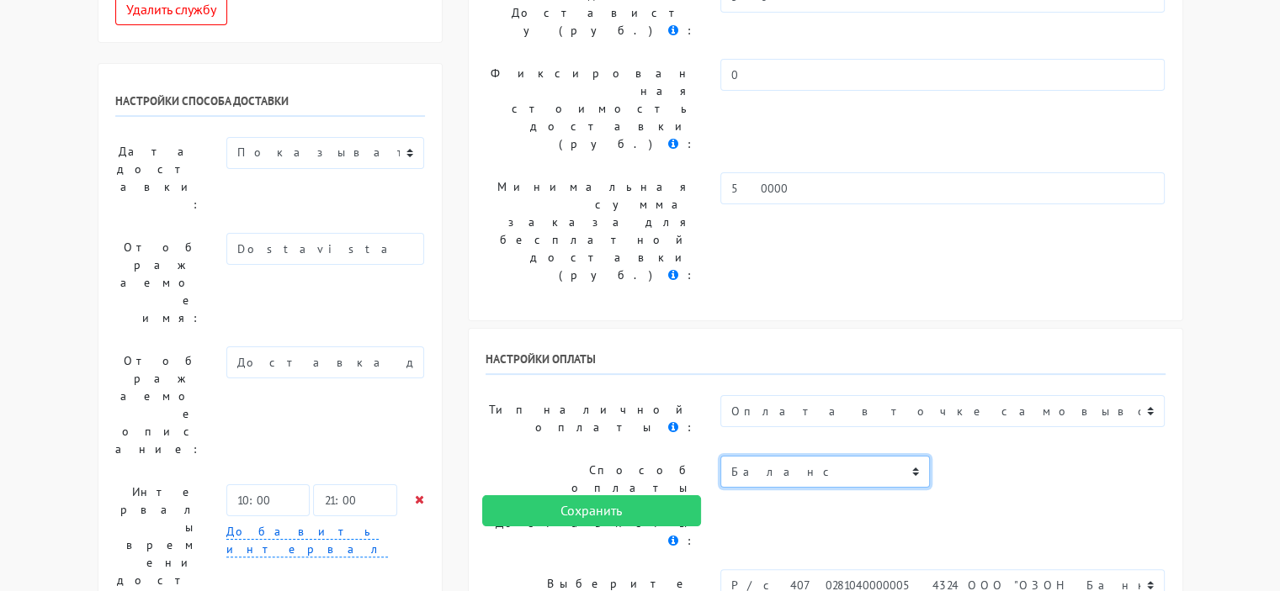
click at [771, 456] on select "Баланс" at bounding box center [824, 472] width 209 height 32
click at [774, 456] on select "Баланс" at bounding box center [824, 472] width 209 height 32
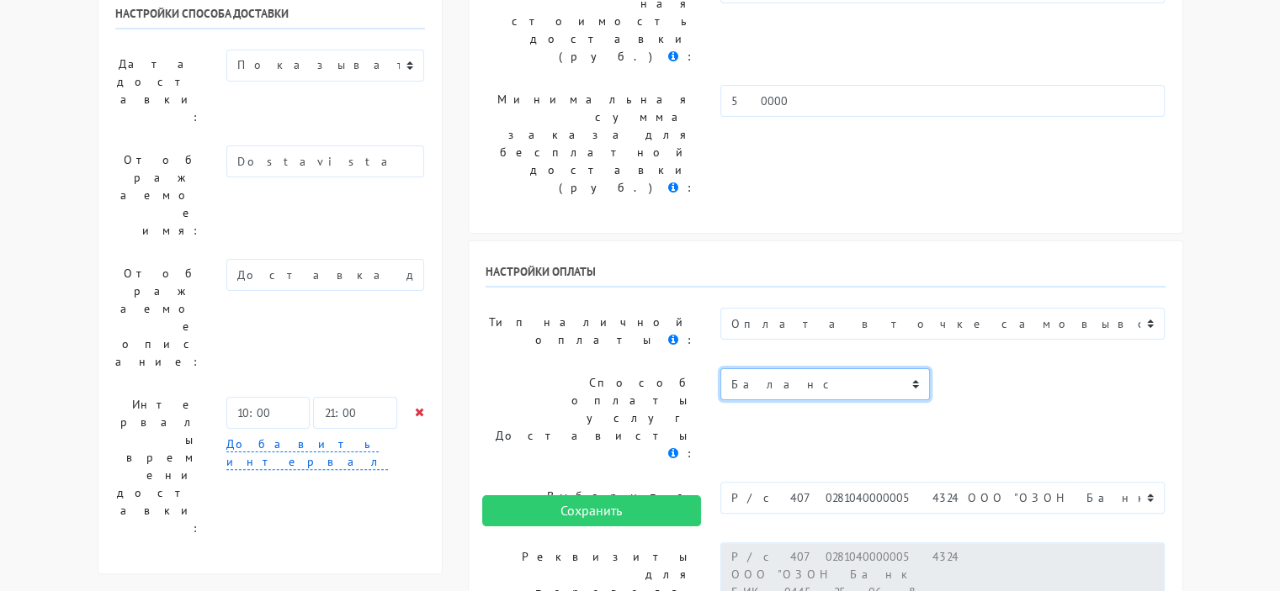
scroll to position [330, 0]
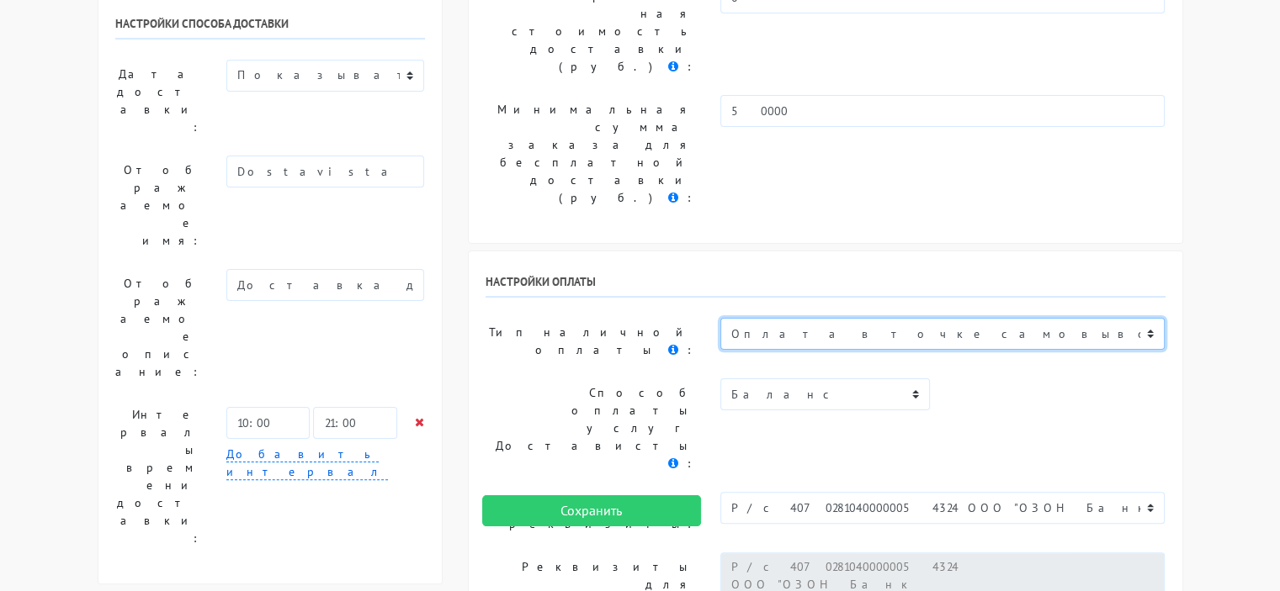
click at [787, 318] on select "Не выбрано ЮKassa Наличными или картой при получении Оплата в точке самовывоза" at bounding box center [942, 334] width 445 height 32
click at [720, 318] on select "Не выбрано ЮKassa Наличными или картой при получении Оплата в точке самовывоза" at bounding box center [942, 334] width 445 height 32
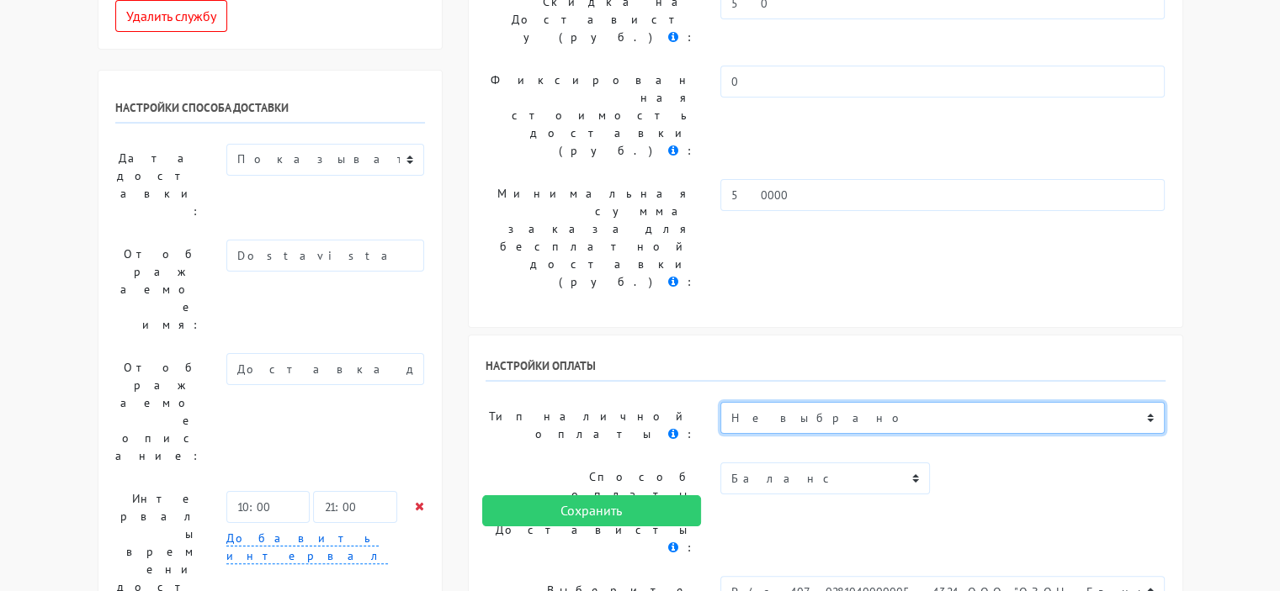
click at [773, 402] on select "Не выбрано ЮKassa Наличными или картой при получении Оплата в точке самовывоза" at bounding box center [942, 418] width 445 height 32
select select "1473782"
click at [720, 402] on select "Не выбрано ЮKassa Наличными или картой при получении Оплата в точке самовывоза" at bounding box center [942, 418] width 445 height 32
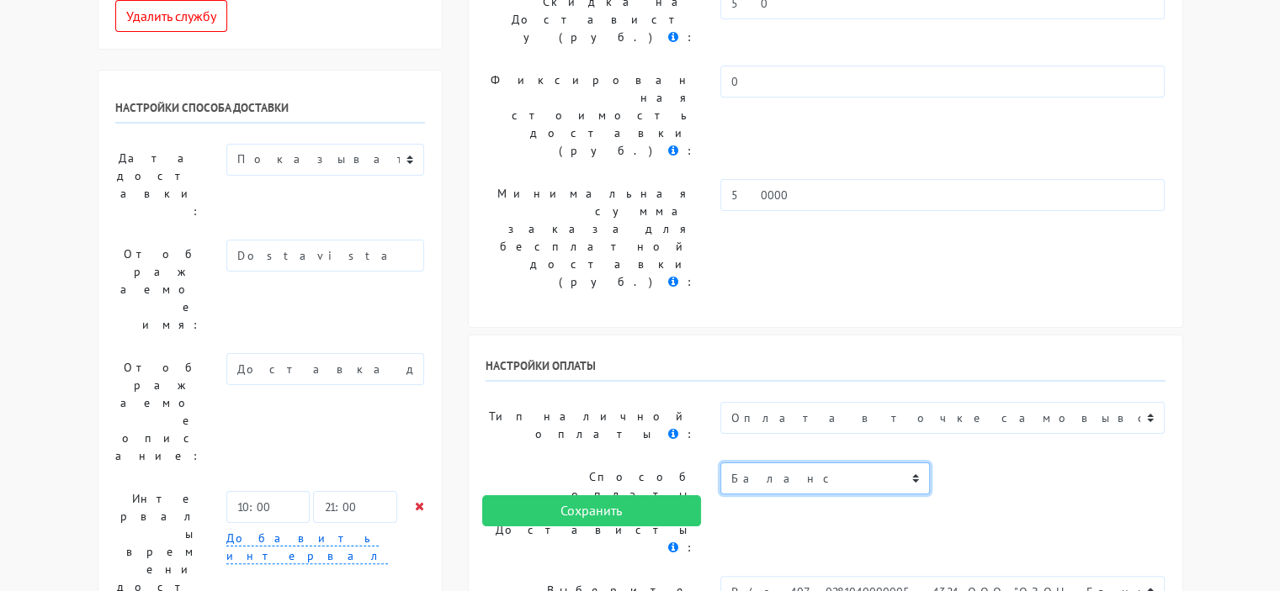
click at [764, 463] on select "Баланс" at bounding box center [824, 479] width 209 height 32
click at [763, 463] on select "Баланс" at bounding box center [824, 479] width 209 height 32
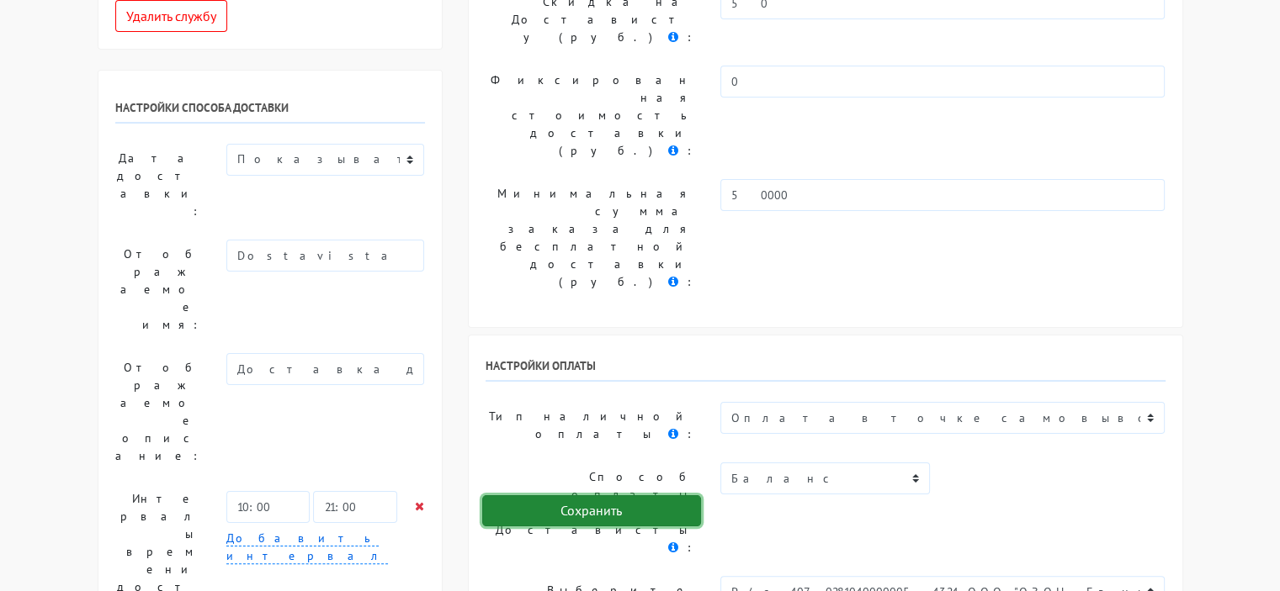
click at [604, 508] on input "Сохранить" at bounding box center [591, 512] width 219 height 32
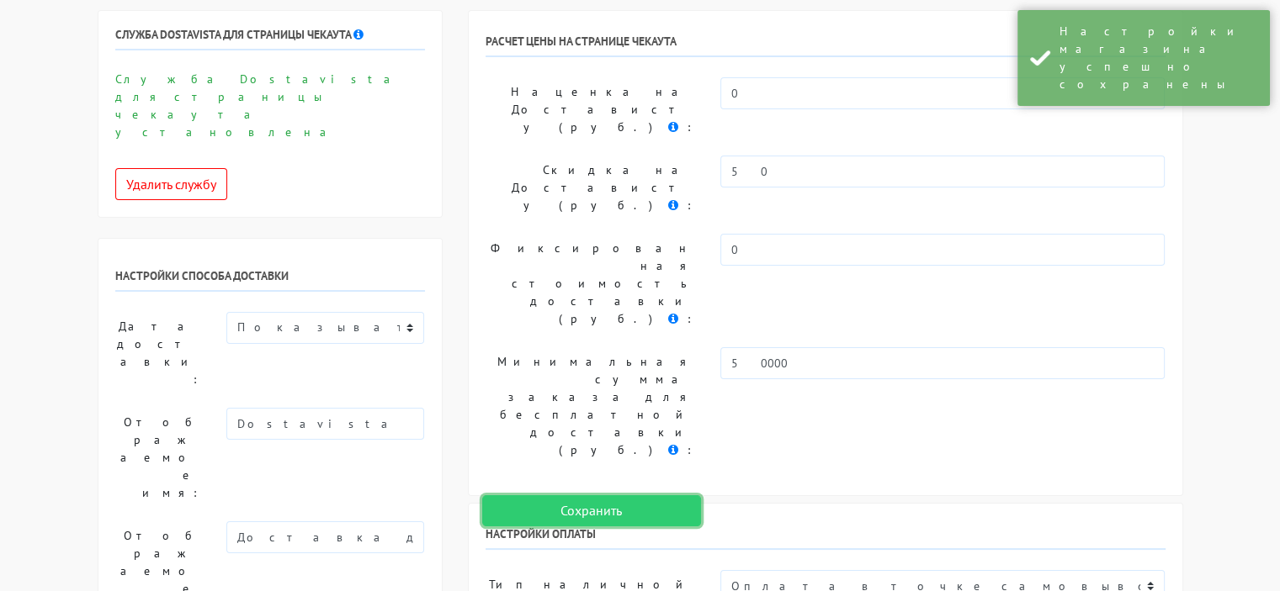
scroll to position [0, 0]
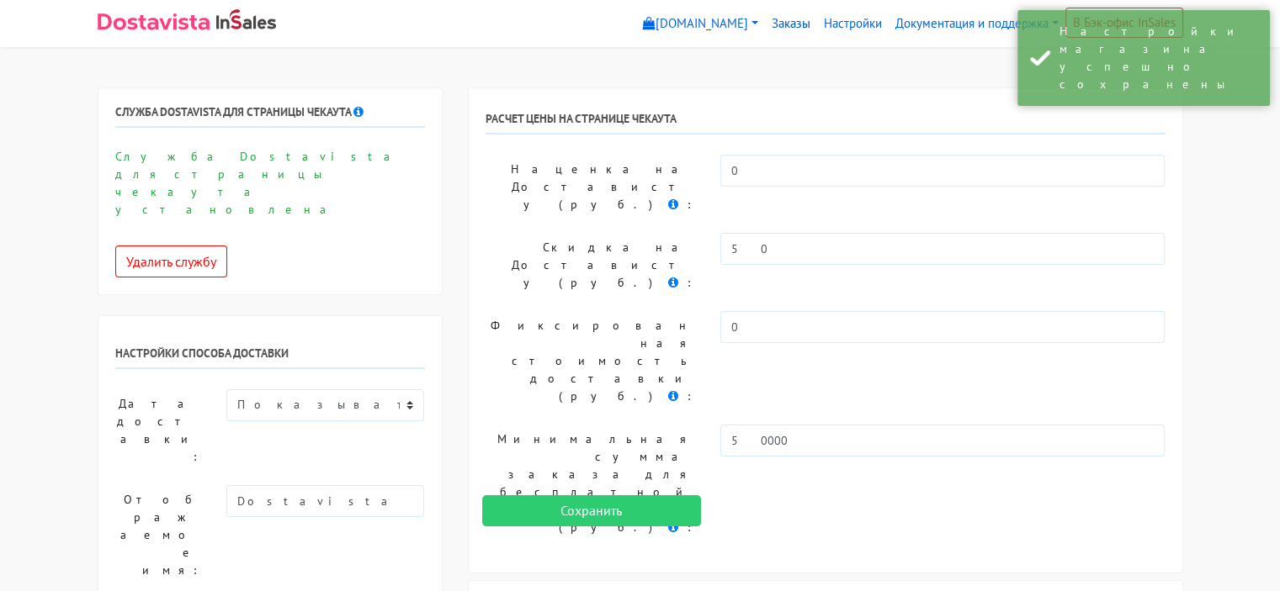
click at [780, 16] on link "Заказы" at bounding box center [791, 24] width 52 height 33
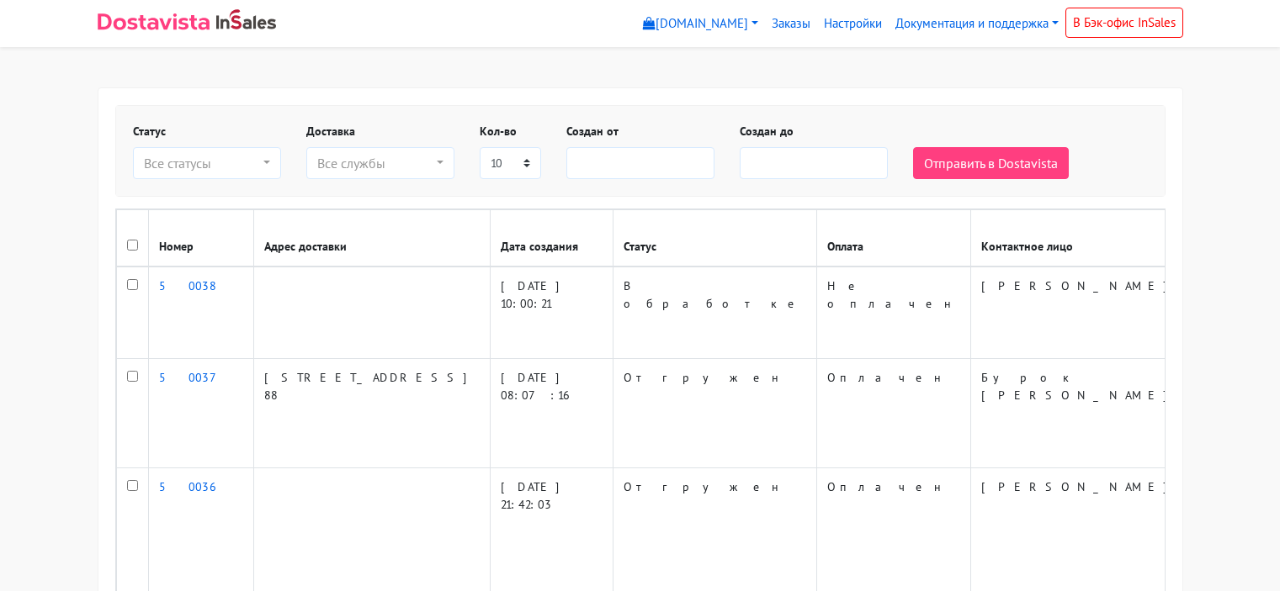
select select
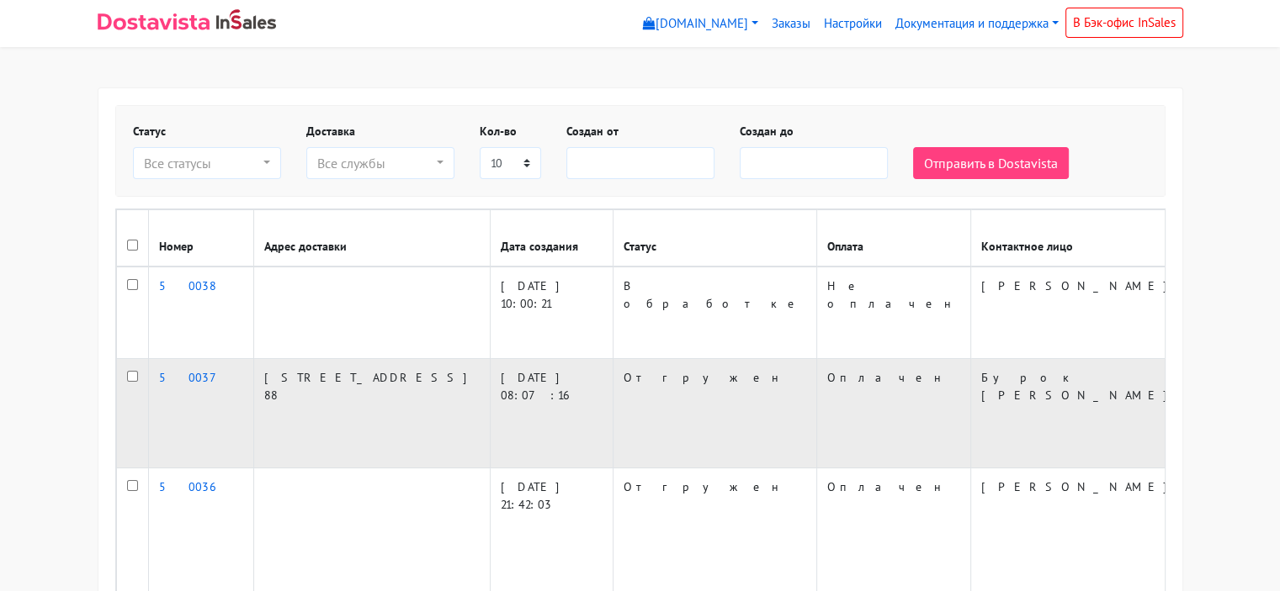
click at [128, 373] on input "checkbox" at bounding box center [132, 376] width 11 height 11
checkbox input "true"
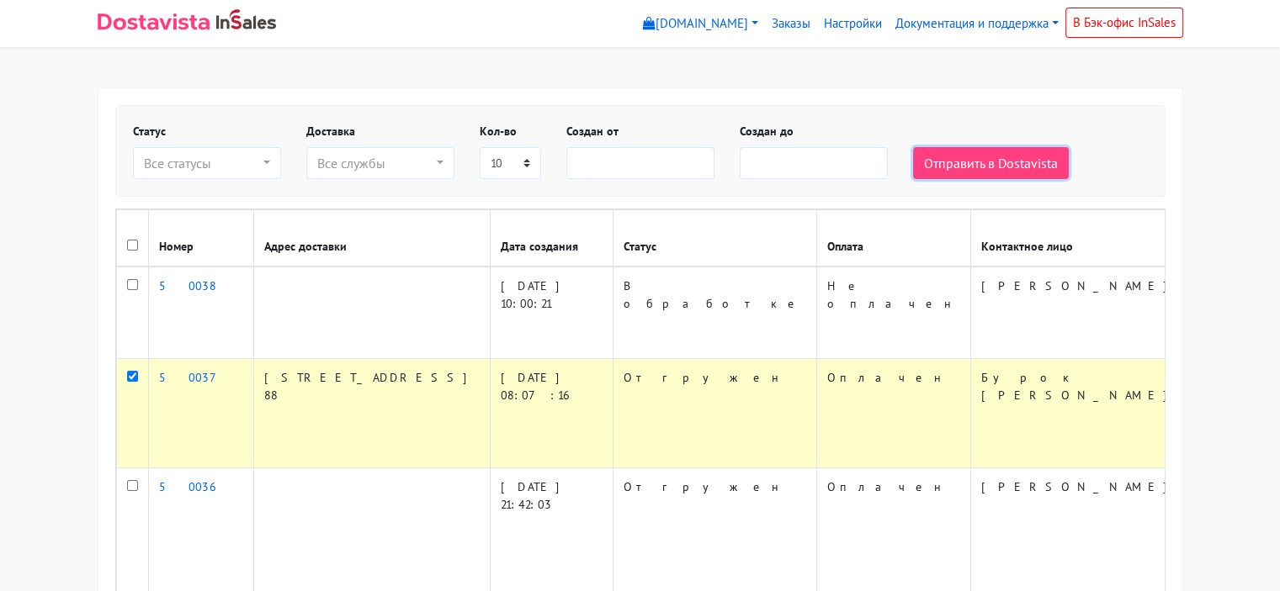
click at [980, 159] on button "Отправить в Dostavista" at bounding box center [991, 163] width 156 height 32
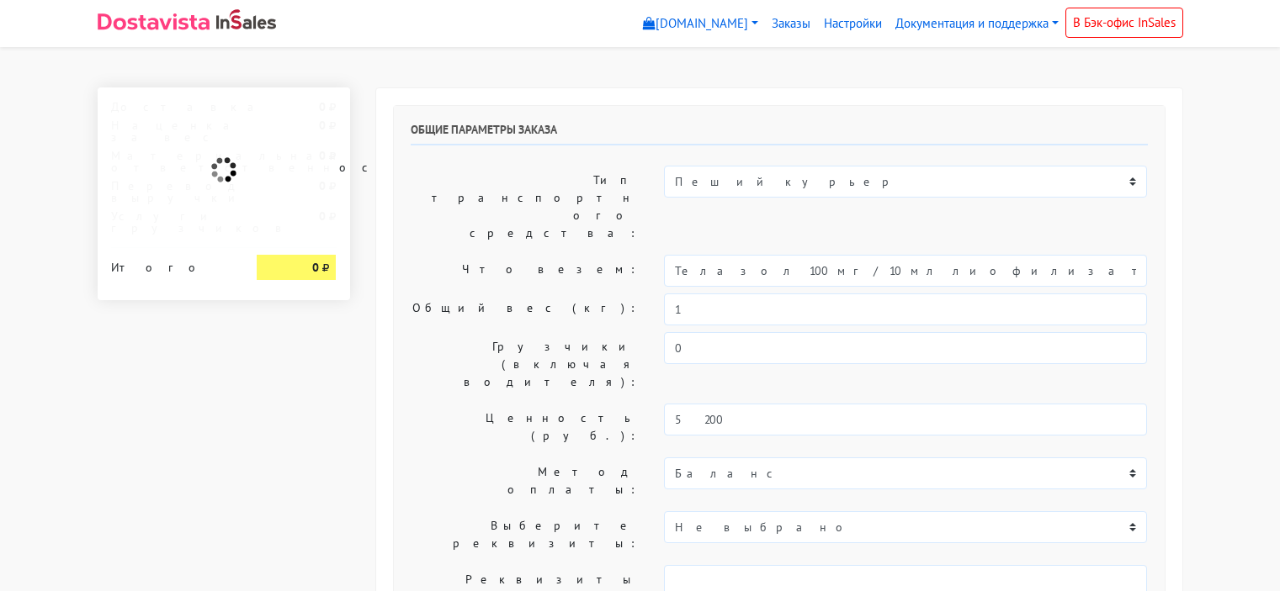
select select "10:00"
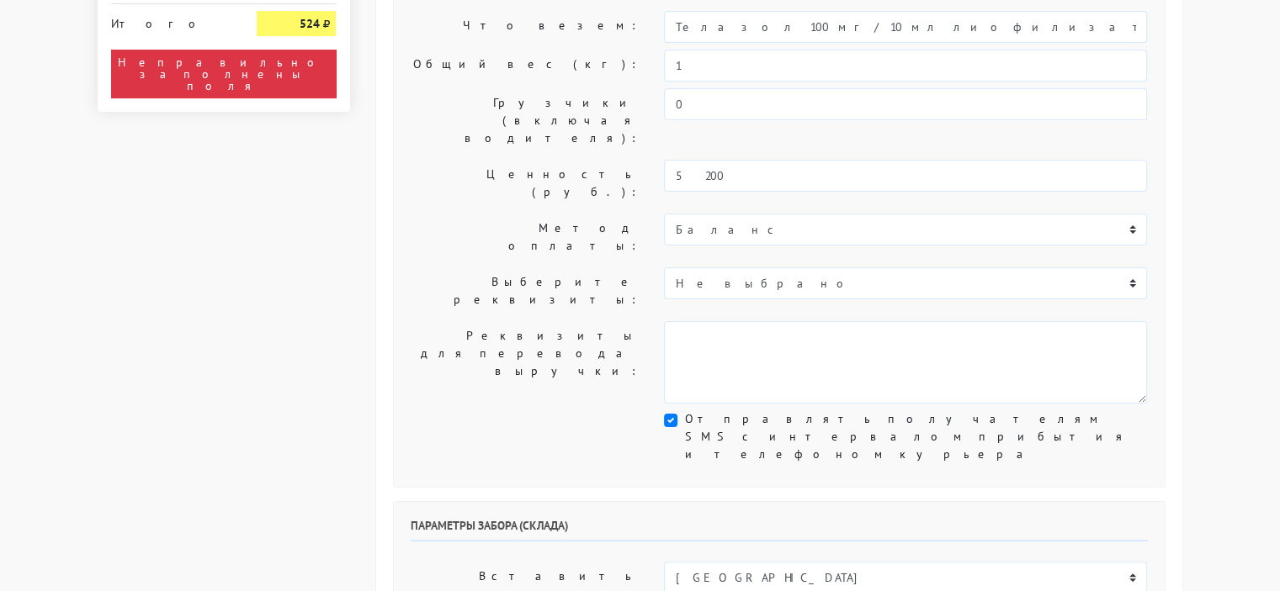
scroll to position [252, 0]
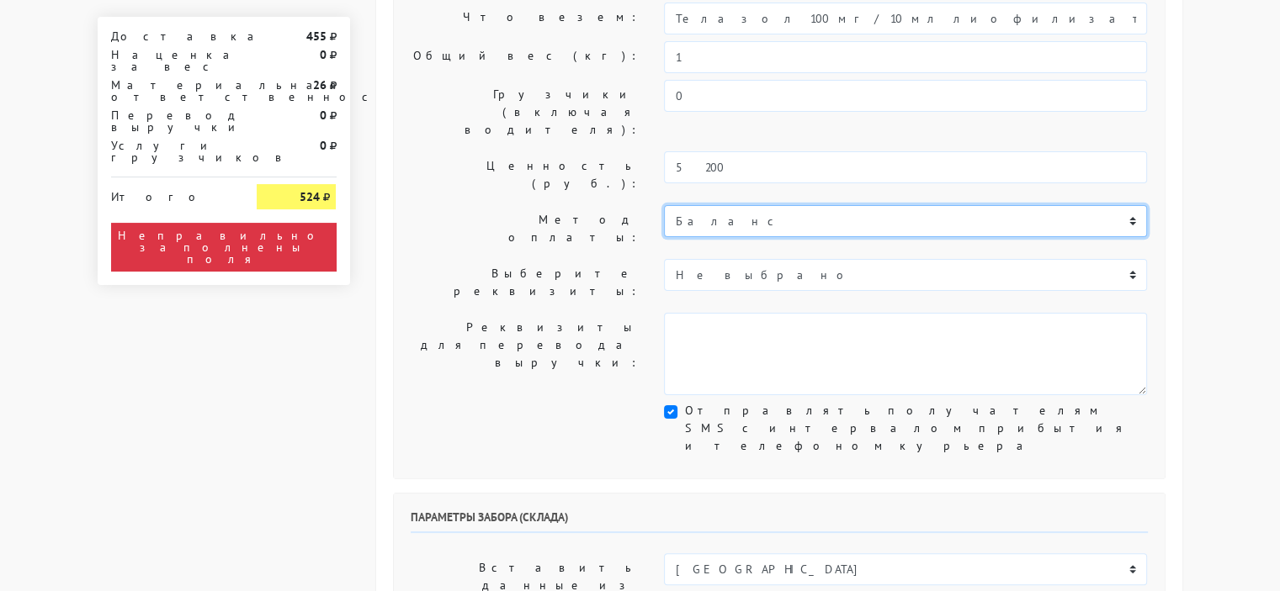
click at [771, 205] on select "Баланс" at bounding box center [905, 221] width 483 height 32
click at [664, 205] on select "Баланс" at bounding box center [905, 221] width 483 height 32
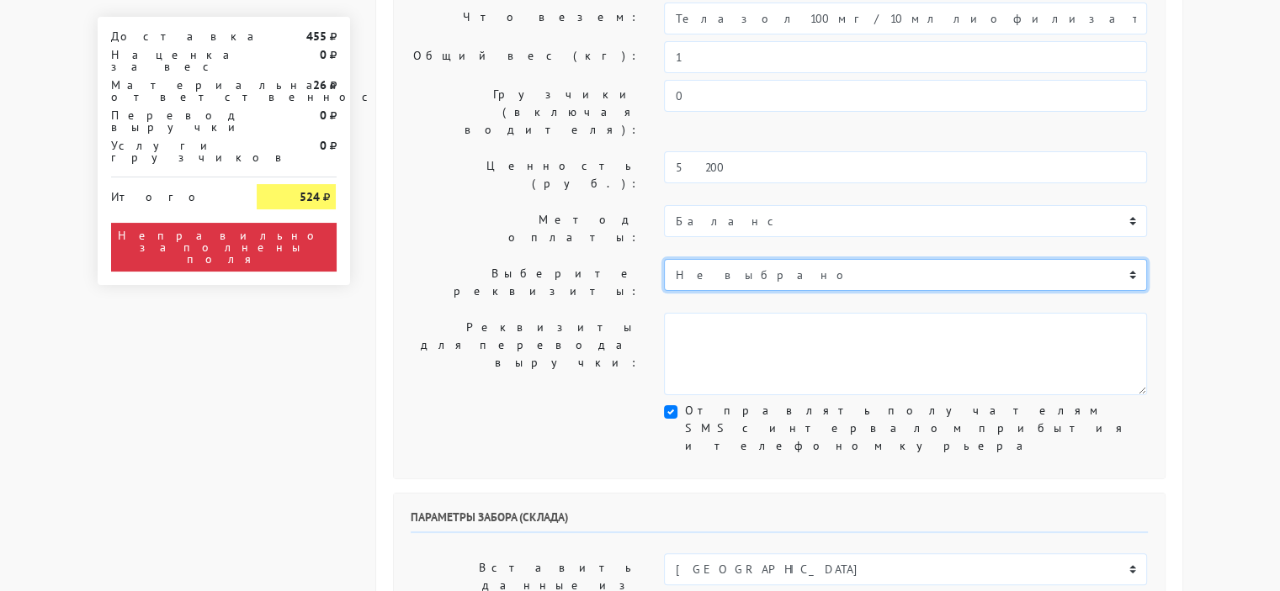
click at [781, 259] on select "Не выбрано Р/с 40702810400000054324 ООО "ОЗОН Банк БИК 044525068 КОР..." at bounding box center [905, 275] width 483 height 32
click at [664, 259] on select "Не выбрано Р/с 40702810400000054324 ООО "ОЗОН Банк БИК 044525068 КОР..." at bounding box center [905, 275] width 483 height 32
click at [737, 259] on select "Не выбрано Р/с 40702810400000054324 ООО "ОЗОН Банк БИК 044525068 КОР..." at bounding box center [905, 275] width 483 height 32
select select "610"
click at [664, 259] on select "Не выбрано Р/с 40702810400000054324 ООО "ОЗОН Банк БИК 044525068 КОР..." at bounding box center [905, 275] width 483 height 32
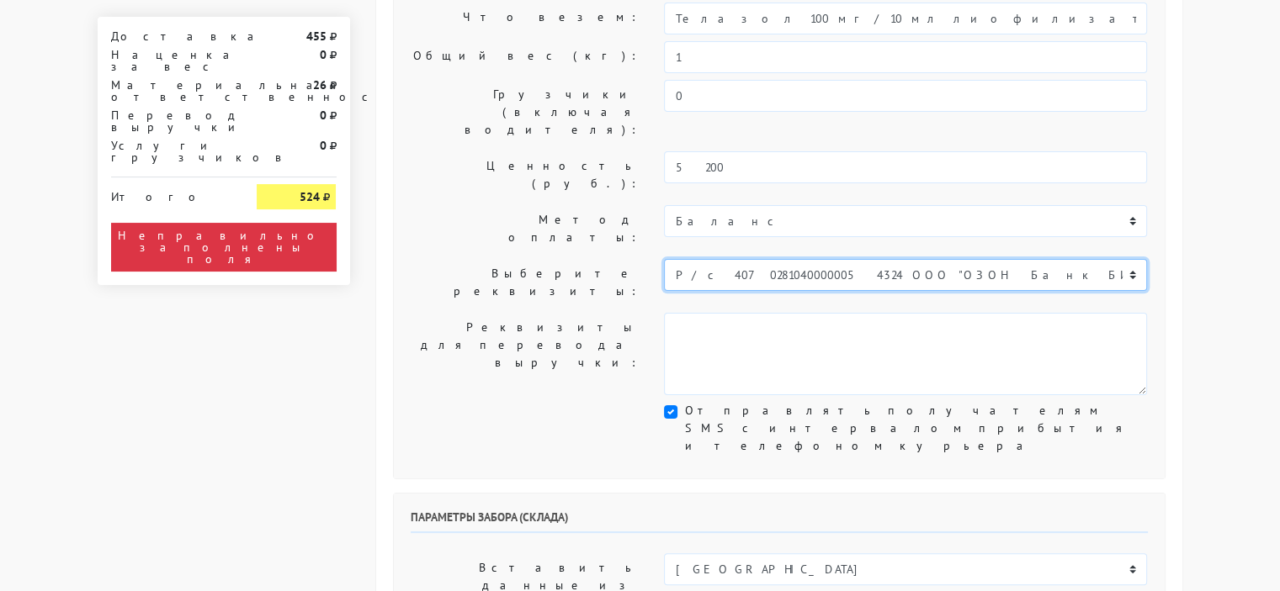
type textarea "Р/с 40702810400000054324 ООО "ОЗОН Банк БИК 044525068 КОР/С 30101810645374525068"
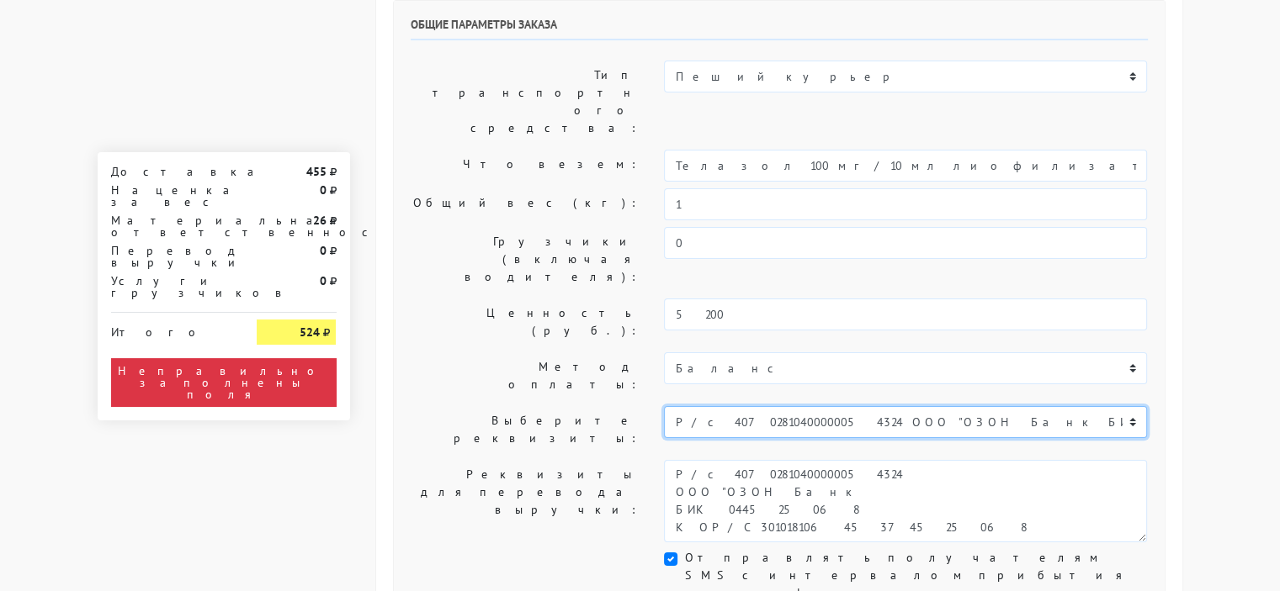
scroll to position [0, 0]
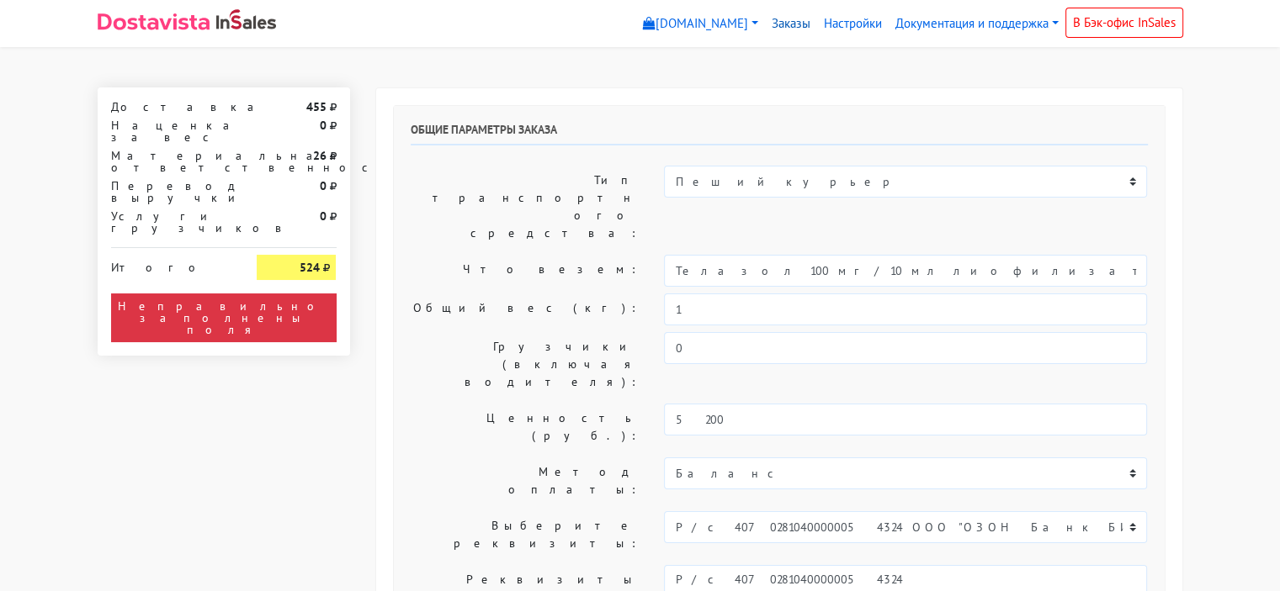
click at [786, 17] on link "Заказы" at bounding box center [791, 24] width 52 height 33
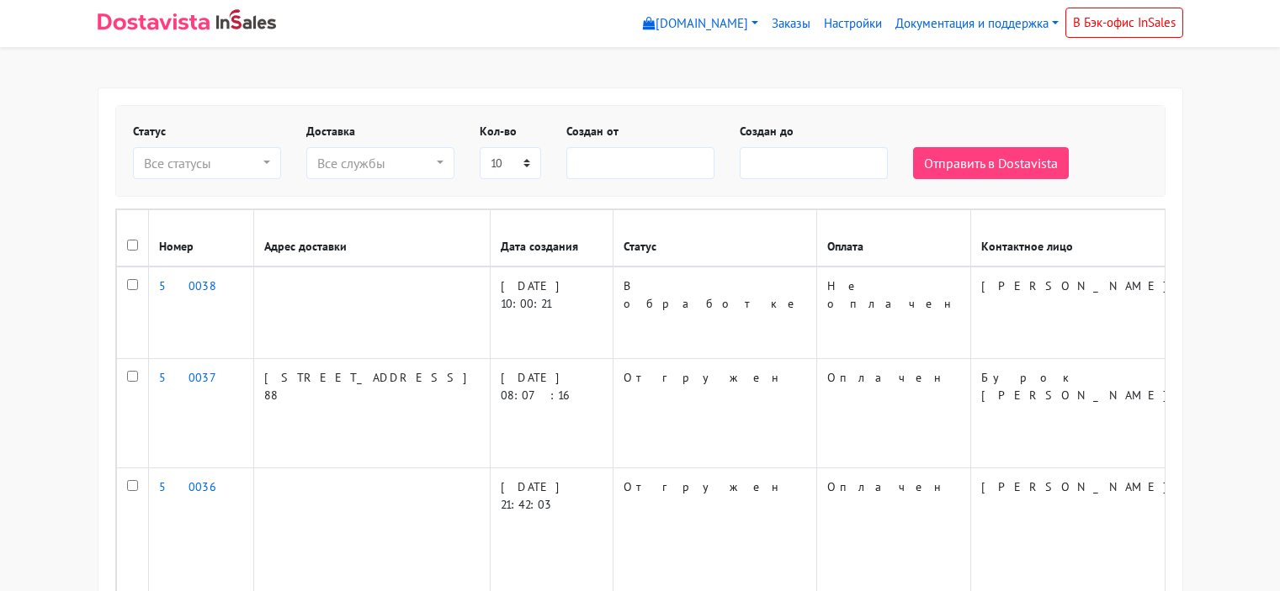
select select
click at [162, 167] on div "Все статусы" at bounding box center [202, 163] width 116 height 20
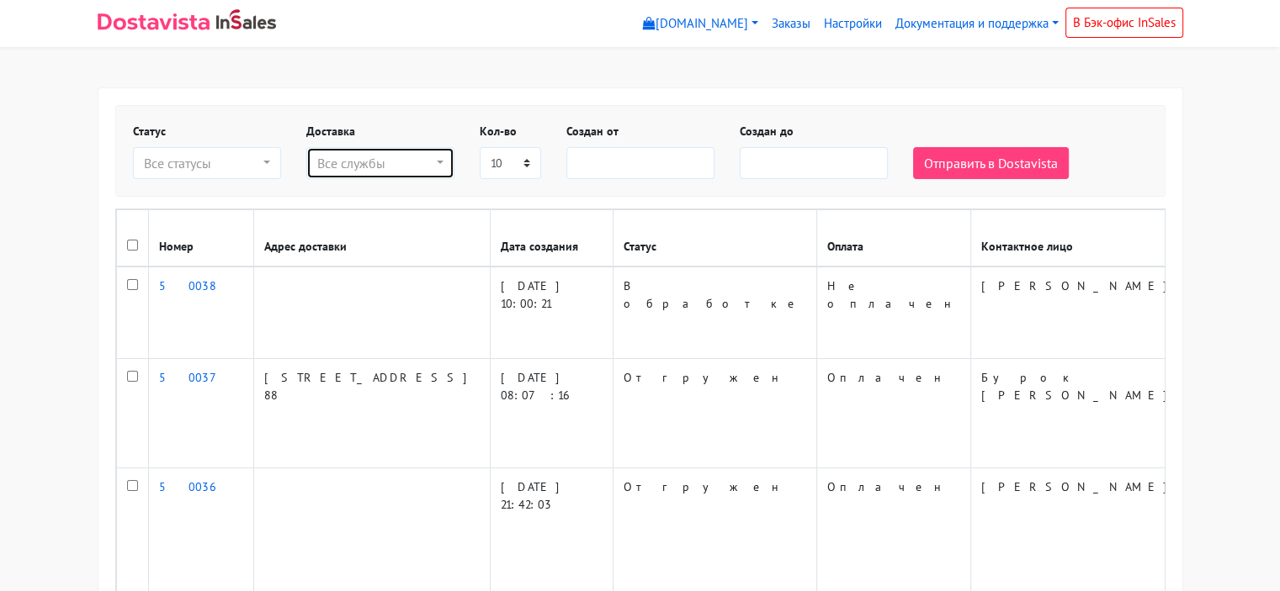
click at [384, 167] on div "Все службы" at bounding box center [375, 163] width 116 height 20
select select
click at [332, 158] on div "Все службы" at bounding box center [375, 163] width 116 height 20
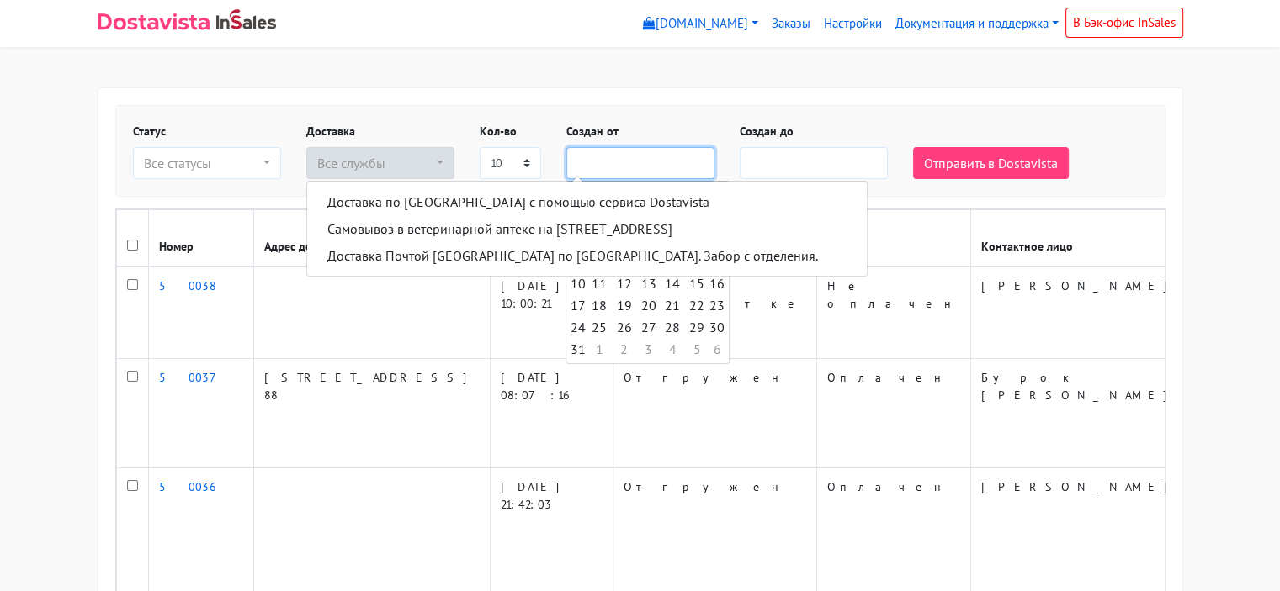
click at [628, 167] on input "text" at bounding box center [640, 163] width 148 height 32
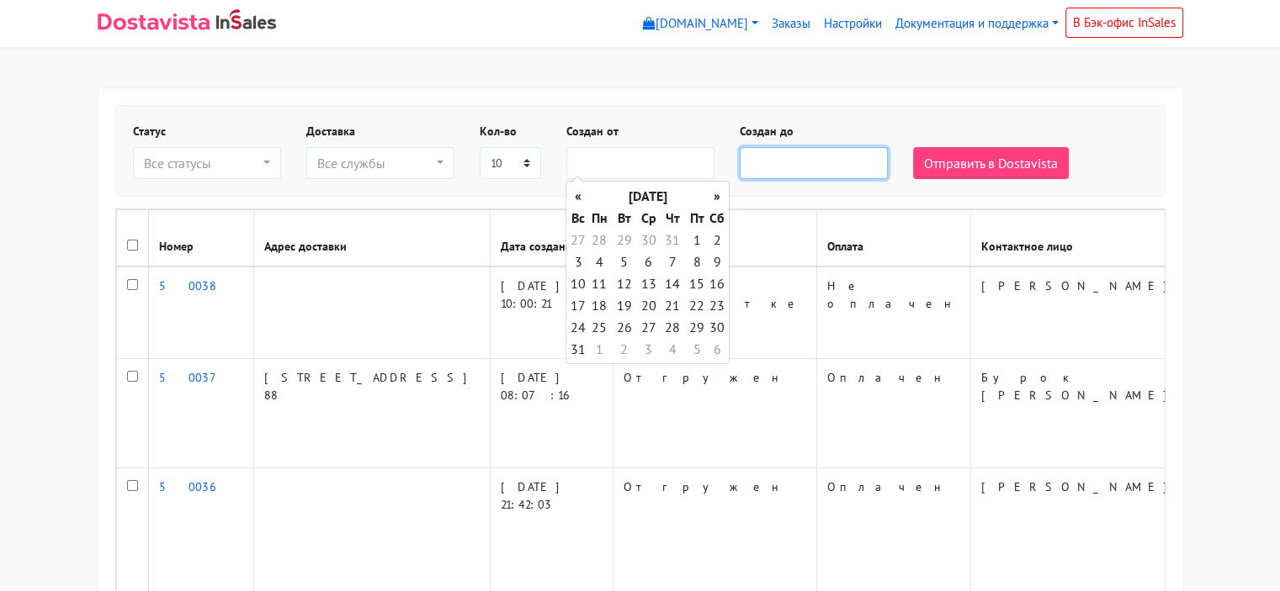
click at [778, 159] on input "text" at bounding box center [813, 163] width 148 height 32
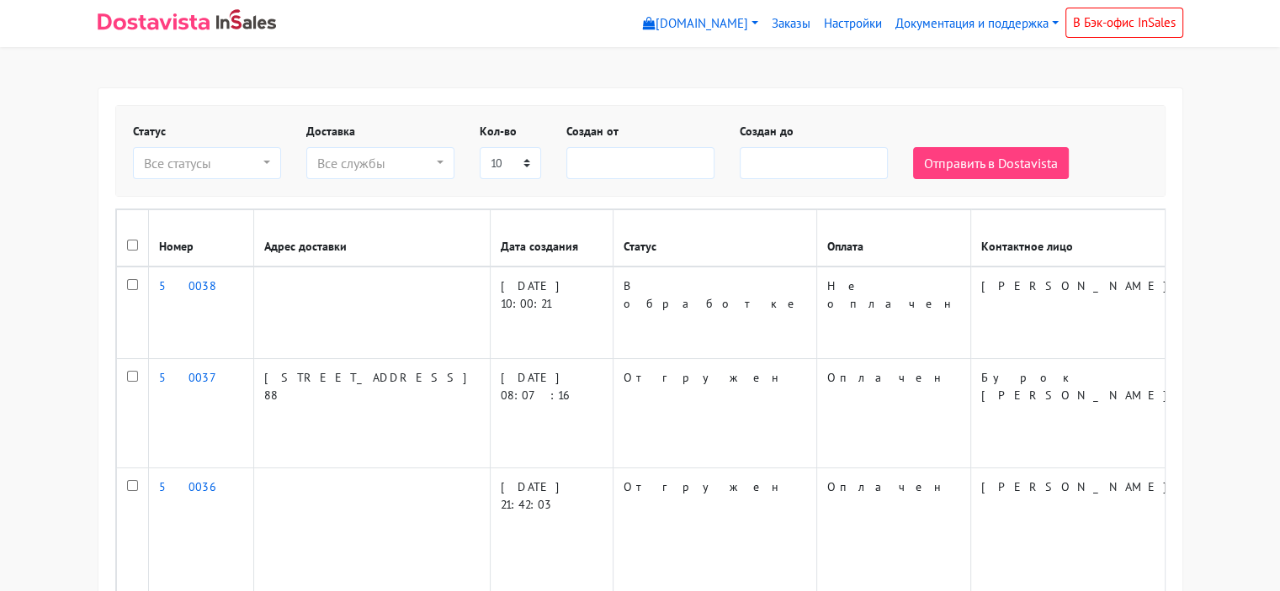
select select
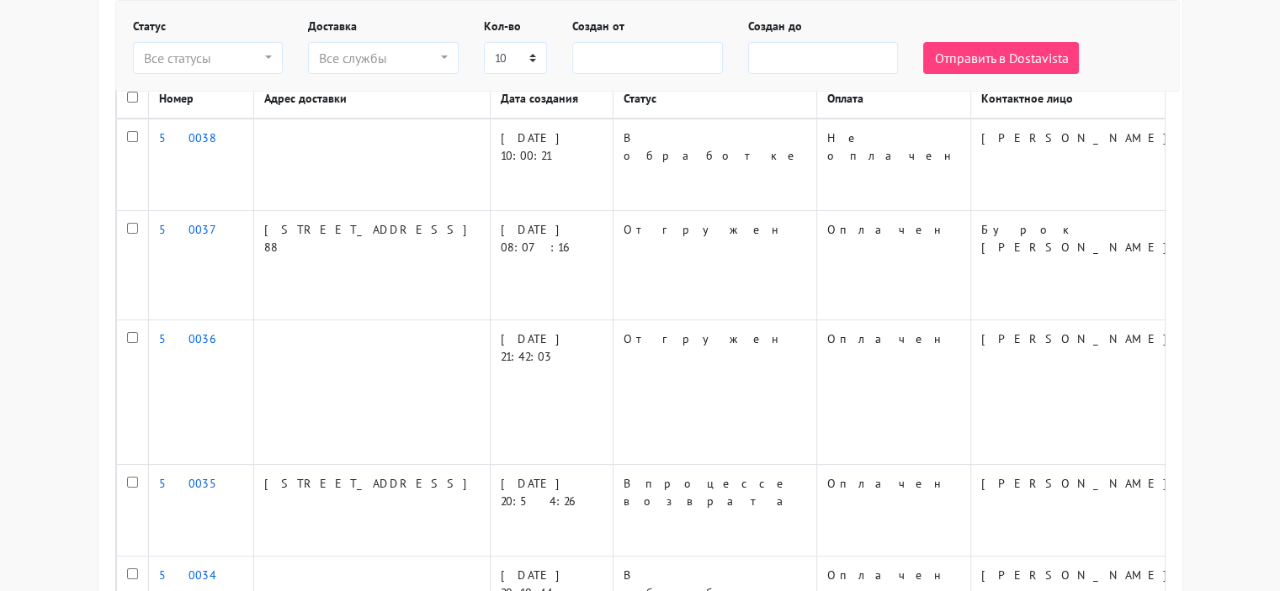
scroll to position [168, 0]
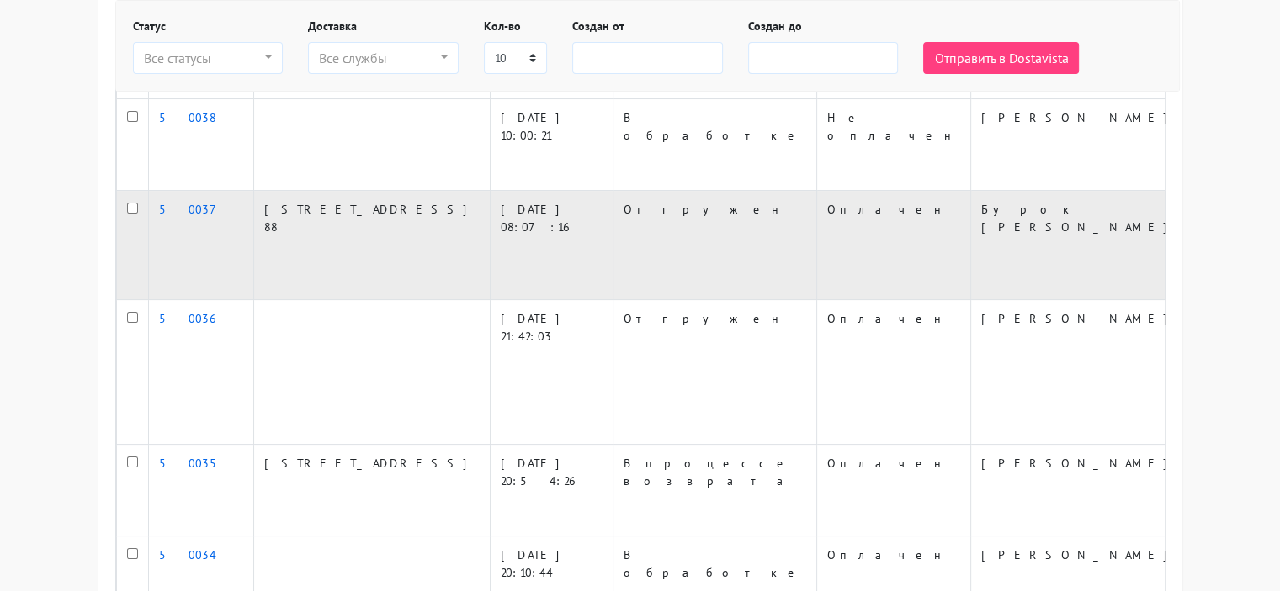
click at [128, 204] on input "checkbox" at bounding box center [132, 208] width 11 height 11
checkbox input "true"
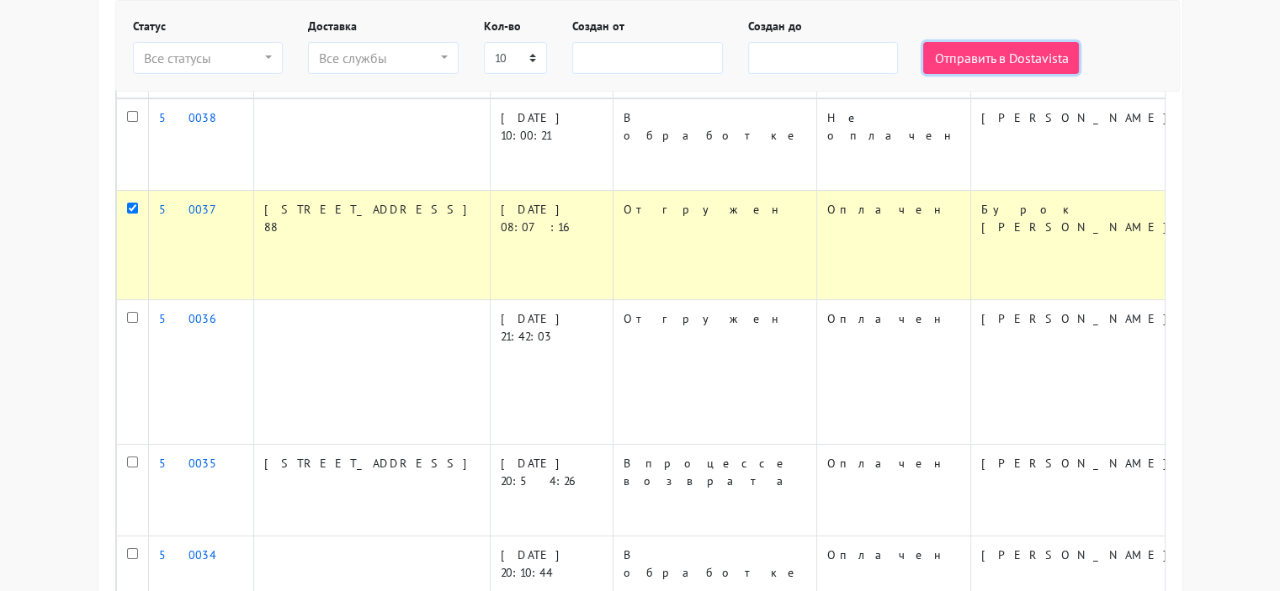
click at [950, 60] on button "Отправить в Dostavista" at bounding box center [1001, 58] width 156 height 32
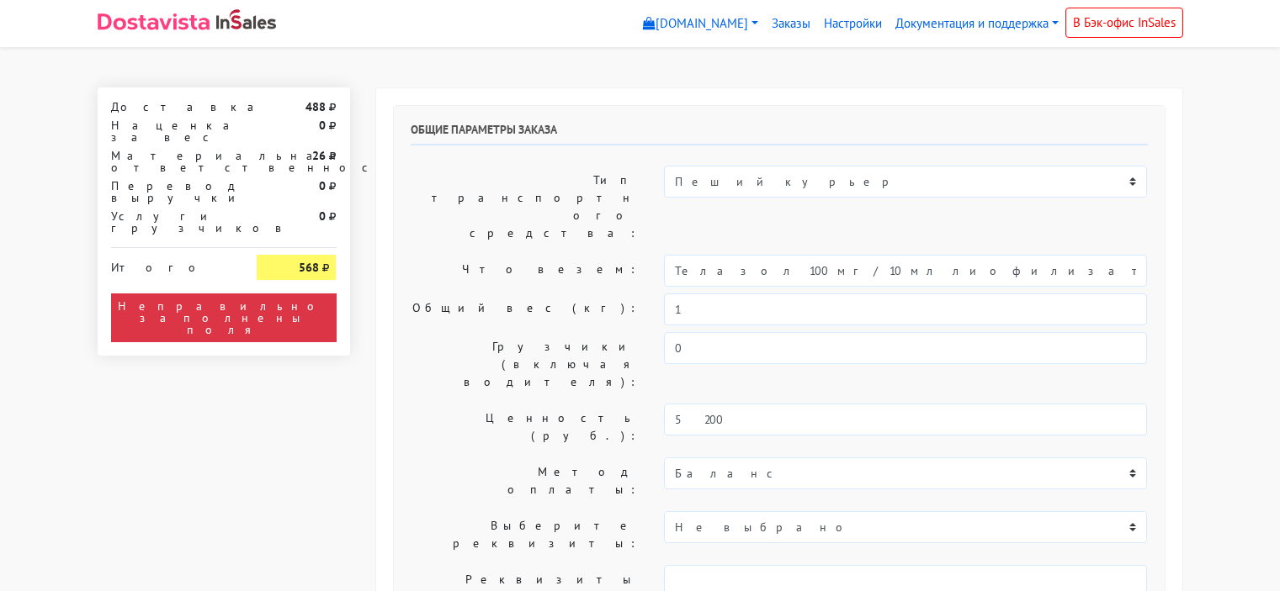
select select "10:00"
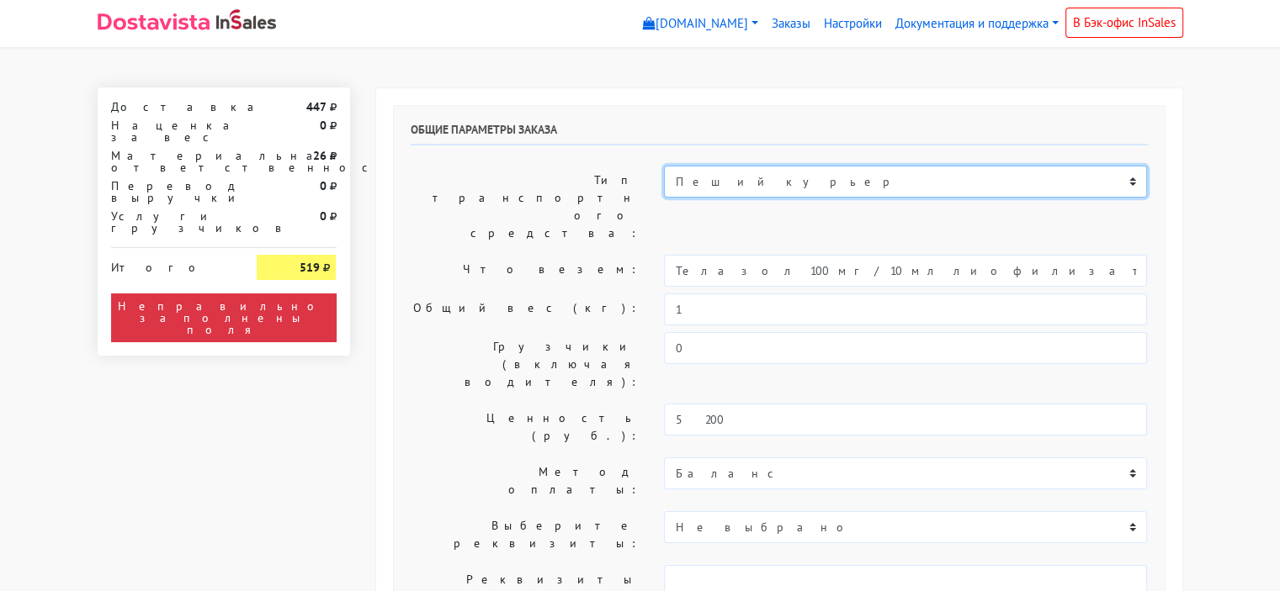
click at [741, 183] on select "Пеший курьер Легковой автомобиль Каблук (до 700 кг) Микроавтобус / портер (до […" at bounding box center [905, 182] width 483 height 32
click at [664, 166] on select "Пеший курьер Легковой автомобиль Каблук (до 700 кг) Микроавтобус / портер (до […" at bounding box center [905, 182] width 483 height 32
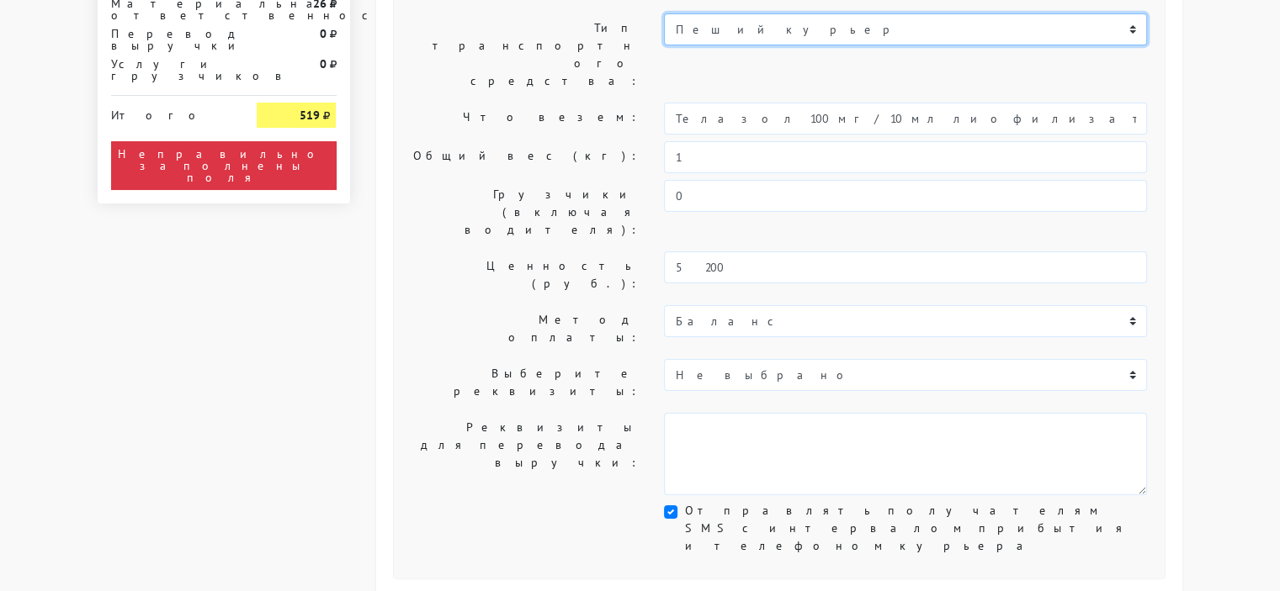
scroll to position [168, 0]
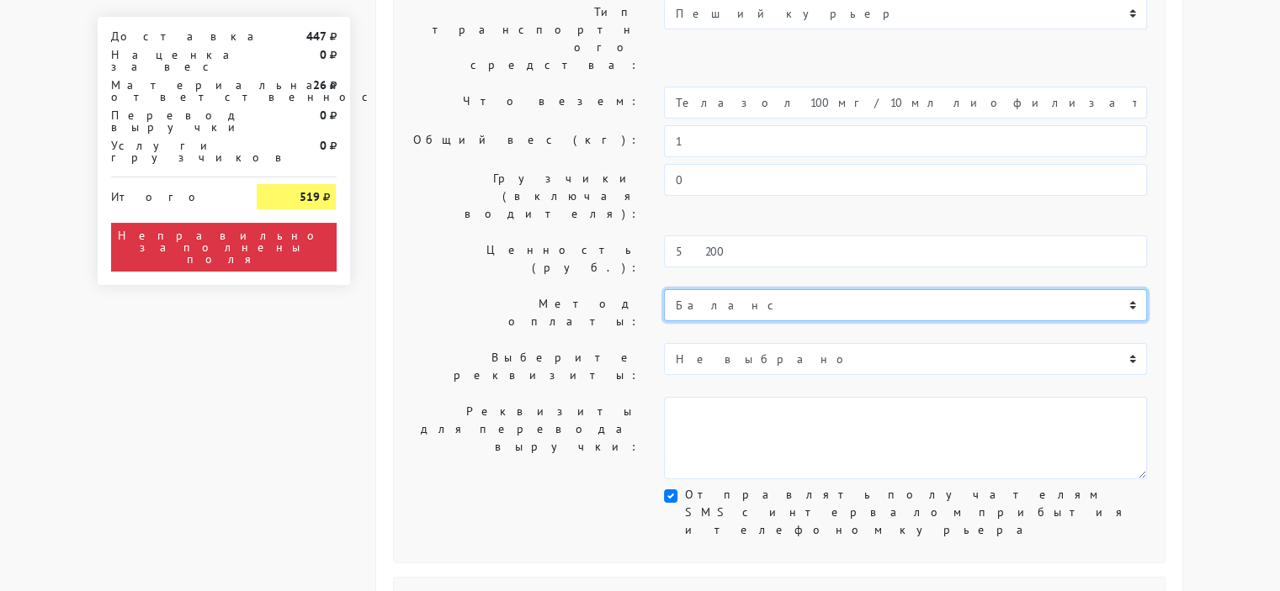
click at [725, 289] on select "Баланс" at bounding box center [905, 305] width 483 height 32
click at [664, 289] on select "Баланс" at bounding box center [905, 305] width 483 height 32
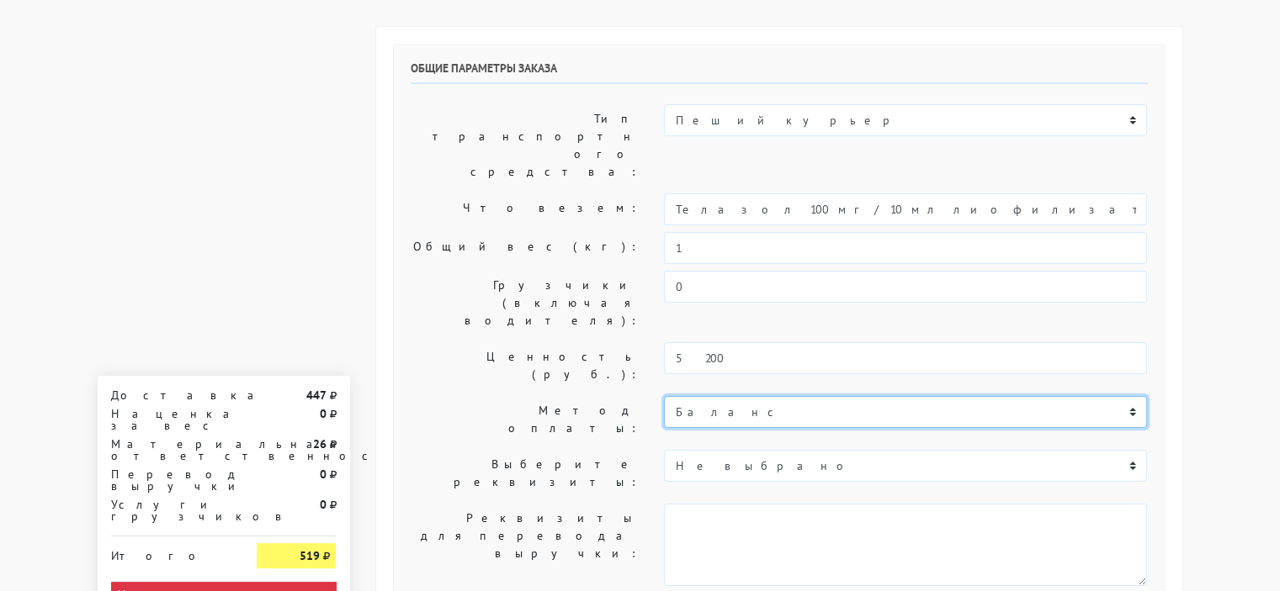
scroll to position [0, 0]
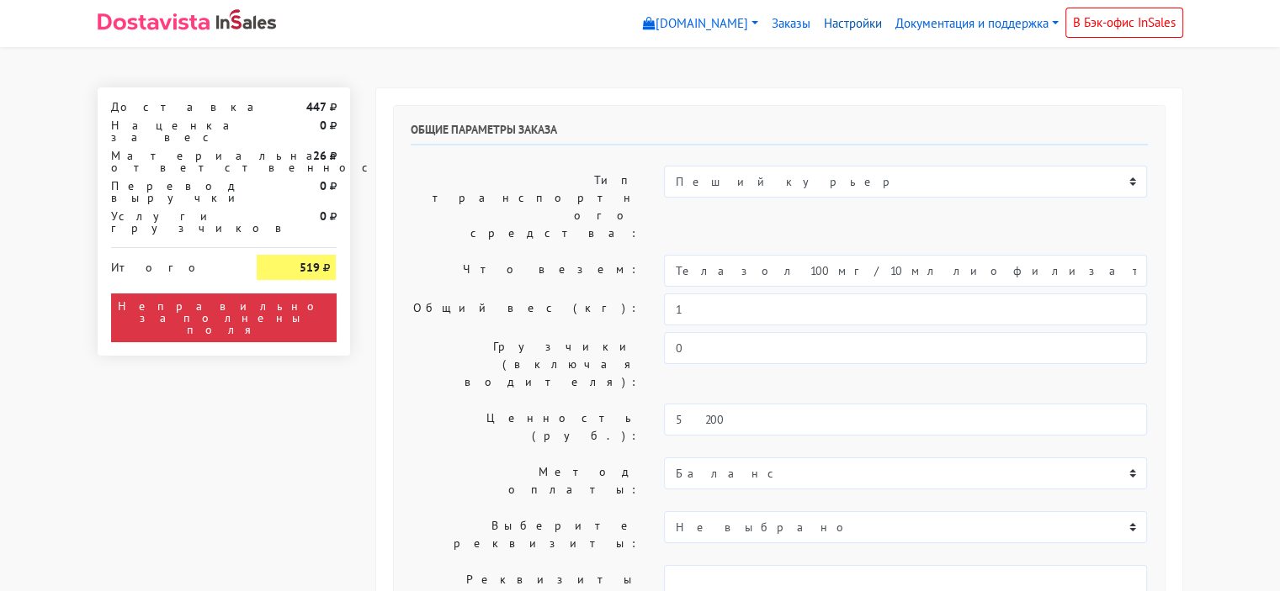
click at [846, 24] on link "Настройки" at bounding box center [853, 24] width 72 height 33
click at [851, 22] on link "Настройки" at bounding box center [853, 24] width 72 height 33
click at [854, 19] on link "Настройки" at bounding box center [853, 24] width 72 height 33
click at [842, 19] on link "Настройки" at bounding box center [853, 24] width 72 height 33
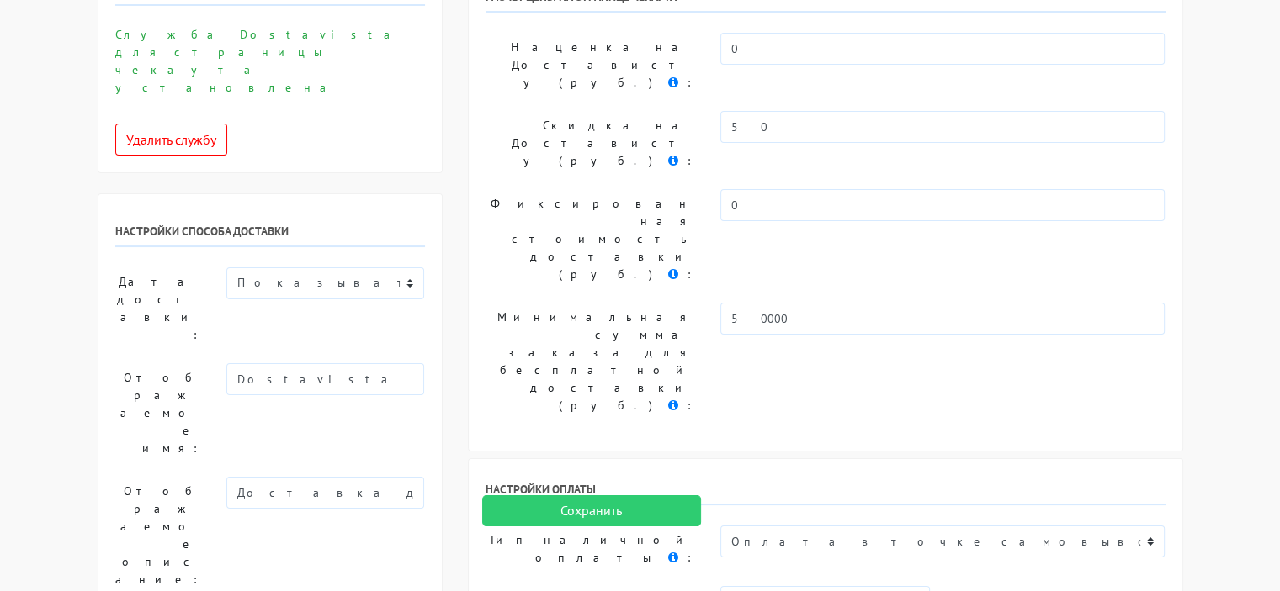
scroll to position [337, 0]
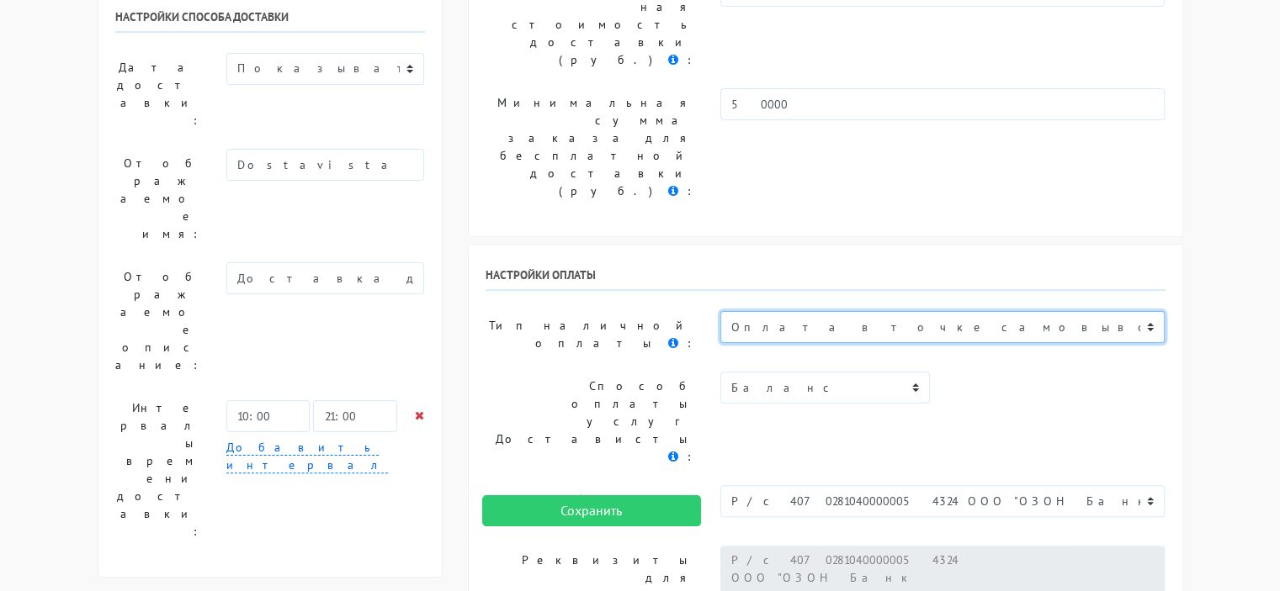
click at [773, 311] on select "Не выбрано ЮKassa Наличными или картой при получении Оплата в точке самовывоза" at bounding box center [942, 327] width 445 height 32
select select
click at [720, 311] on select "Не выбрано ЮKassa Наличными или картой при получении Оплата в точке самовывоза" at bounding box center [942, 327] width 445 height 32
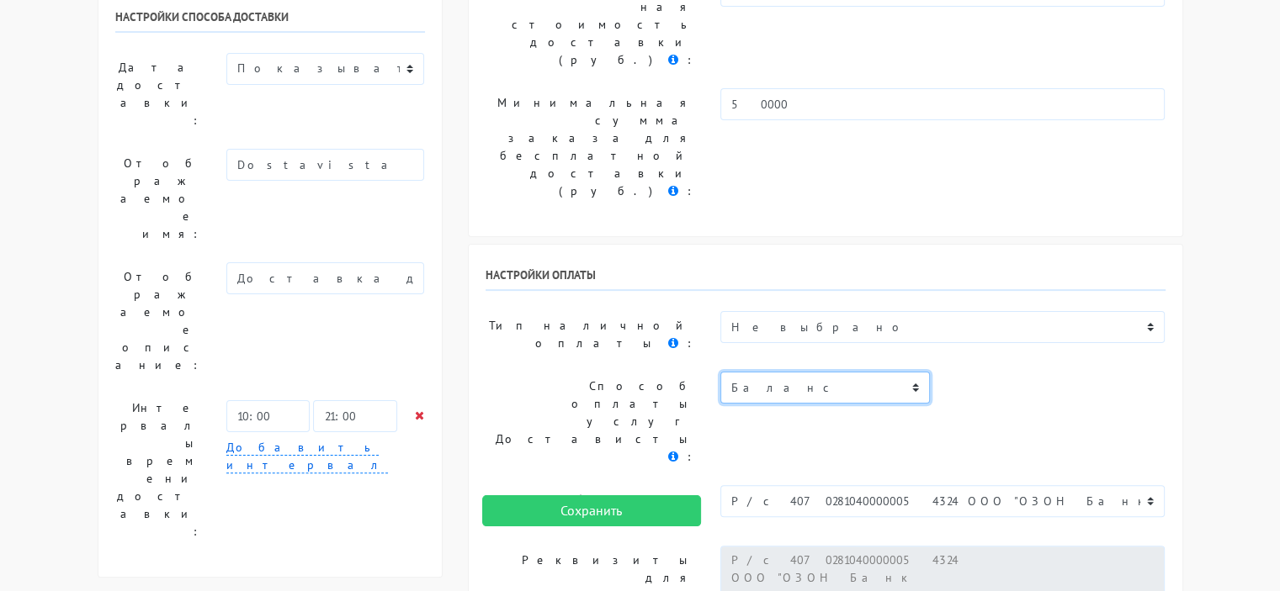
click at [761, 372] on select "Баланс" at bounding box center [824, 388] width 209 height 32
click at [757, 372] on select "Баланс" at bounding box center [824, 388] width 209 height 32
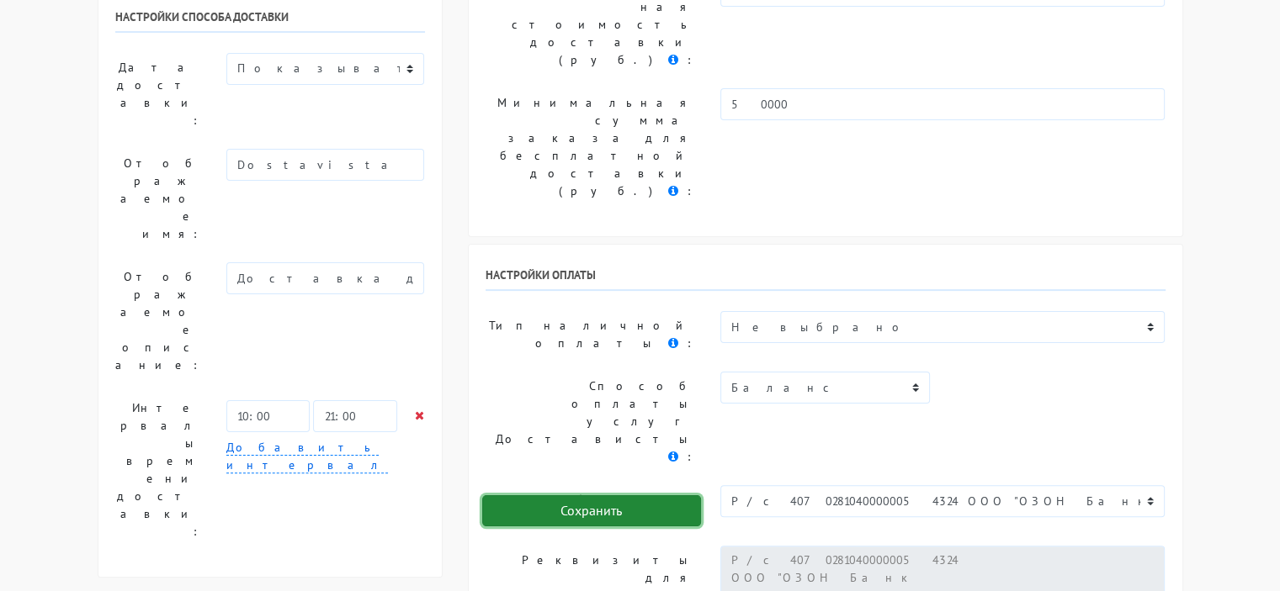
click at [584, 506] on input "Сохранить" at bounding box center [591, 512] width 219 height 32
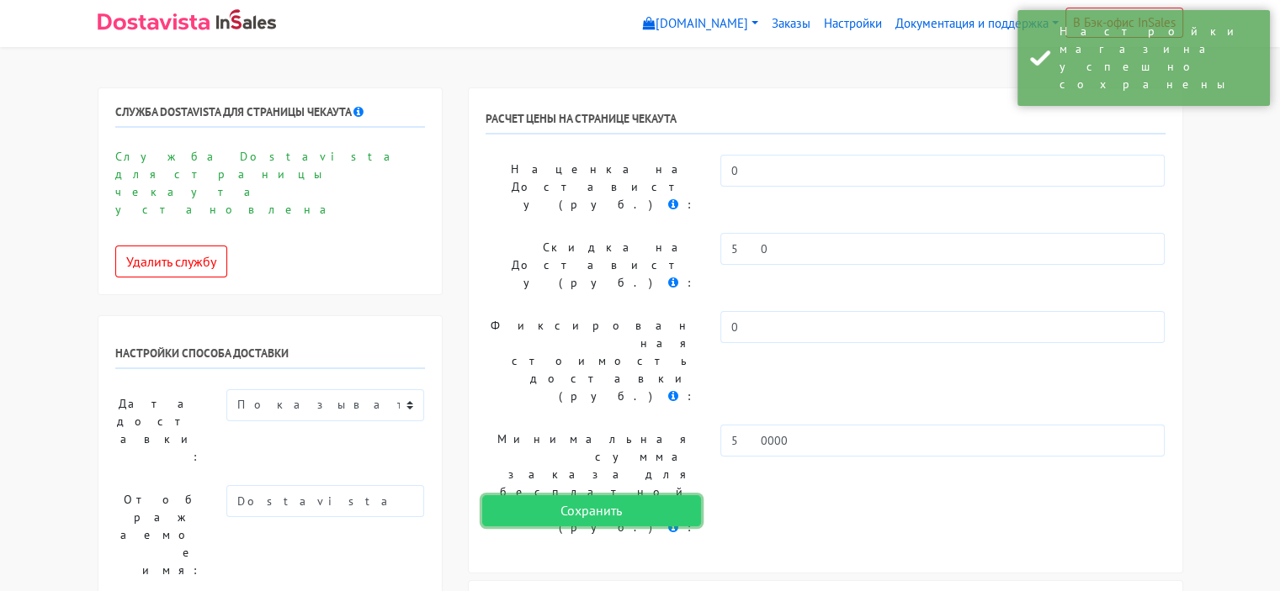
scroll to position [0, 0]
click at [782, 27] on link "Заказы" at bounding box center [791, 24] width 52 height 33
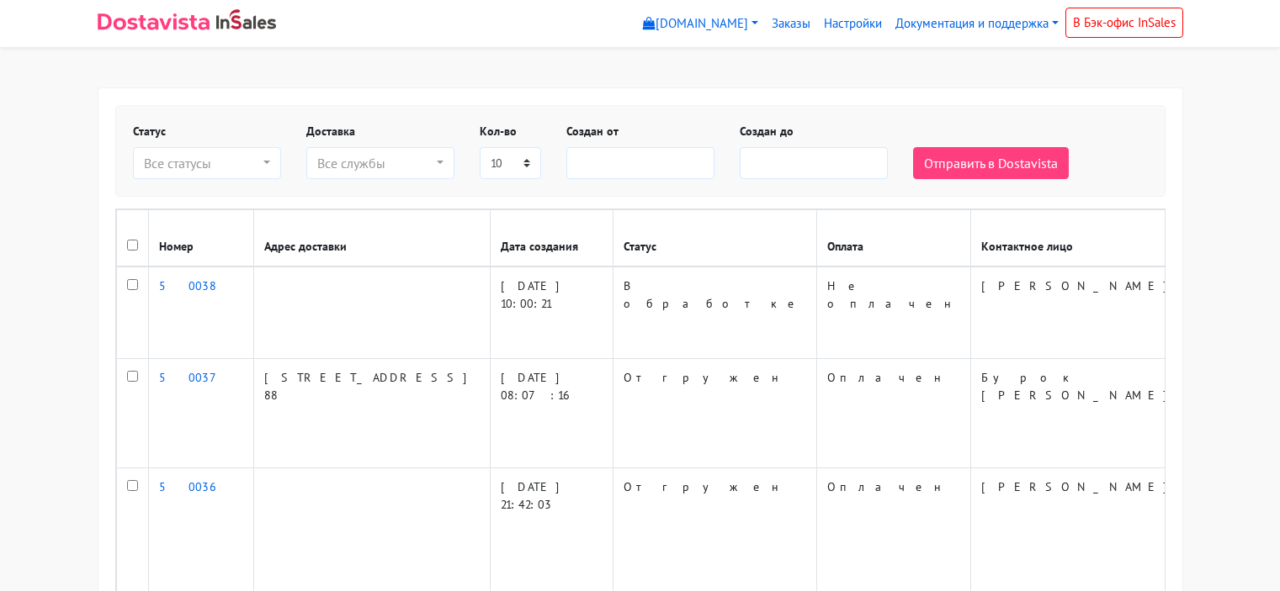
select select
drag, startPoint x: 124, startPoint y: 67, endPoint x: 315, endPoint y: 45, distance: 192.3
